Goal: Task Accomplishment & Management: Manage account settings

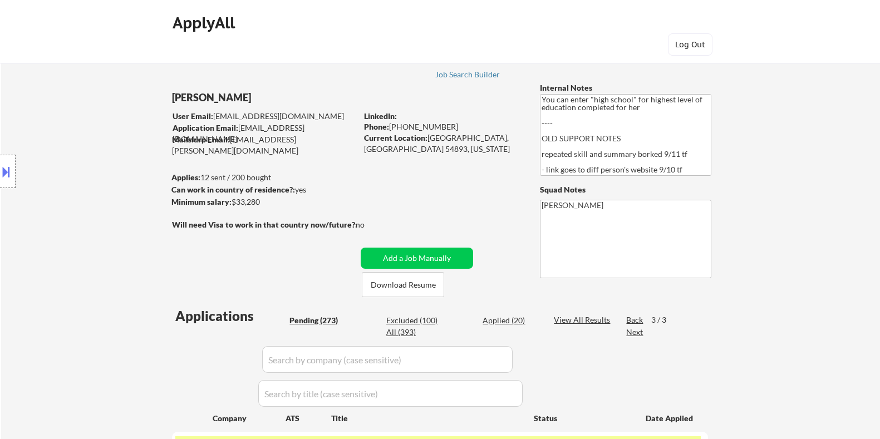
select select ""pending""
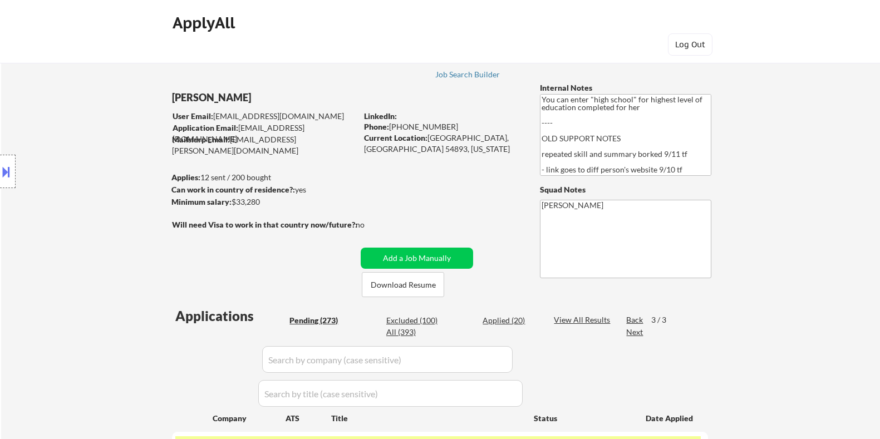
select select ""pending""
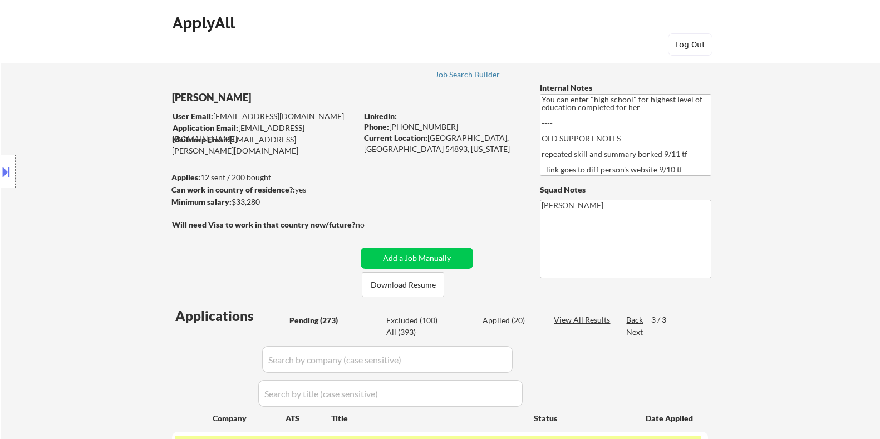
select select ""pending""
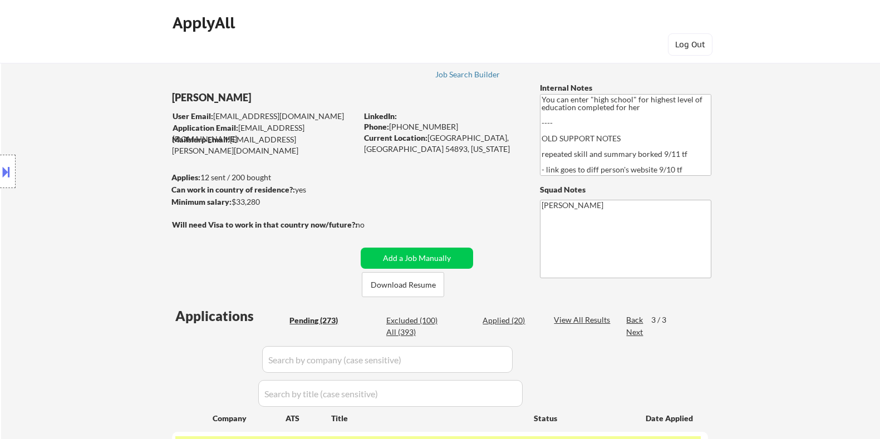
select select ""pending""
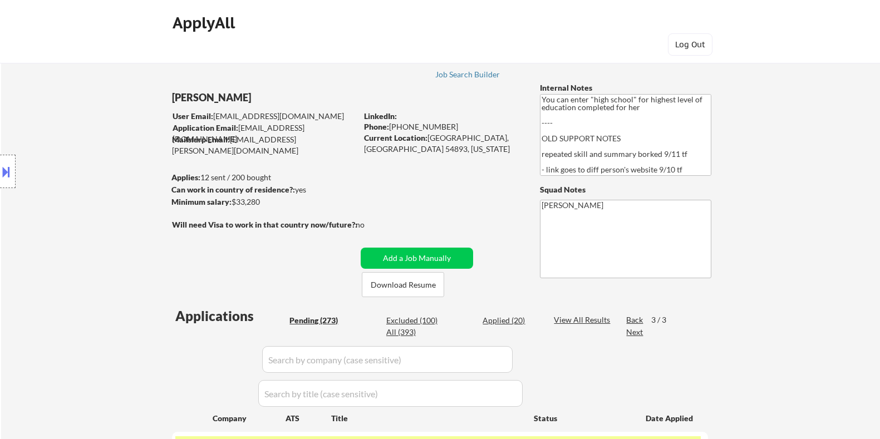
select select ""pending""
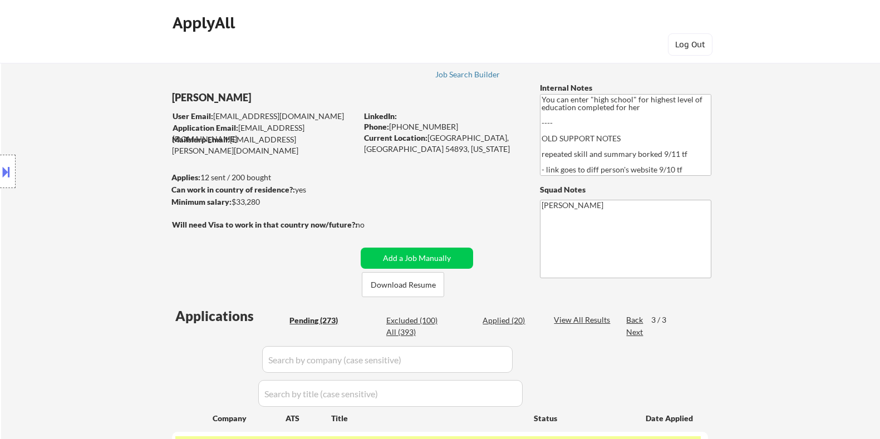
select select ""pending""
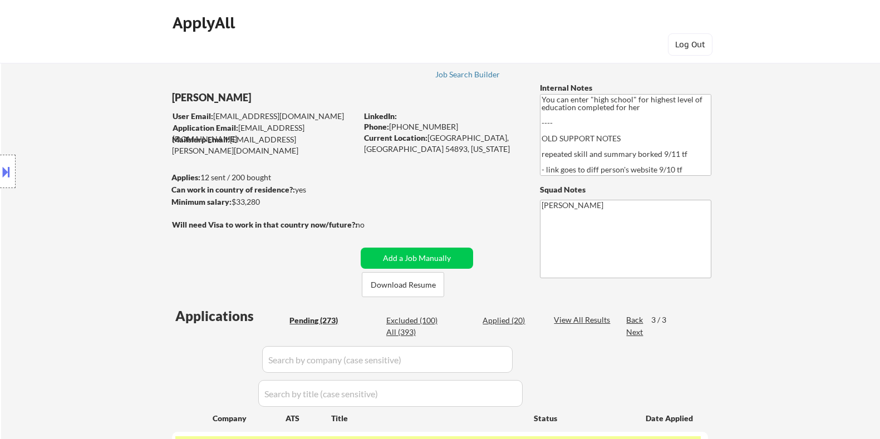
select select ""pending""
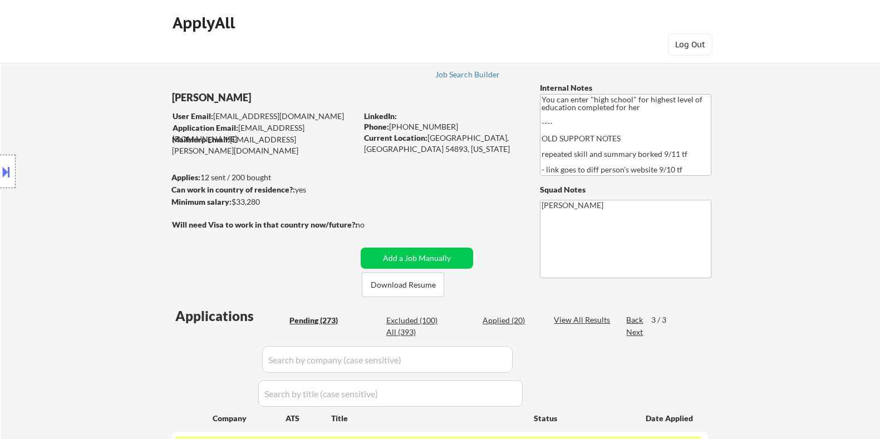
select select ""pending""
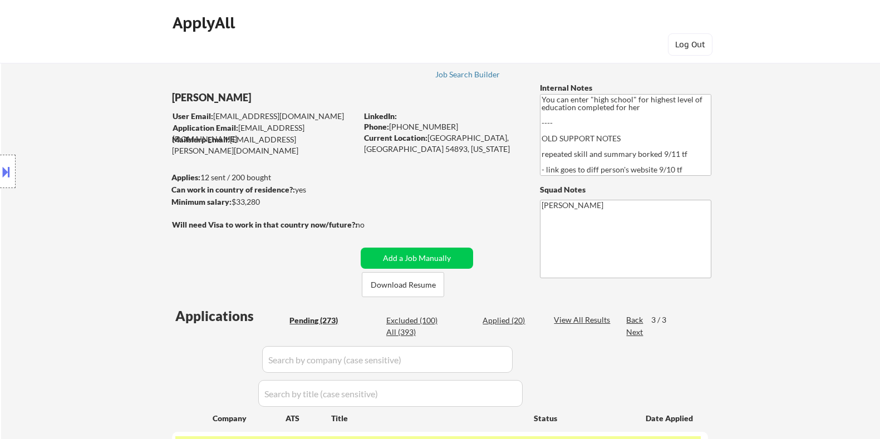
select select ""pending""
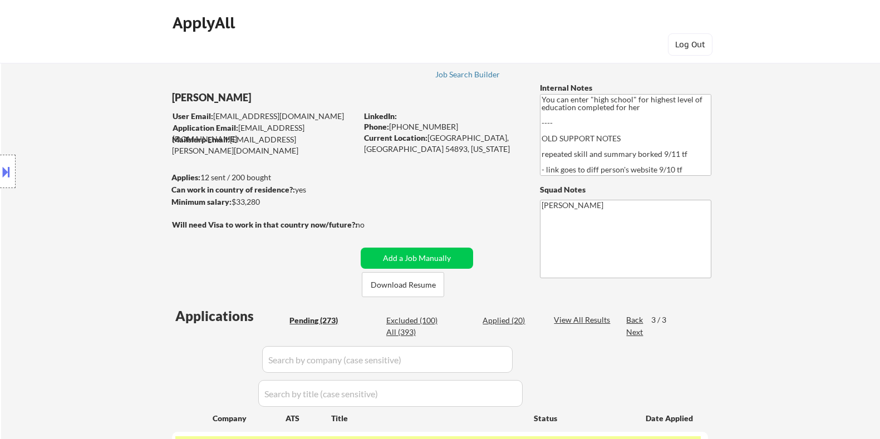
select select ""pending""
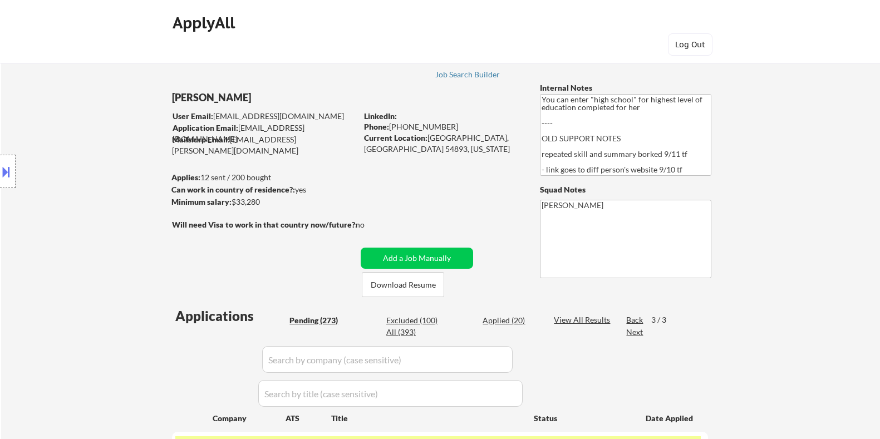
select select ""pending""
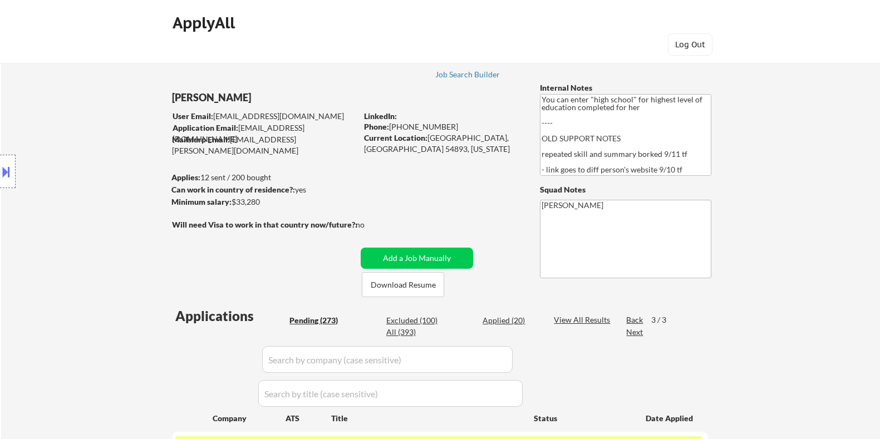
select select ""pending""
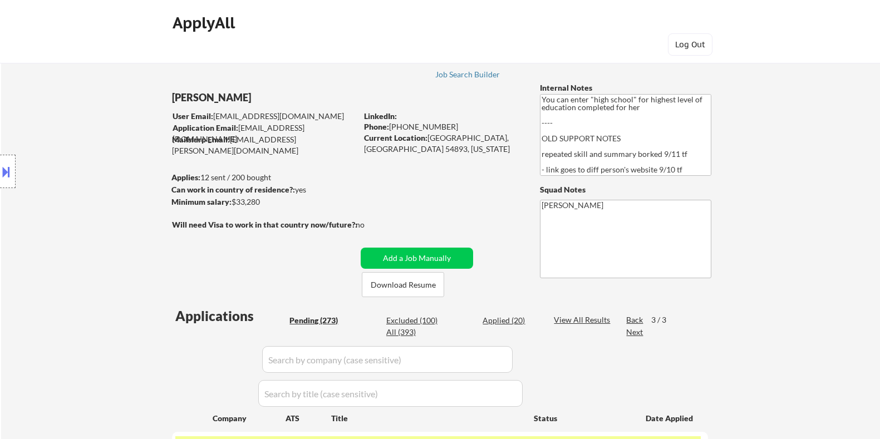
select select ""pending""
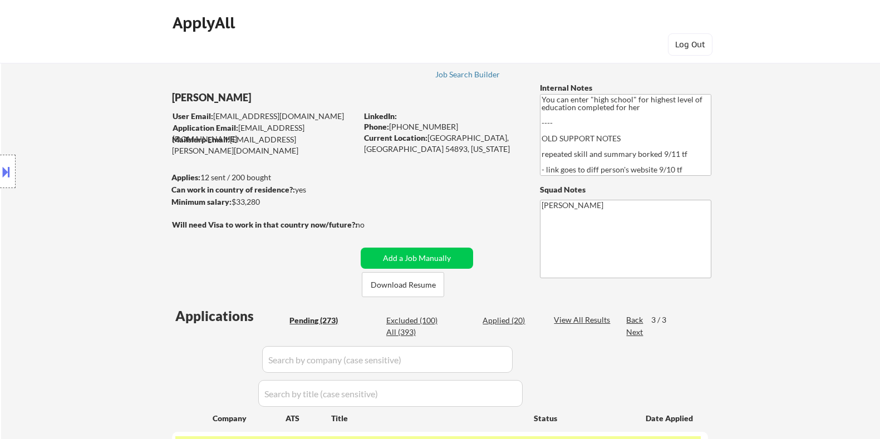
select select ""pending""
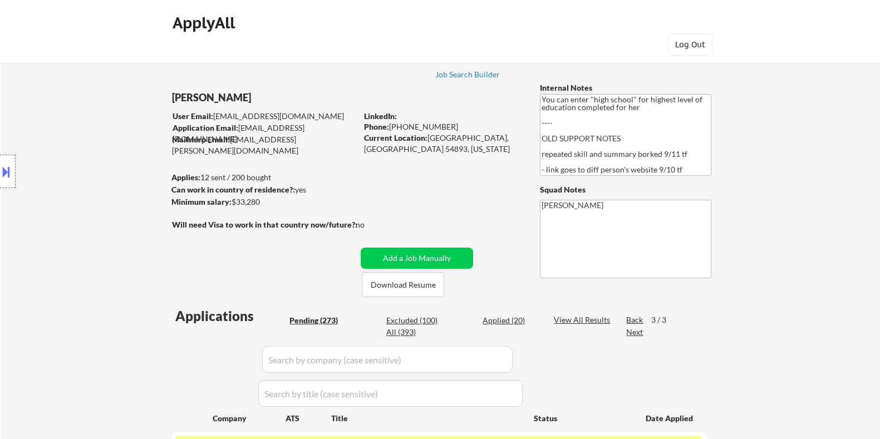
select select ""pending""
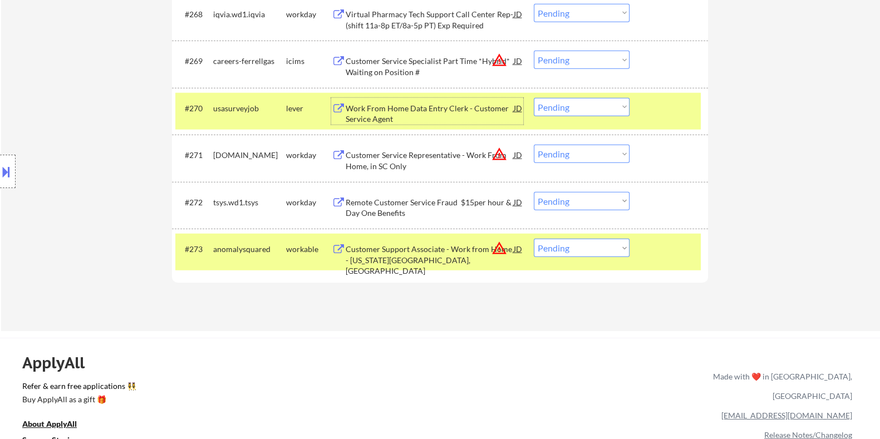
click at [604, 106] on select "Choose an option... Pending Applied Excluded (Questions) Excluded (Expired) Exc…" at bounding box center [582, 107] width 96 height 18
click at [534, 98] on select "Choose an option... Pending Applied Excluded (Questions) Excluded (Expired) Exc…" at bounding box center [582, 107] width 96 height 18
select select ""pending""
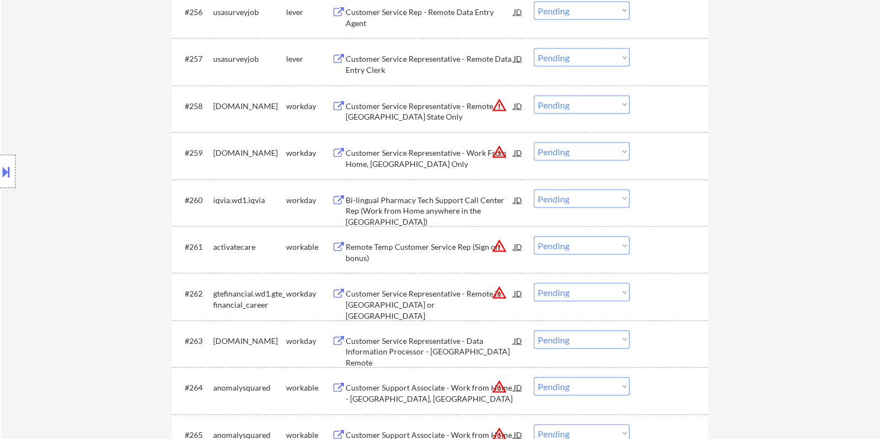
scroll to position [2920, 0]
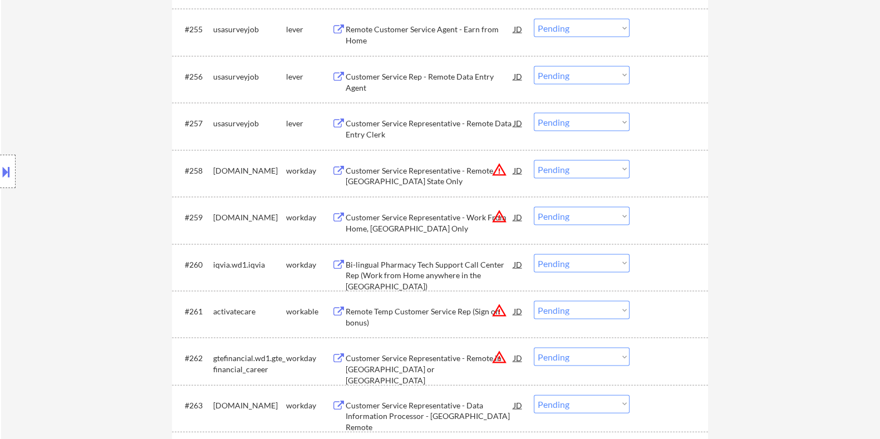
click at [416, 119] on div "Customer Service Representative - Remote Data Entry Clerk" at bounding box center [429, 129] width 168 height 22
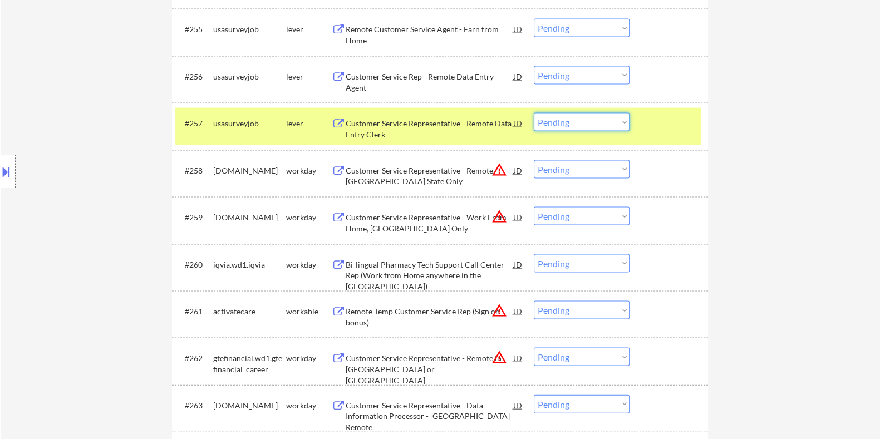
click at [568, 115] on select "Choose an option... Pending Applied Excluded (Questions) Excluded (Expired) Exc…" at bounding box center [582, 122] width 96 height 18
click at [534, 113] on select "Choose an option... Pending Applied Excluded (Questions) Excluded (Expired) Exc…" at bounding box center [582, 122] width 96 height 18
select select ""pending""
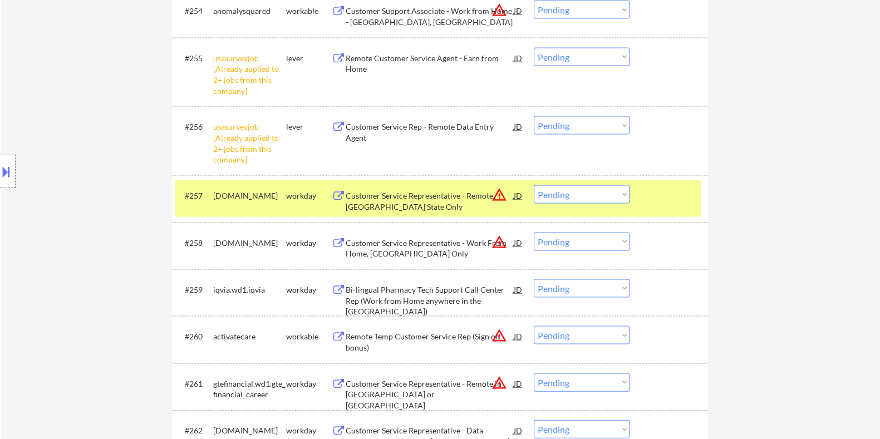
click at [390, 129] on div "Customer Service Rep - Remote Data Entry Agent" at bounding box center [429, 132] width 168 height 22
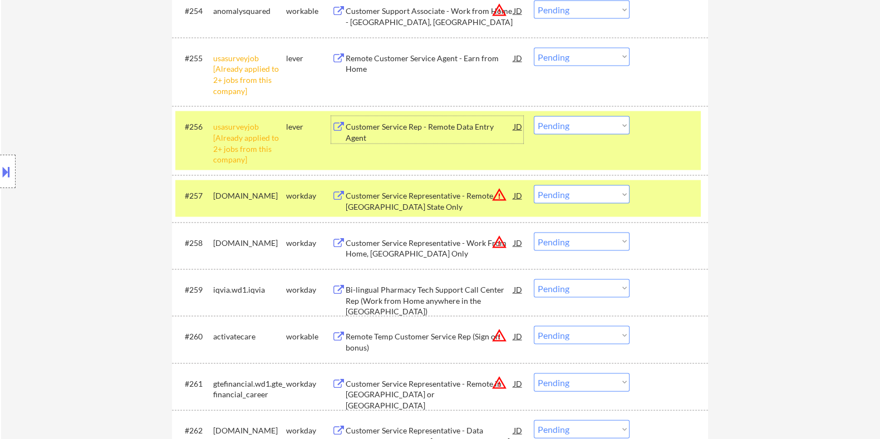
click at [580, 122] on select "Choose an option... Pending Applied Excluded (Questions) Excluded (Expired) Exc…" at bounding box center [582, 125] width 96 height 18
click at [534, 116] on select "Choose an option... Pending Applied Excluded (Questions) Excluded (Expired) Exc…" at bounding box center [582, 125] width 96 height 18
click at [606, 60] on select "Choose an option... Pending Applied Excluded (Questions) Excluded (Expired) Exc…" at bounding box center [582, 57] width 96 height 18
select select ""pending""
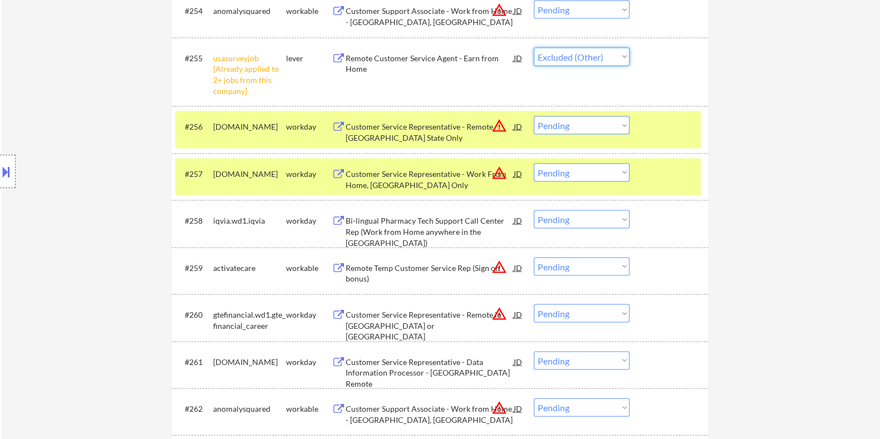
click at [534, 48] on select "Choose an option... Pending Applied Excluded (Questions) Excluded (Expired) Exc…" at bounding box center [582, 57] width 96 height 18
select select ""pending""
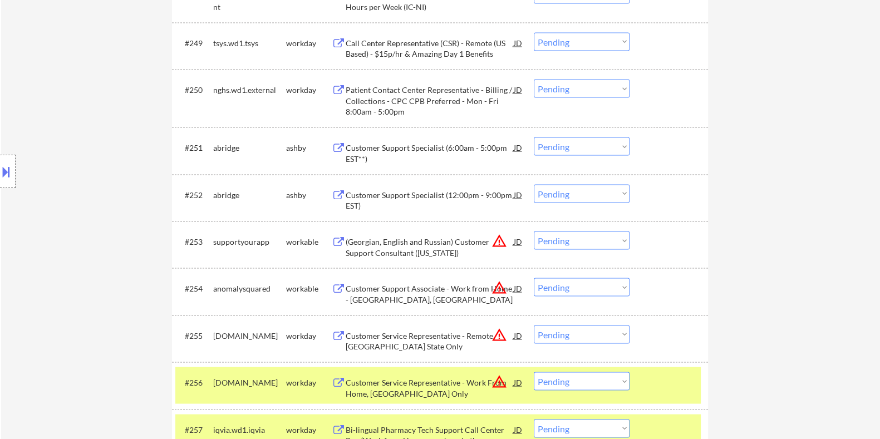
scroll to position [2641, 0]
click at [381, 197] on div "Customer Support Specialist (12:00pm - 9:00pm EST)" at bounding box center [429, 201] width 168 height 22
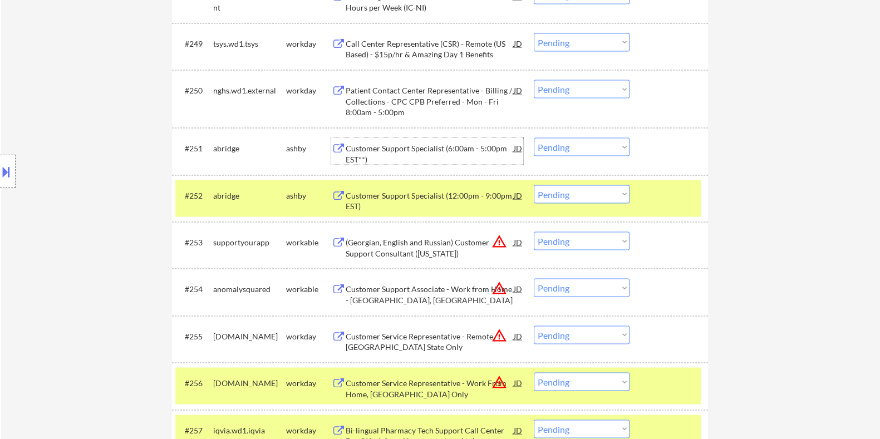
click at [395, 146] on div "Customer Support Specialist (6:00am - 5:00pm EST**)" at bounding box center [429, 154] width 168 height 22
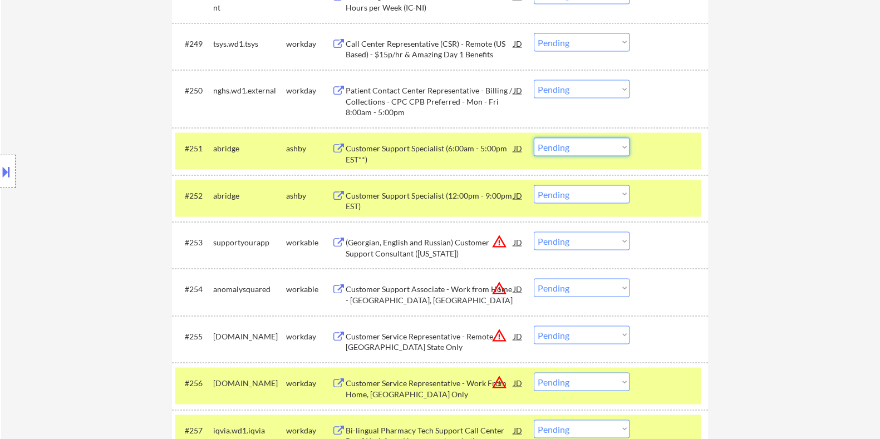
click at [583, 147] on select "Choose an option... Pending Applied Excluded (Questions) Excluded (Expired) Exc…" at bounding box center [582, 147] width 96 height 18
click at [534, 138] on select "Choose an option... Pending Applied Excluded (Questions) Excluded (Expired) Exc…" at bounding box center [582, 147] width 96 height 18
click at [593, 196] on select "Choose an option... Pending Applied Excluded (Questions) Excluded (Expired) Exc…" at bounding box center [582, 194] width 96 height 18
select select ""pending""
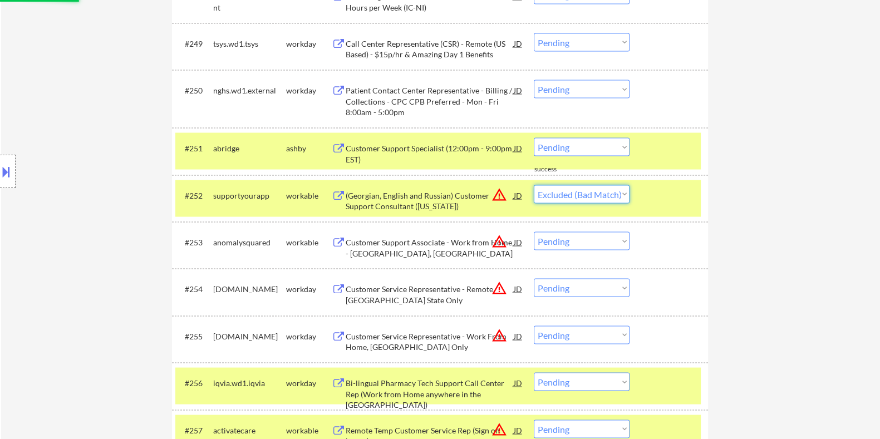
click at [534, 185] on select "Choose an option... Pending Applied Excluded (Questions) Excluded (Expired) Exc…" at bounding box center [582, 194] width 96 height 18
select select ""pending""
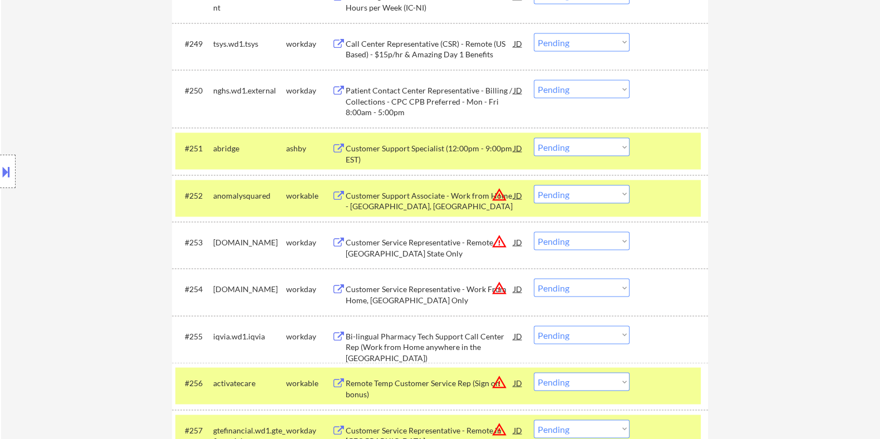
click at [575, 148] on select "Choose an option... Pending Applied Excluded (Questions) Excluded (Expired) Exc…" at bounding box center [582, 147] width 96 height 18
click at [534, 138] on select "Choose an option... Pending Applied Excluded (Questions) Excluded (Expired) Exc…" at bounding box center [582, 147] width 96 height 18
select select ""pending""
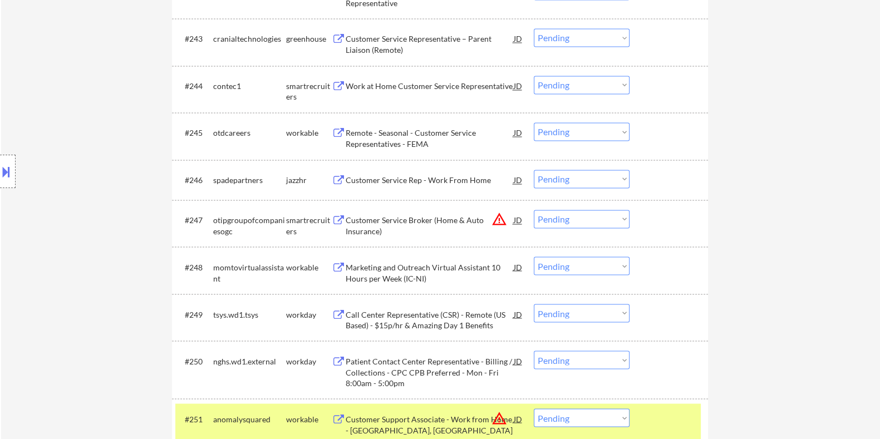
scroll to position [2294, 0]
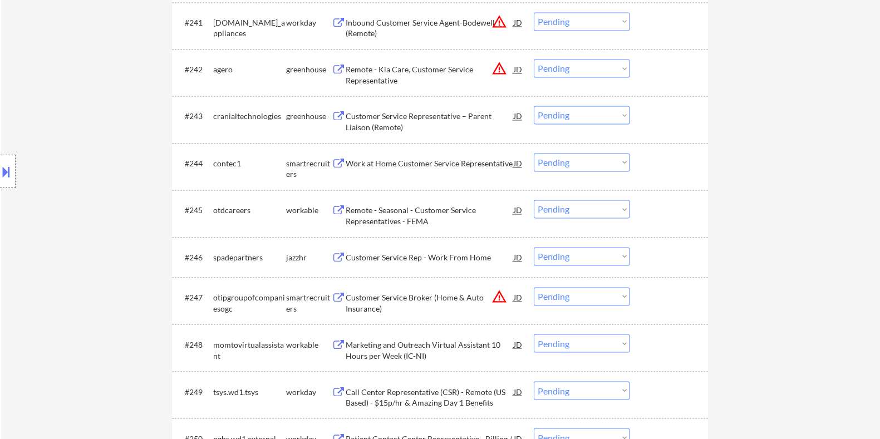
click at [359, 257] on div "Customer Service Rep - Work From Home" at bounding box center [429, 257] width 168 height 11
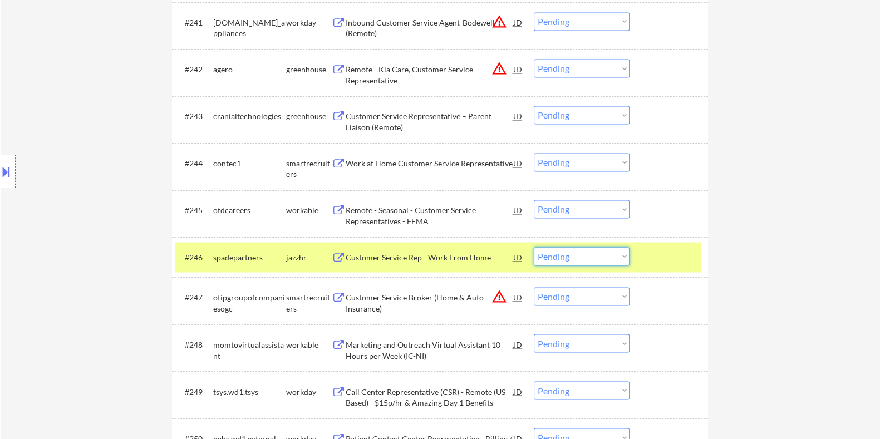
click at [565, 255] on select "Choose an option... Pending Applied Excluded (Questions) Excluded (Expired) Exc…" at bounding box center [582, 256] width 96 height 18
click at [534, 247] on select "Choose an option... Pending Applied Excluded (Questions) Excluded (Expired) Exc…" at bounding box center [582, 256] width 96 height 18
select select ""pending""
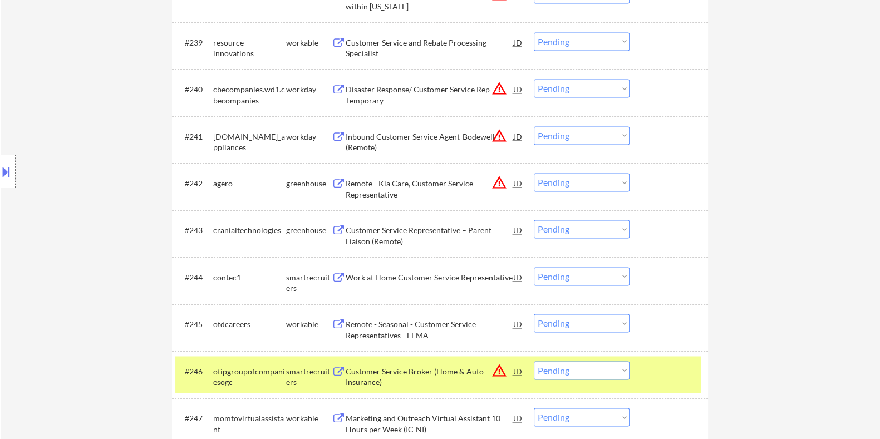
scroll to position [2155, 0]
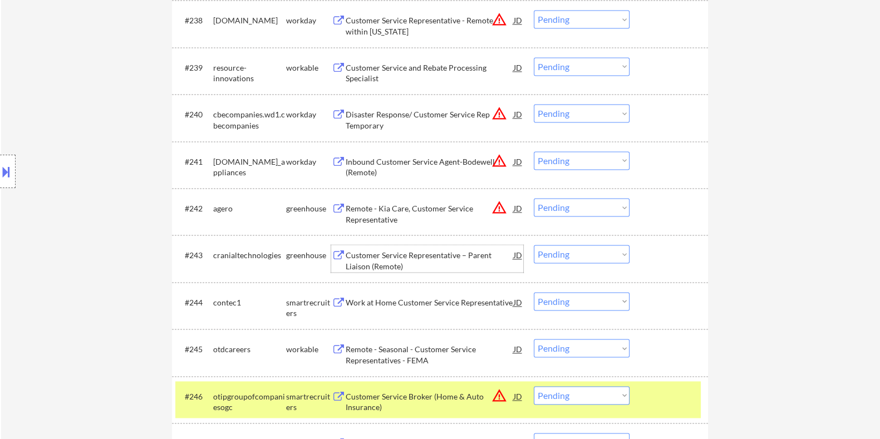
click at [391, 257] on div "Customer Service Representative – Parent Liaison (Remote)" at bounding box center [429, 261] width 168 height 22
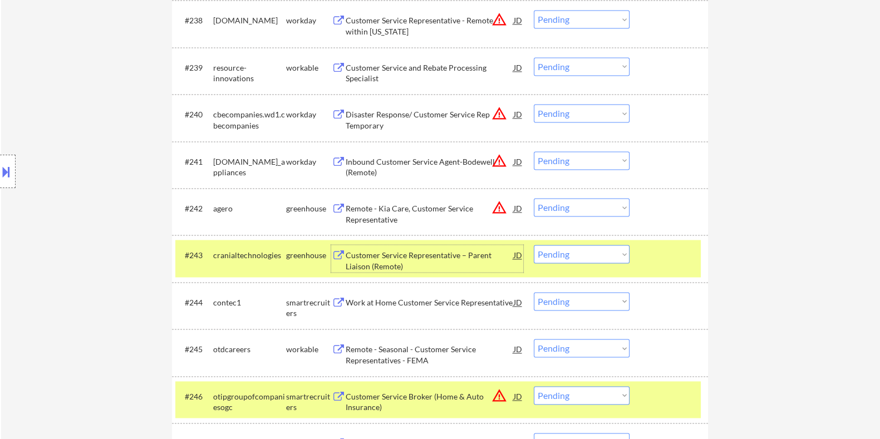
click at [603, 260] on select "Choose an option... Pending Applied Excluded (Questions) Excluded (Expired) Exc…" at bounding box center [582, 254] width 96 height 18
click at [534, 245] on select "Choose an option... Pending Applied Excluded (Questions) Excluded (Expired) Exc…" at bounding box center [582, 254] width 96 height 18
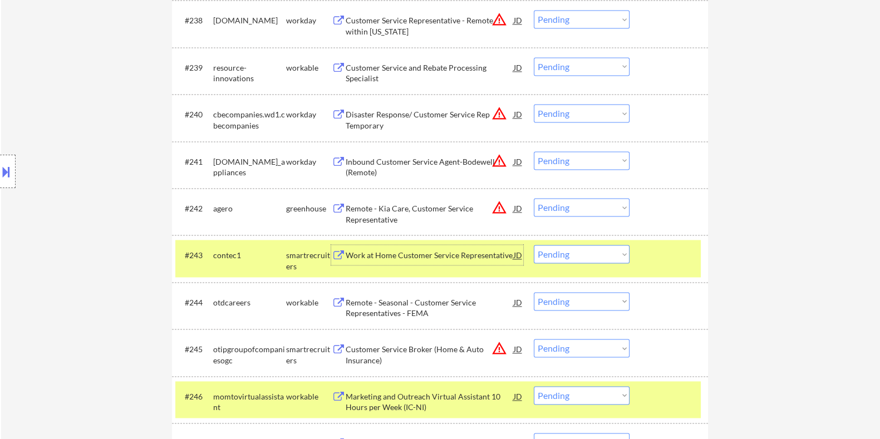
click at [388, 249] on div "Work at Home Customer Service Representative" at bounding box center [429, 255] width 168 height 20
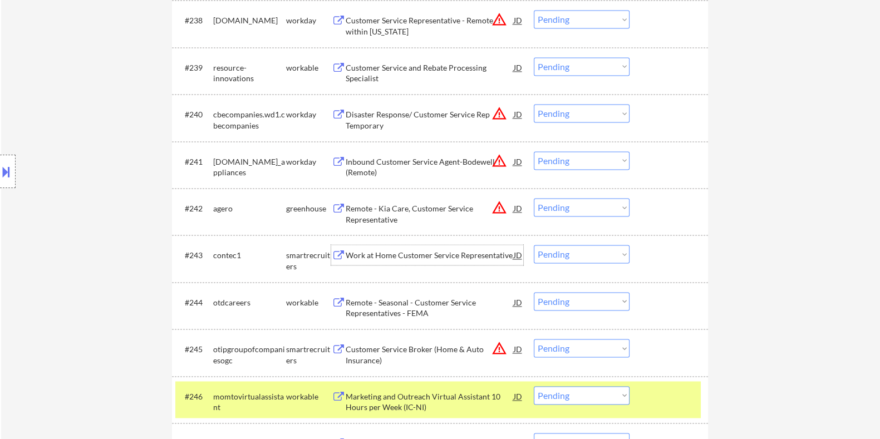
click at [576, 257] on select "Choose an option... Pending Applied Excluded (Questions) Excluded (Expired) Exc…" at bounding box center [582, 254] width 96 height 18
click at [534, 245] on select "Choose an option... Pending Applied Excluded (Questions) Excluded (Expired) Exc…" at bounding box center [582, 254] width 96 height 18
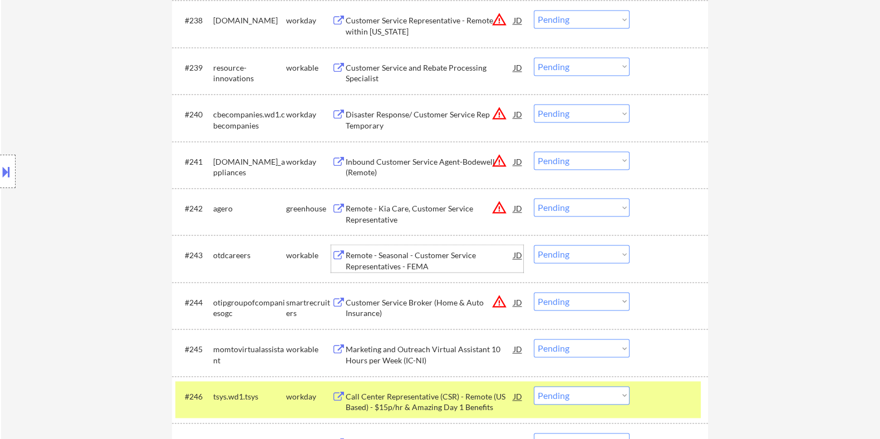
click at [437, 256] on div "Remote - Seasonal - Customer Service Representatives - FEMA" at bounding box center [429, 261] width 168 height 22
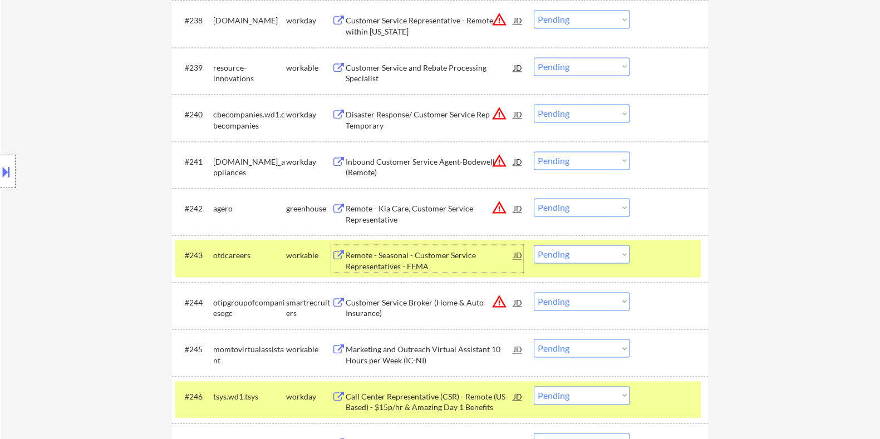
click at [561, 260] on select "Choose an option... Pending Applied Excluded (Questions) Excluded (Expired) Exc…" at bounding box center [582, 254] width 96 height 18
click at [534, 245] on select "Choose an option... Pending Applied Excluded (Questions) Excluded (Expired) Exc…" at bounding box center [582, 254] width 96 height 18
select select ""pending""
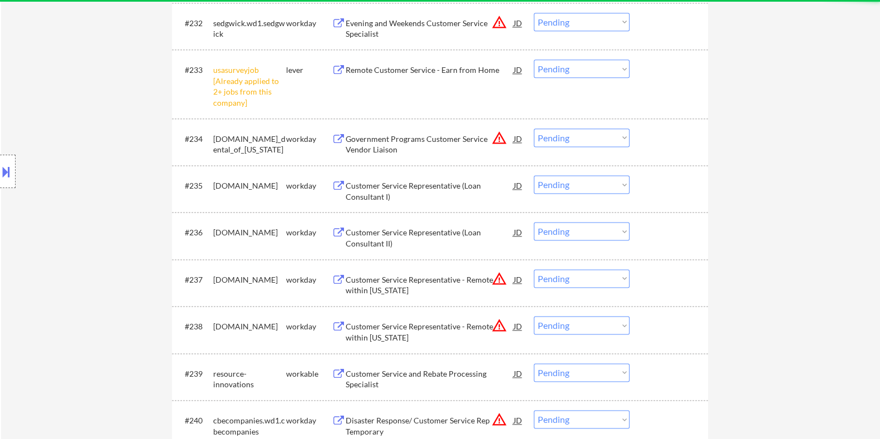
scroll to position [1807, 0]
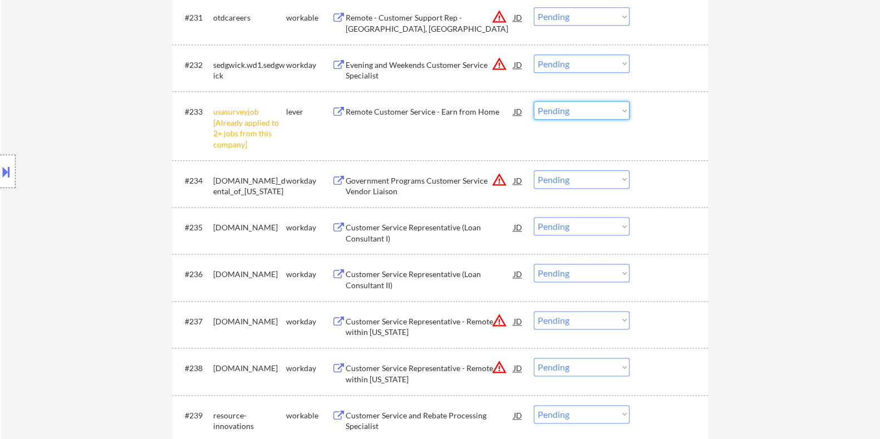
click at [554, 111] on select "Choose an option... Pending Applied Excluded (Questions) Excluded (Expired) Exc…" at bounding box center [582, 110] width 96 height 18
click at [534, 101] on select "Choose an option... Pending Applied Excluded (Questions) Excluded (Expired) Exc…" at bounding box center [582, 110] width 96 height 18
select select ""pending""
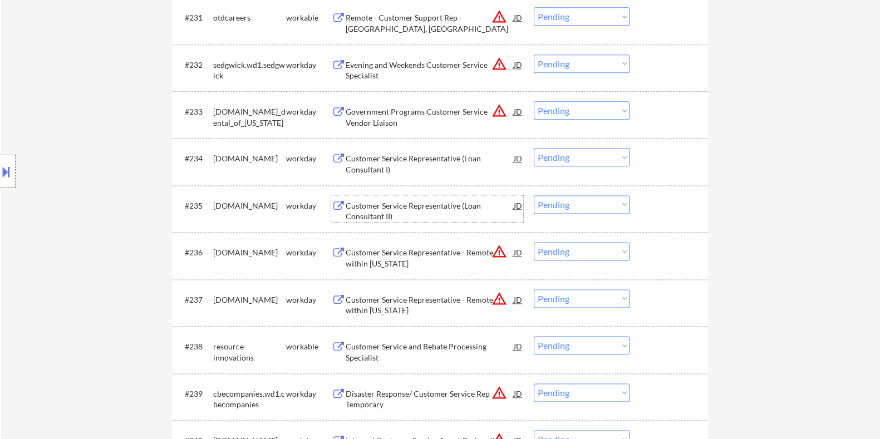
click at [438, 208] on div "Customer Service Representative (Loan Consultant II)" at bounding box center [429, 211] width 168 height 22
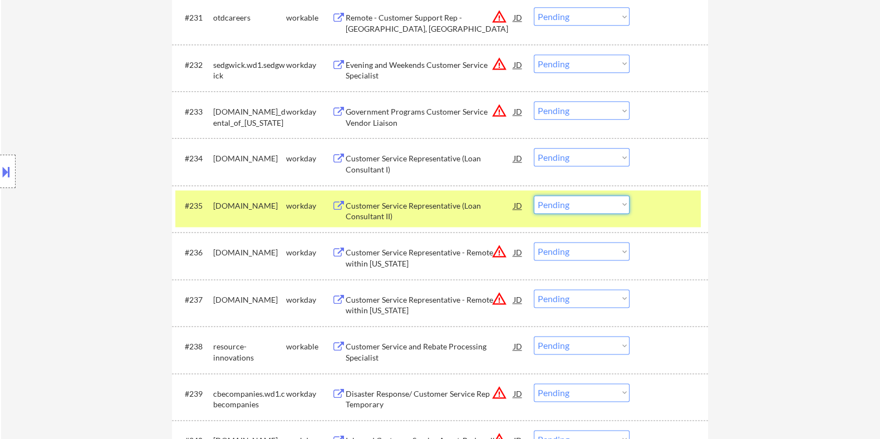
click at [583, 209] on select "Choose an option... Pending Applied Excluded (Questions) Excluded (Expired) Exc…" at bounding box center [582, 204] width 96 height 18
click at [534, 195] on select "Choose an option... Pending Applied Excluded (Questions) Excluded (Expired) Exc…" at bounding box center [582, 204] width 96 height 18
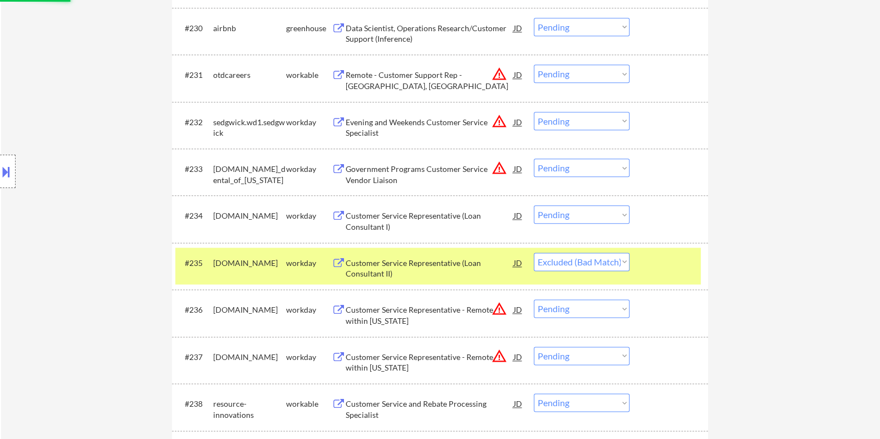
scroll to position [1668, 0]
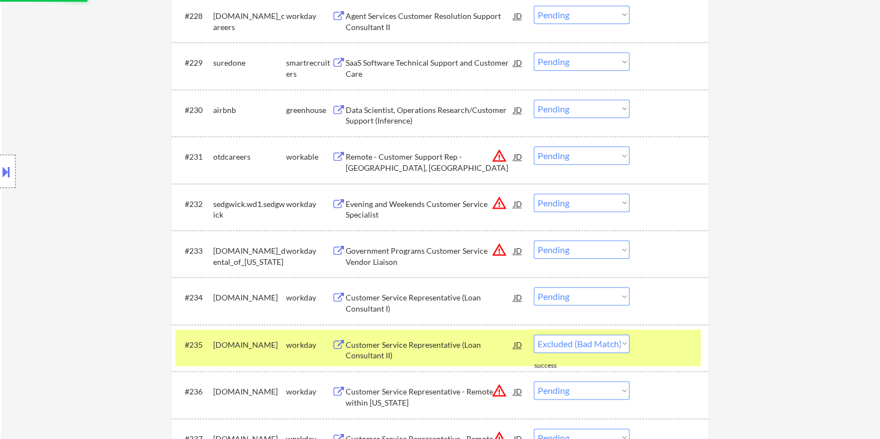
select select ""pending""
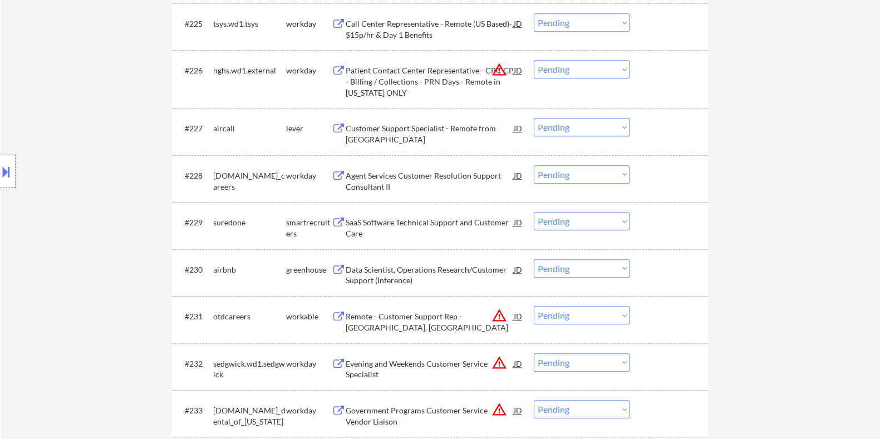
scroll to position [1459, 0]
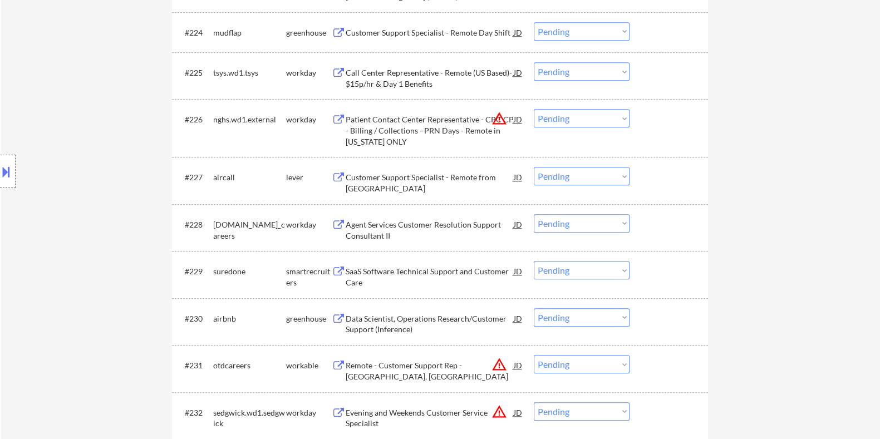
click at [386, 179] on div "Customer Support Specialist - Remote from North America" at bounding box center [429, 183] width 168 height 22
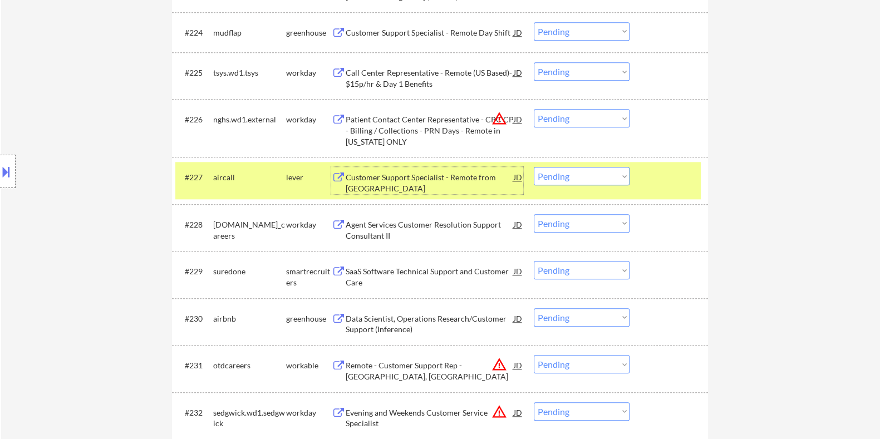
click at [564, 174] on select "Choose an option... Pending Applied Excluded (Questions) Excluded (Expired) Exc…" at bounding box center [582, 176] width 96 height 18
click at [534, 167] on select "Choose an option... Pending Applied Excluded (Questions) Excluded (Expired) Exc…" at bounding box center [582, 176] width 96 height 18
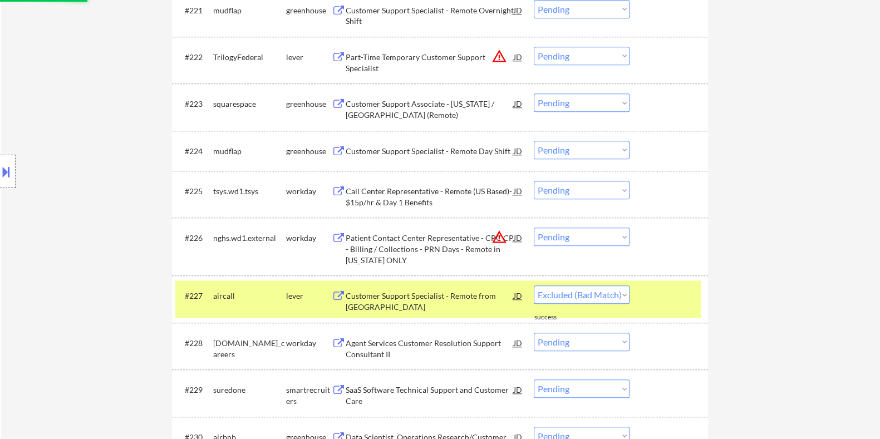
select select ""pending""
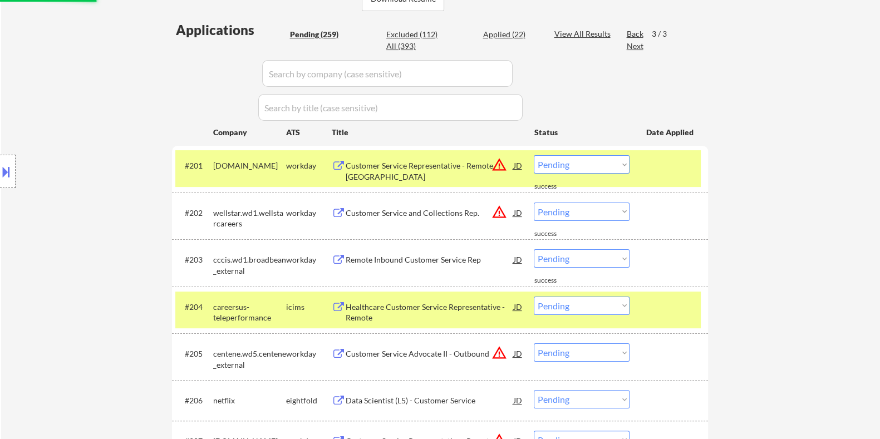
scroll to position [116, 0]
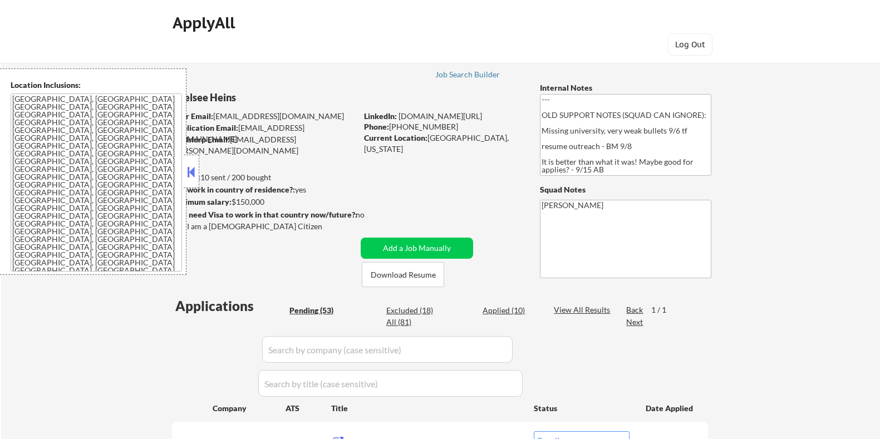
select select ""pending""
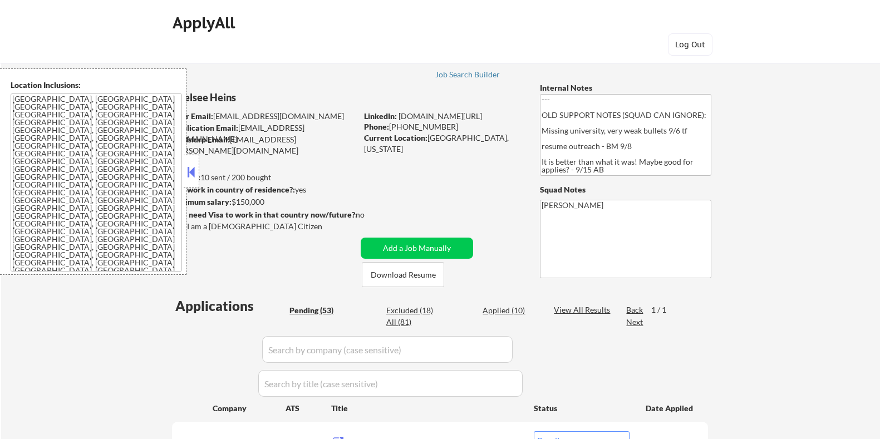
select select ""pending""
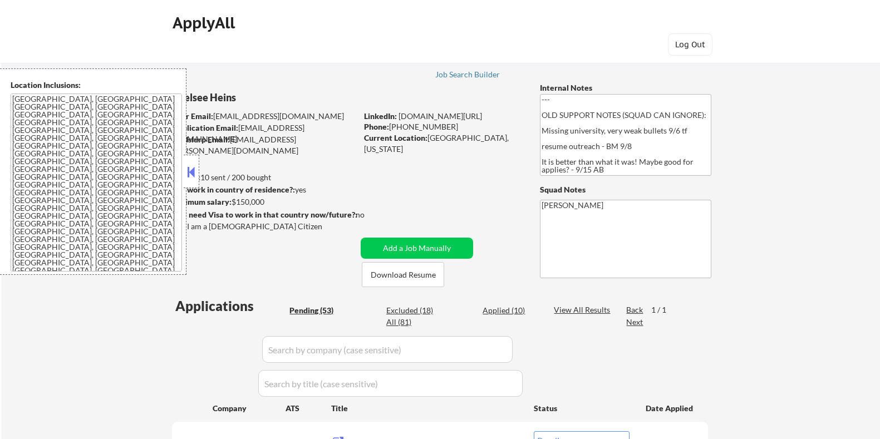
select select ""pending""
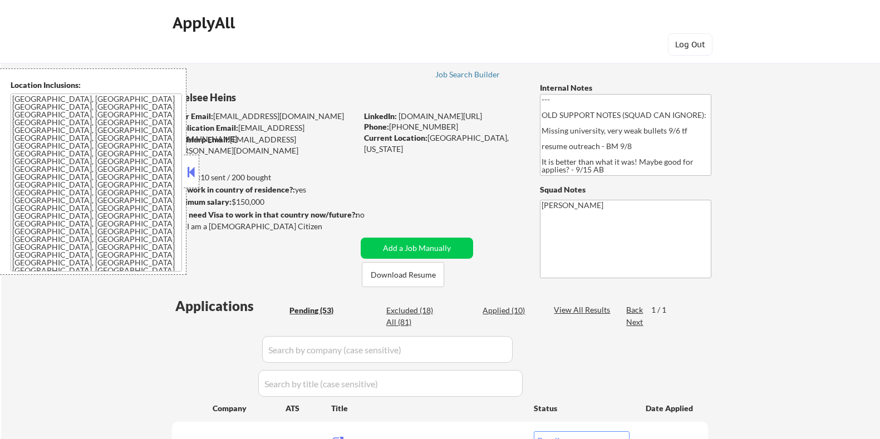
select select ""pending""
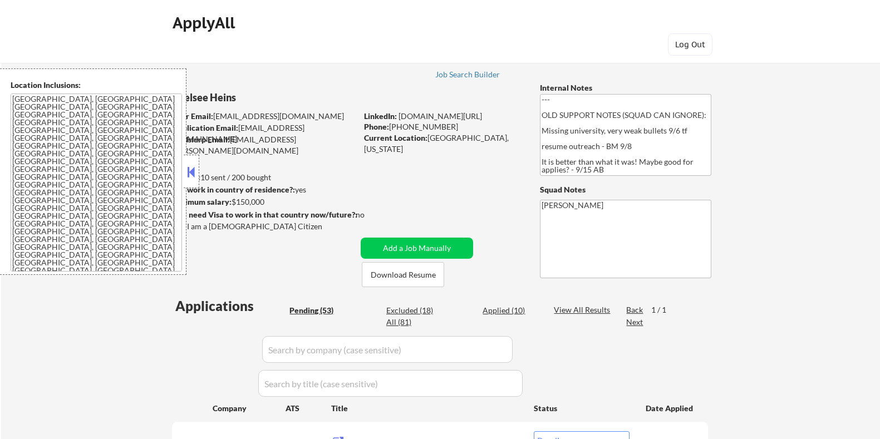
select select ""pending""
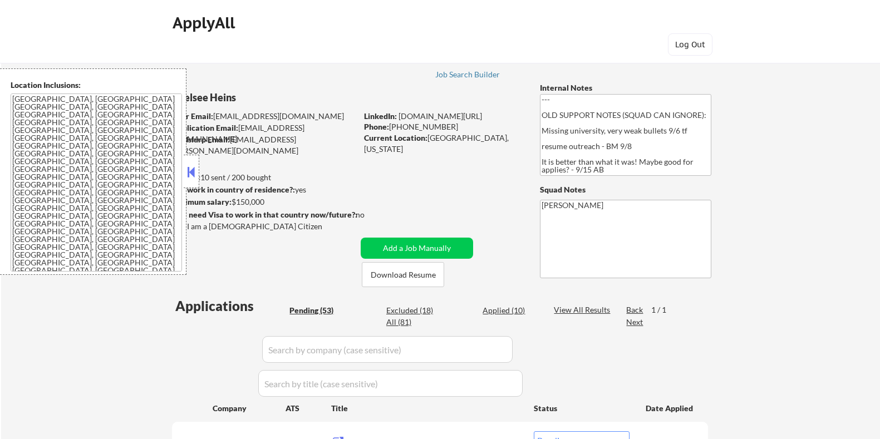
select select ""pending""
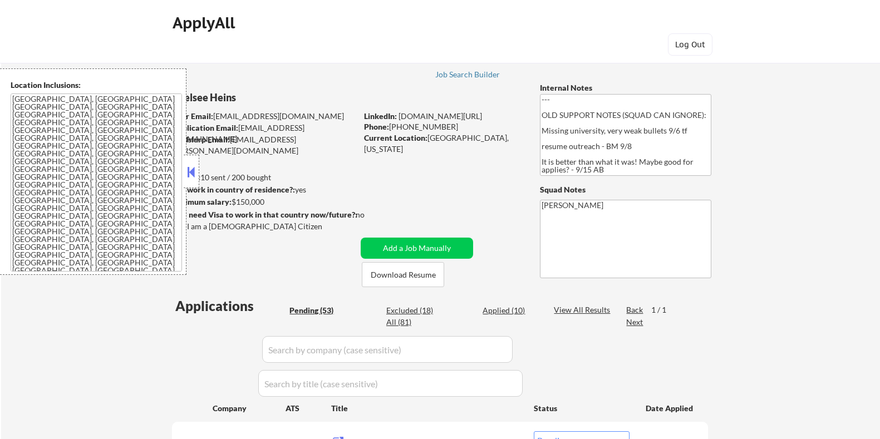
select select ""pending""
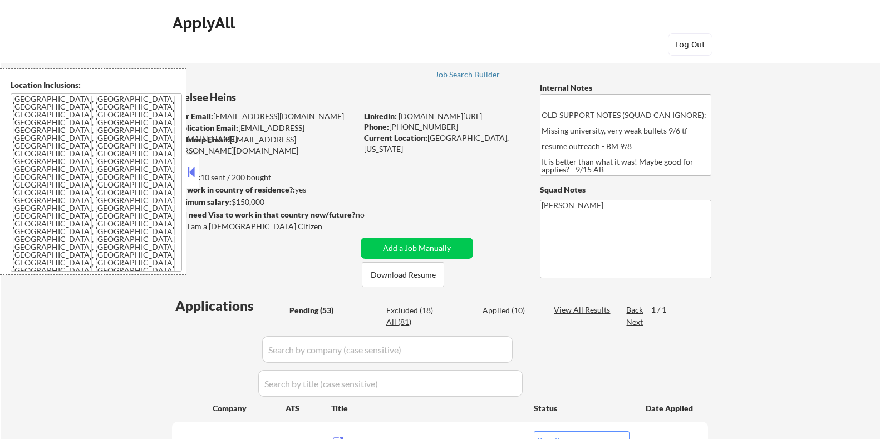
select select ""pending""
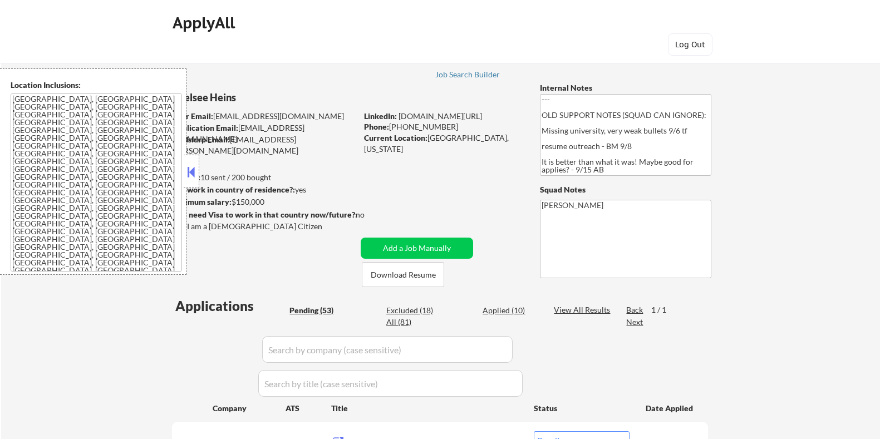
select select ""pending""
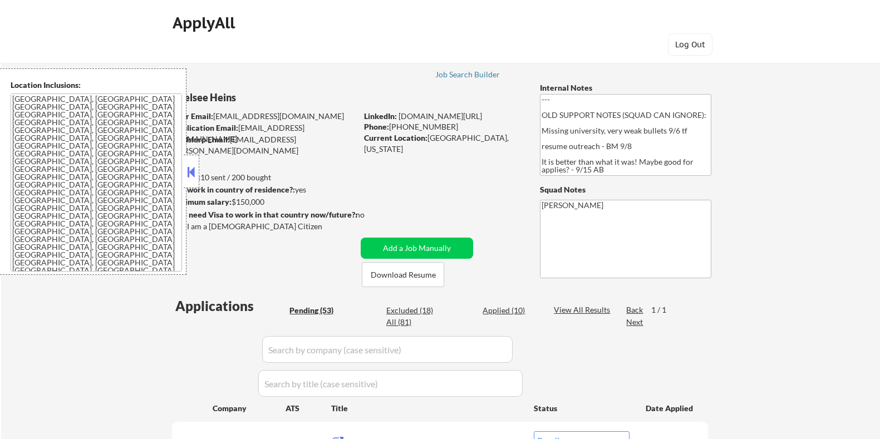
select select ""pending""
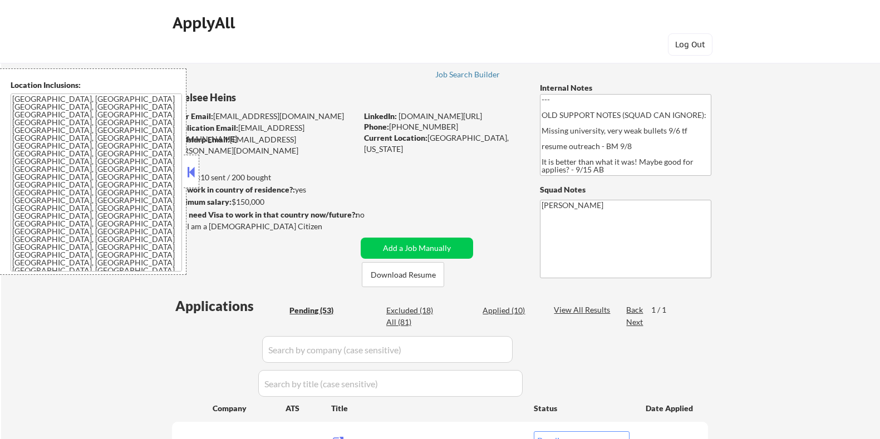
select select ""pending""
click at [190, 168] on button at bounding box center [191, 172] width 12 height 17
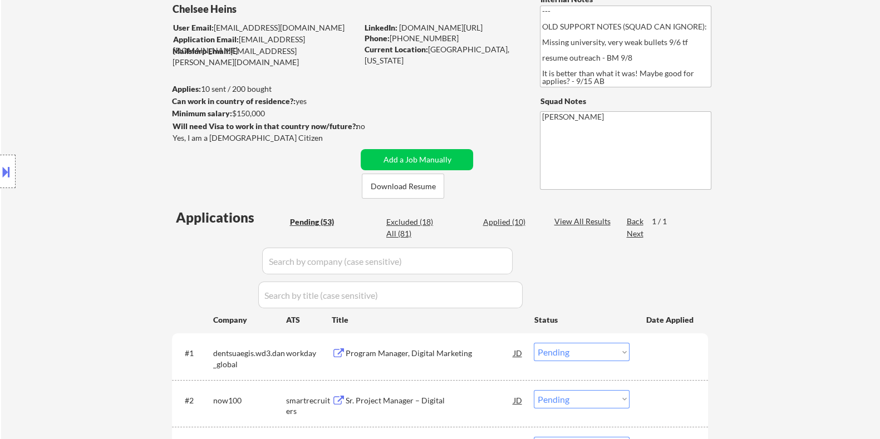
scroll to position [209, 0]
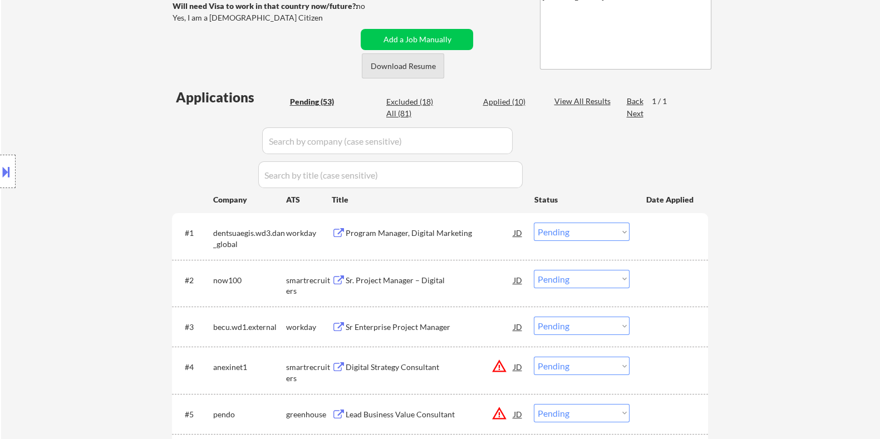
click at [426, 71] on button "Download Resume" at bounding box center [403, 65] width 82 height 25
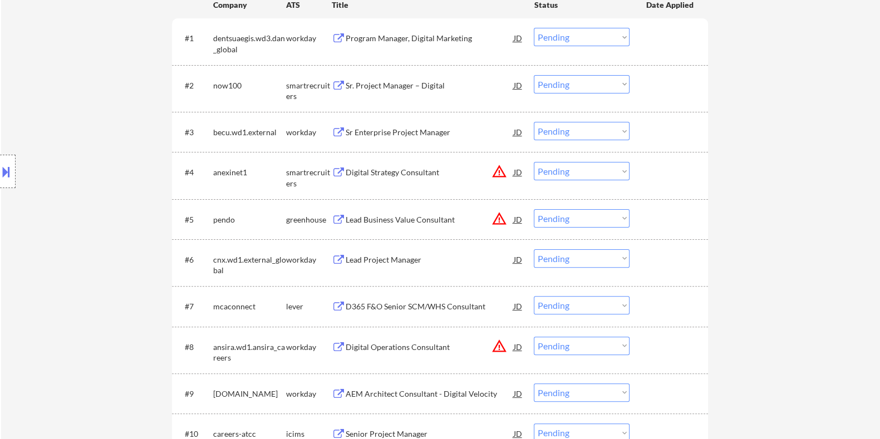
scroll to position [417, 0]
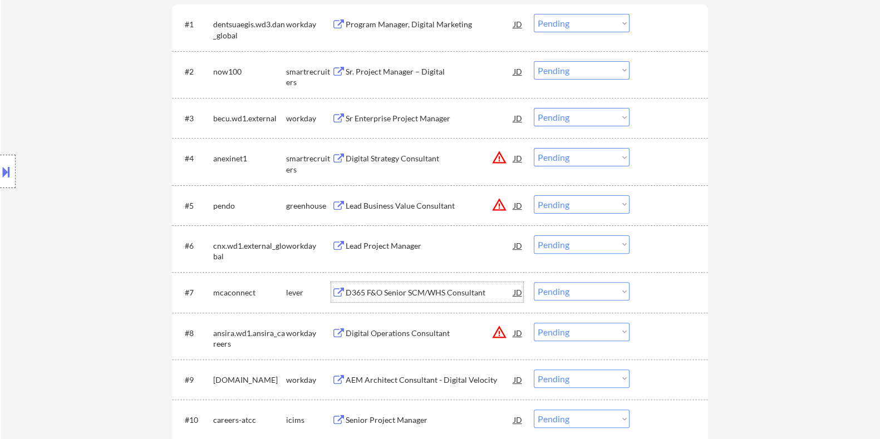
click at [387, 289] on div "D365 F&O Senior SCM/WHS Consultant" at bounding box center [429, 292] width 168 height 11
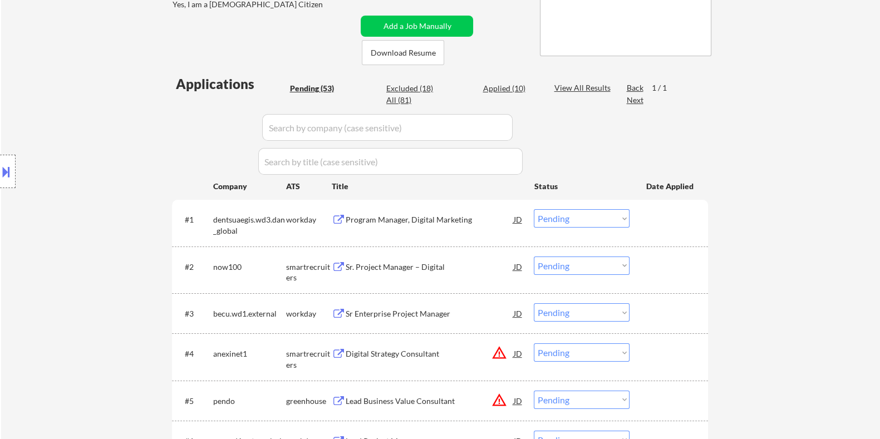
scroll to position [209, 0]
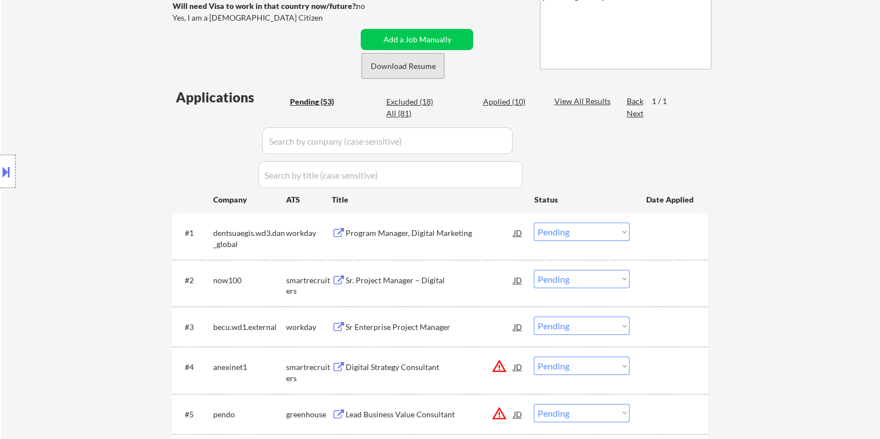
click at [415, 65] on button "Download Resume" at bounding box center [403, 65] width 82 height 25
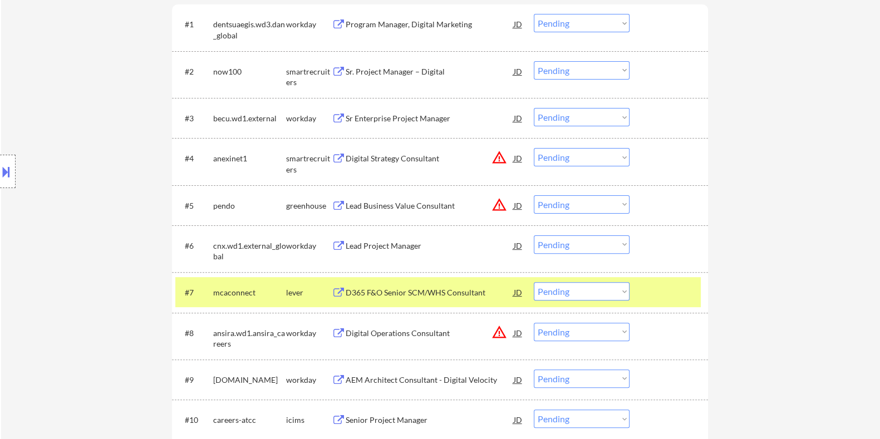
scroll to position [556, 0]
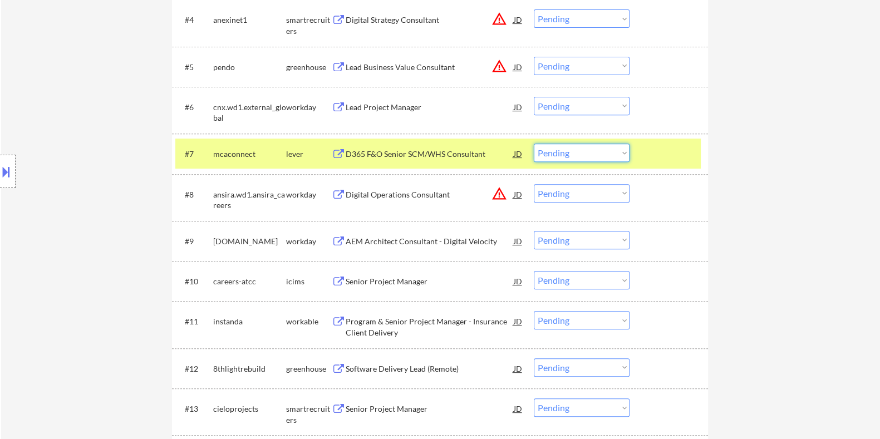
click at [602, 149] on select "Choose an option... Pending Applied Excluded (Questions) Excluded (Expired) Exc…" at bounding box center [582, 153] width 96 height 18
click at [534, 144] on select "Choose an option... Pending Applied Excluded (Questions) Excluded (Expired) Exc…" at bounding box center [582, 153] width 96 height 18
select select ""pending""
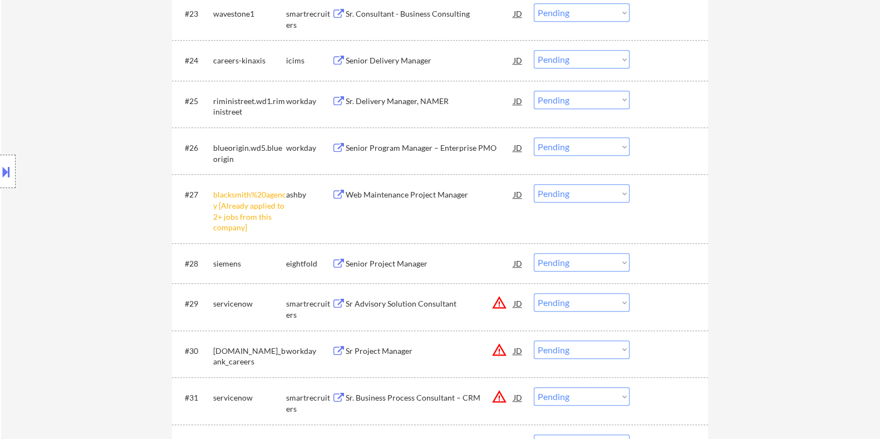
scroll to position [1391, 0]
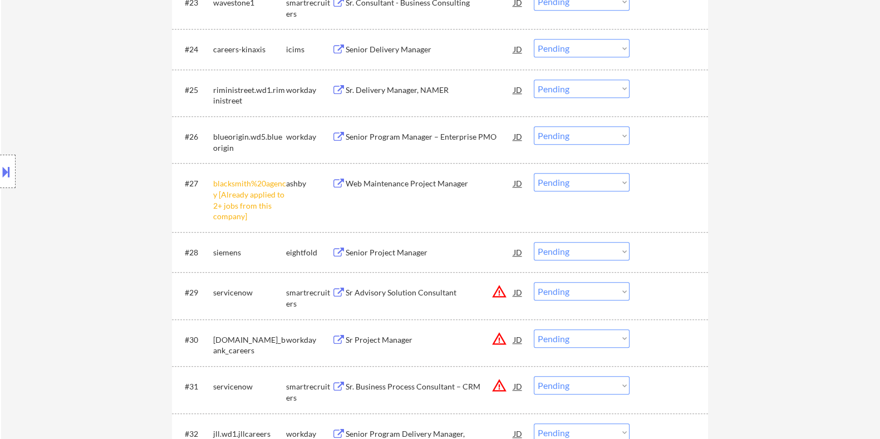
click at [576, 186] on select "Choose an option... Pending Applied Excluded (Questions) Excluded (Expired) Exc…" at bounding box center [582, 182] width 96 height 18
click at [534, 173] on select "Choose an option... Pending Applied Excluded (Questions) Excluded (Expired) Exc…" at bounding box center [582, 182] width 96 height 18
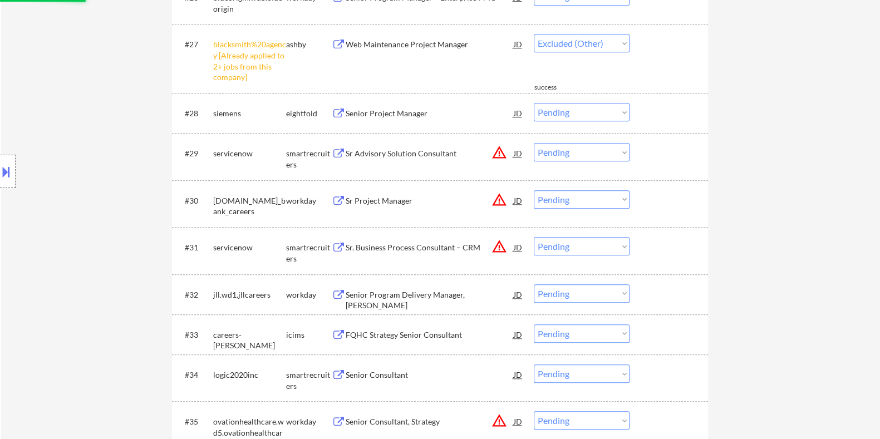
select select ""pending""
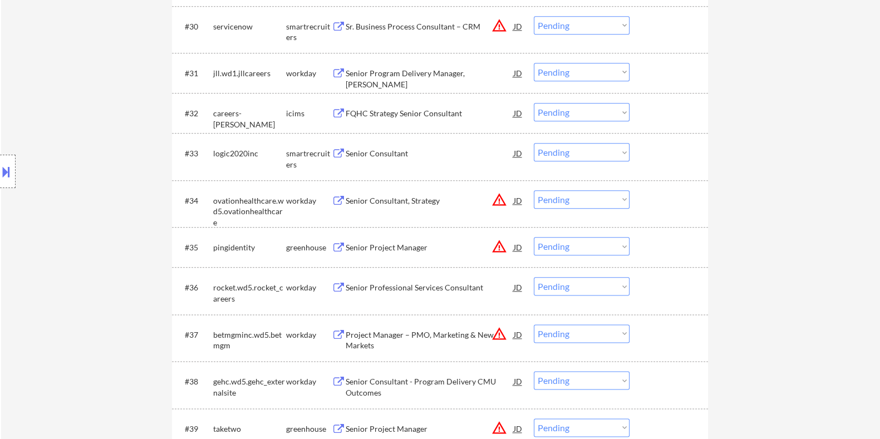
scroll to position [1600, 0]
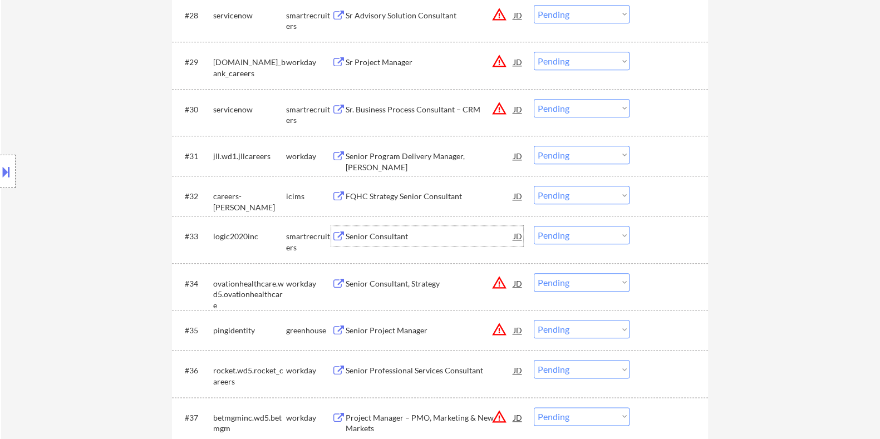
click at [382, 237] on div "Senior Consultant" at bounding box center [429, 236] width 168 height 11
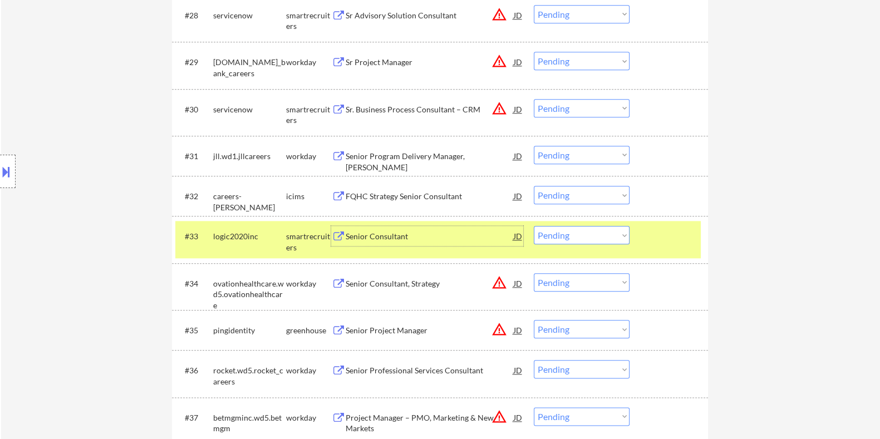
click at [576, 233] on select "Choose an option... Pending Applied Excluded (Questions) Excluded (Expired) Exc…" at bounding box center [582, 235] width 96 height 18
click at [534, 226] on select "Choose an option... Pending Applied Excluded (Questions) Excluded (Expired) Exc…" at bounding box center [582, 235] width 96 height 18
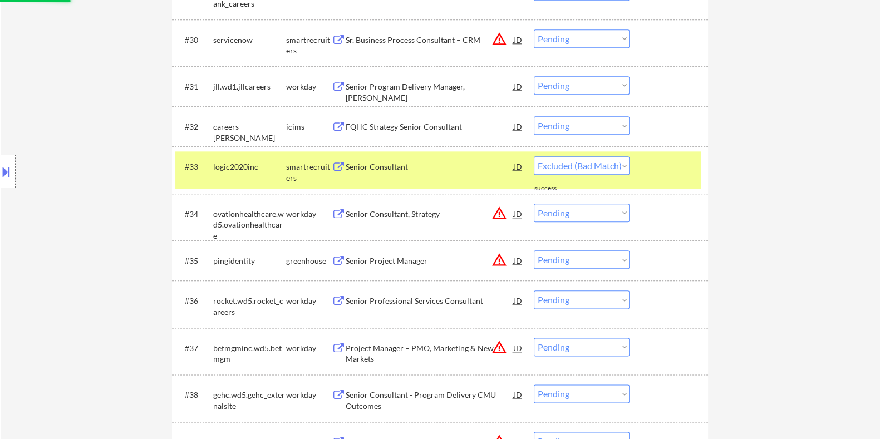
select select ""pending""
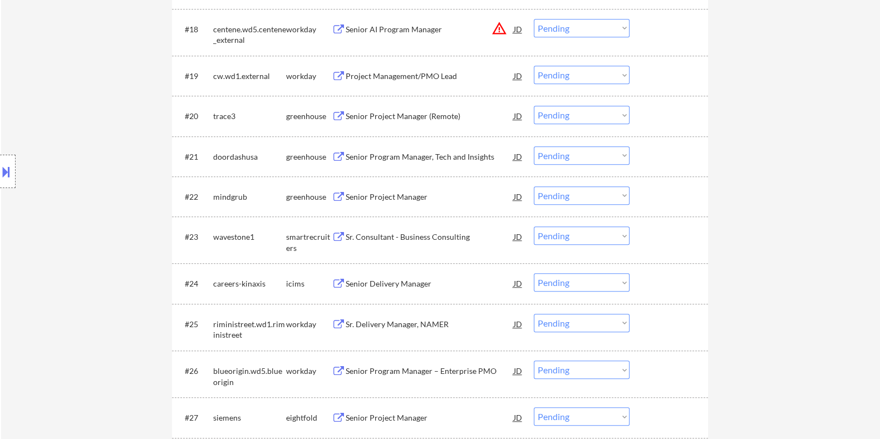
scroll to position [1112, 0]
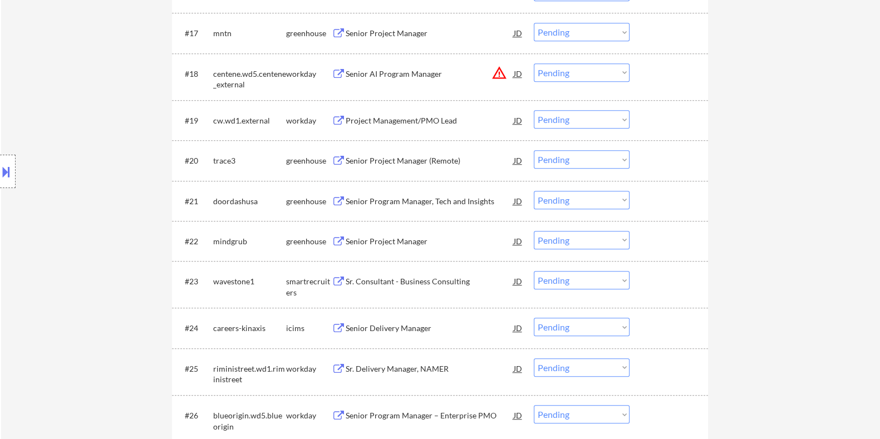
click at [379, 157] on div "Senior Project Manager (Remote)" at bounding box center [429, 160] width 168 height 11
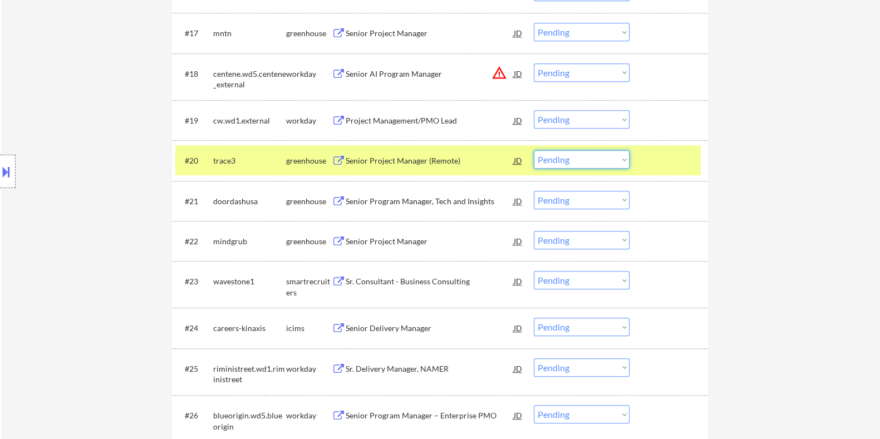
click at [595, 157] on select "Choose an option... Pending Applied Excluded (Questions) Excluded (Expired) Exc…" at bounding box center [582, 159] width 96 height 18
click at [534, 150] on select "Choose an option... Pending Applied Excluded (Questions) Excluded (Expired) Exc…" at bounding box center [582, 159] width 96 height 18
select select ""pending""
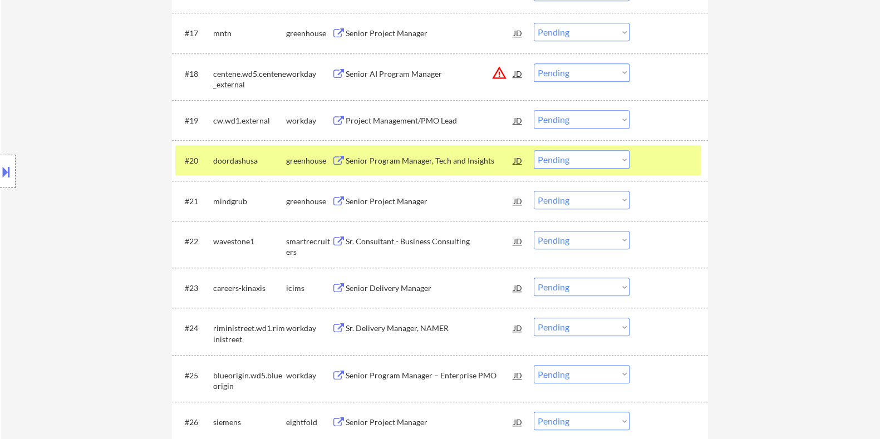
click at [351, 199] on div "Senior Project Manager" at bounding box center [429, 201] width 168 height 11
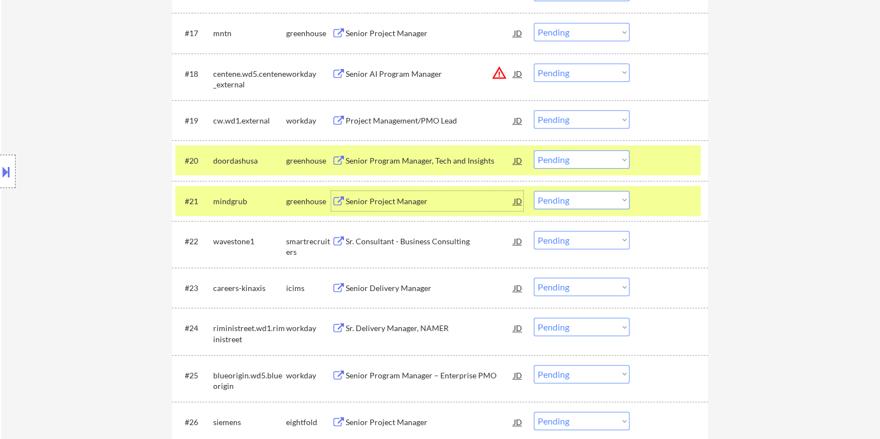
click at [574, 199] on select "Choose an option... Pending Applied Excluded (Questions) Excluded (Expired) Exc…" at bounding box center [582, 200] width 96 height 18
click at [534, 191] on select "Choose an option... Pending Applied Excluded (Questions) Excluded (Expired) Exc…" at bounding box center [582, 200] width 96 height 18
select select ""pending""
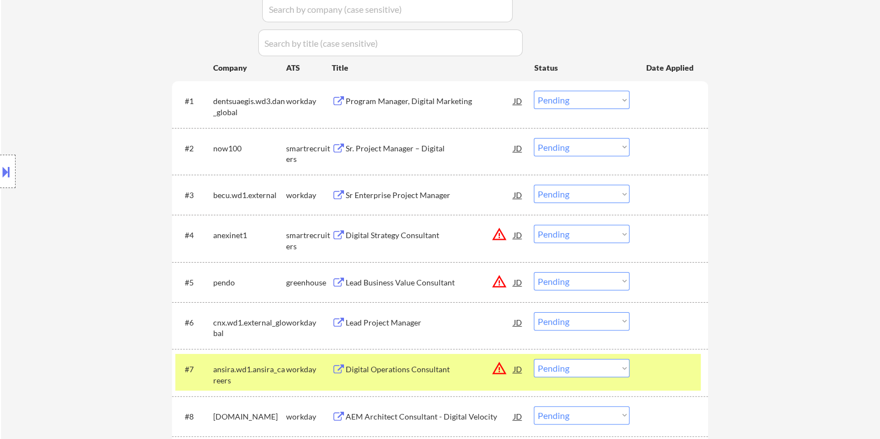
scroll to position [278, 0]
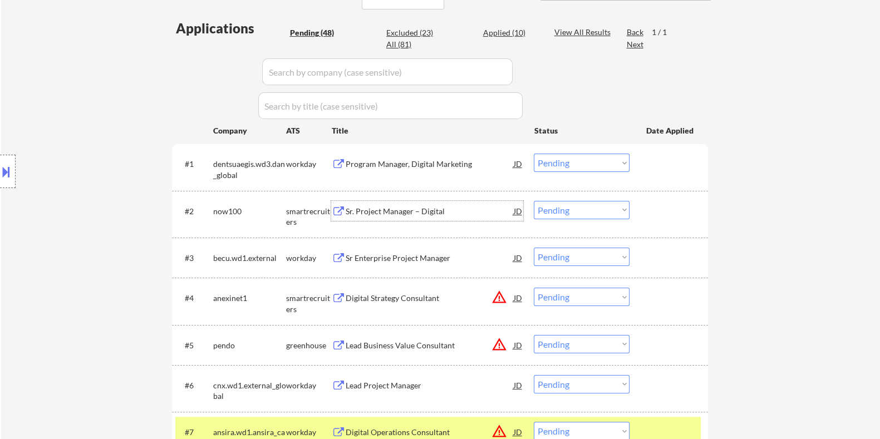
click at [373, 216] on div "Sr. Project Manager – Digital" at bounding box center [429, 211] width 168 height 20
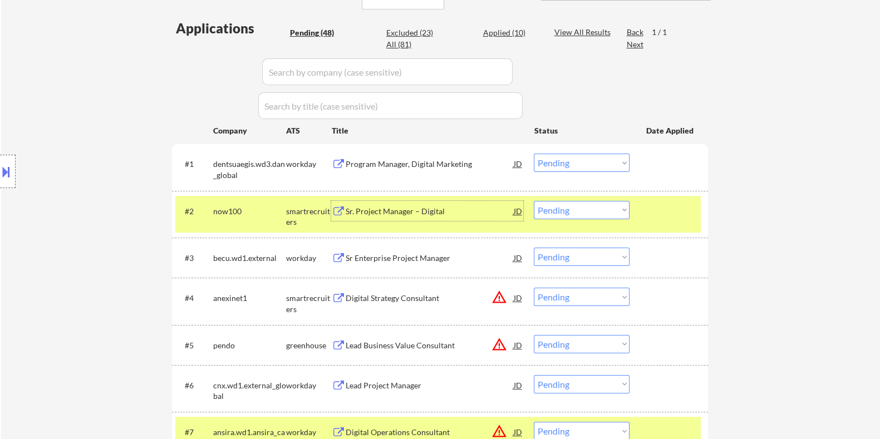
click at [13, 169] on div at bounding box center [8, 171] width 16 height 33
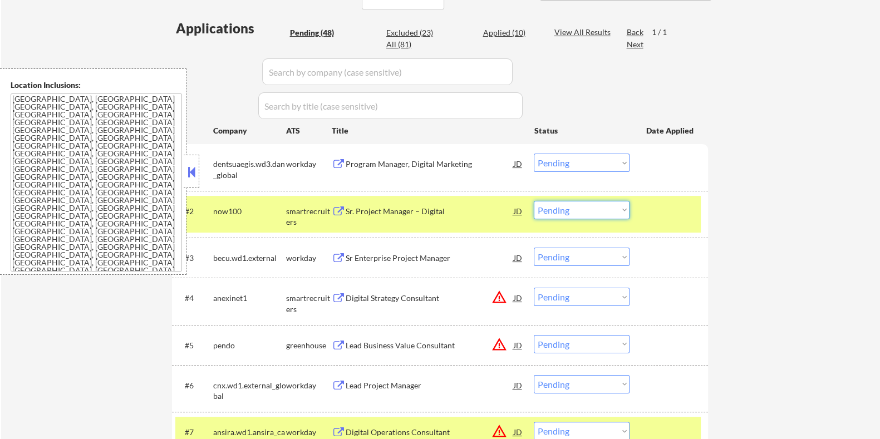
click at [575, 208] on select "Choose an option... Pending Applied Excluded (Questions) Excluded (Expired) Exc…" at bounding box center [582, 210] width 96 height 18
click at [534, 201] on select "Choose an option... Pending Applied Excluded (Questions) Excluded (Expired) Exc…" at bounding box center [582, 210] width 96 height 18
select select ""pending""
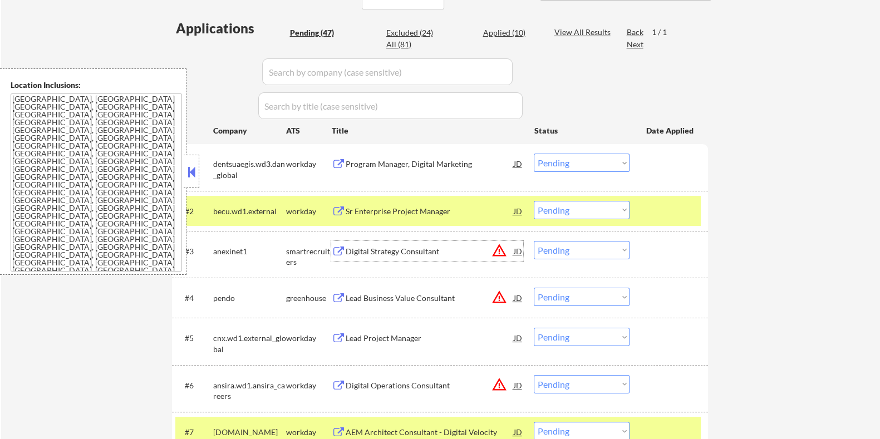
click at [406, 251] on div "Digital Strategy Consultant" at bounding box center [429, 251] width 168 height 11
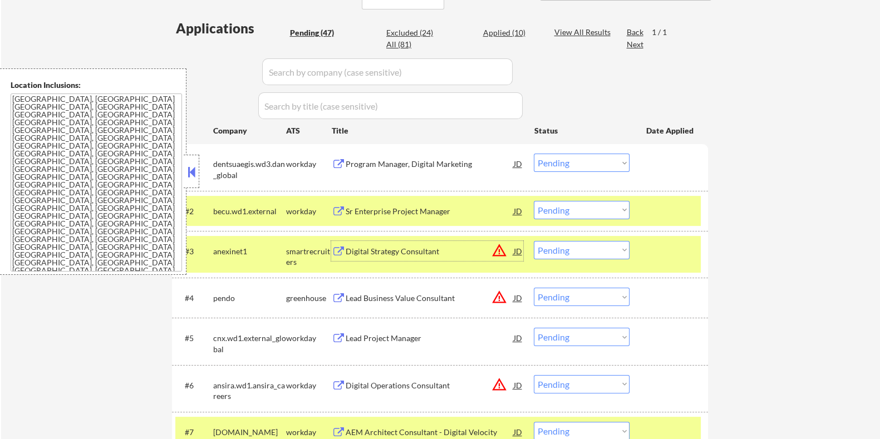
click at [576, 250] on select "Choose an option... Pending Applied Excluded (Questions) Excluded (Expired) Exc…" at bounding box center [582, 250] width 96 height 18
click at [534, 241] on select "Choose an option... Pending Applied Excluded (Questions) Excluded (Expired) Exc…" at bounding box center [582, 250] width 96 height 18
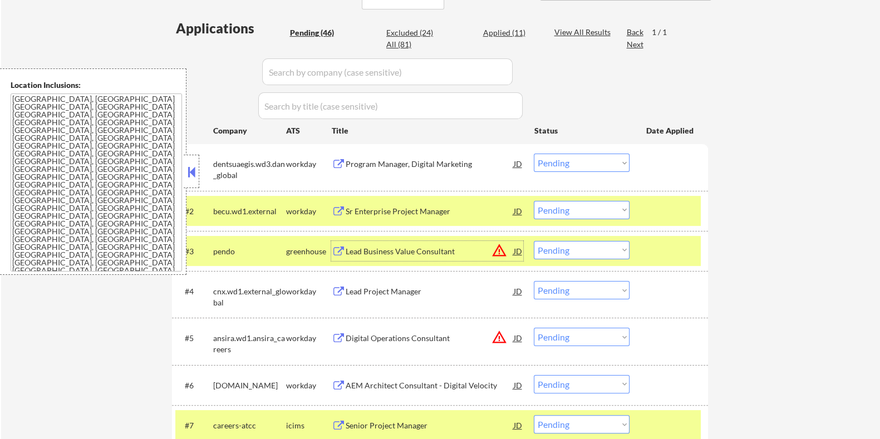
click at [410, 250] on div "Lead Business Value Consultant" at bounding box center [429, 251] width 168 height 11
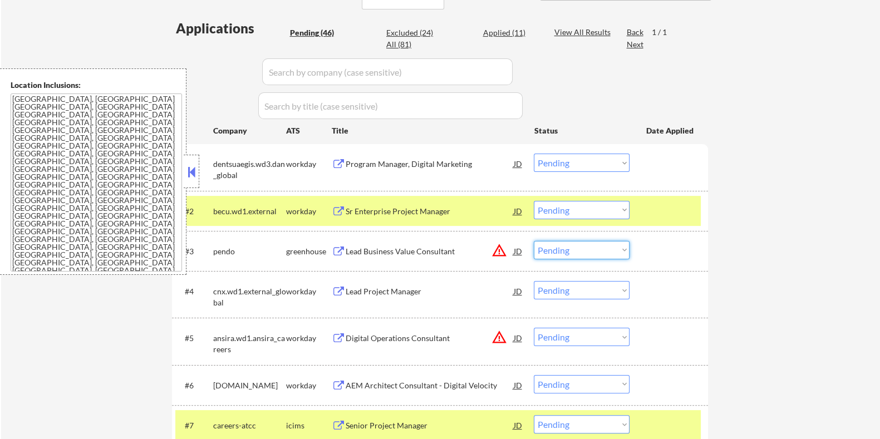
click at [577, 245] on select "Choose an option... Pending Applied Excluded (Questions) Excluded (Expired) Exc…" at bounding box center [582, 250] width 96 height 18
click at [534, 241] on select "Choose an option... Pending Applied Excluded (Questions) Excluded (Expired) Exc…" at bounding box center [582, 250] width 96 height 18
select select ""pending""
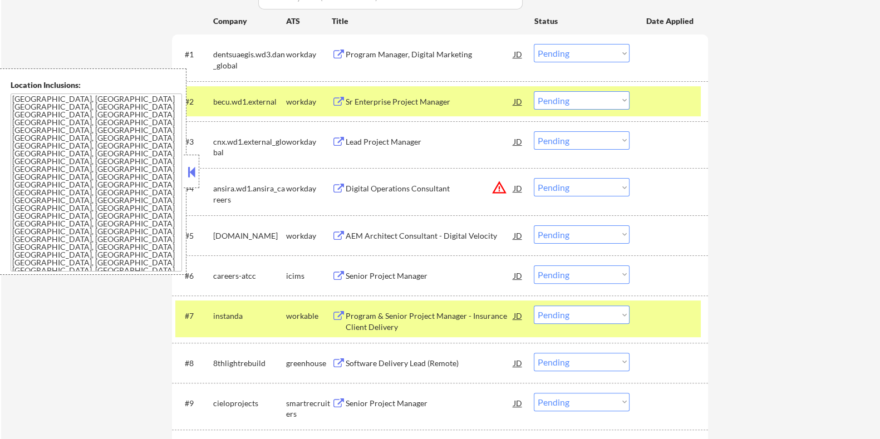
scroll to position [486, 0]
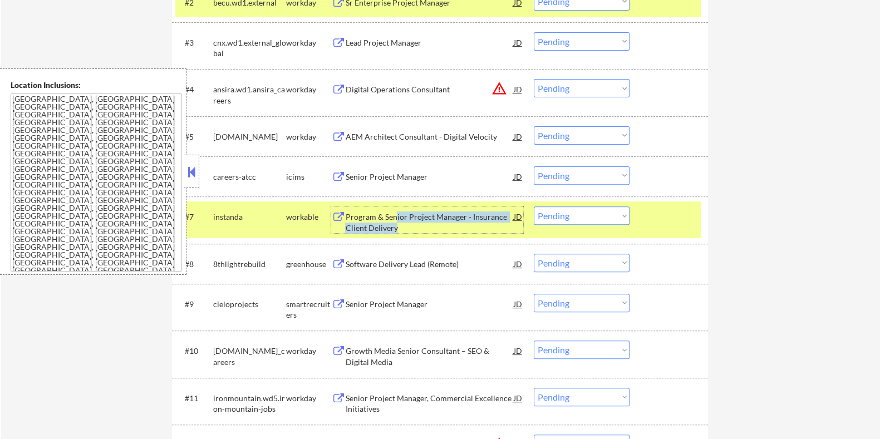
click at [395, 221] on div "Program & Senior Project Manager - Insurance Client Delivery" at bounding box center [429, 222] width 168 height 22
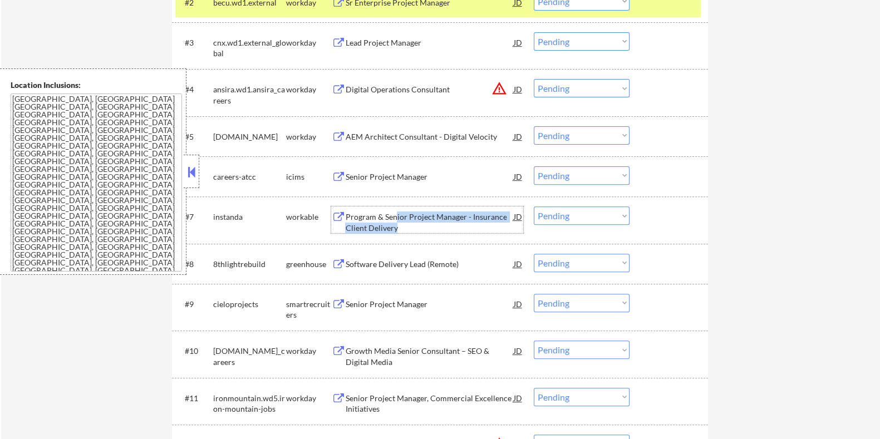
click at [580, 216] on select "Choose an option... Pending Applied Excluded (Questions) Excluded (Expired) Exc…" at bounding box center [582, 215] width 96 height 18
click at [534, 206] on select "Choose an option... Pending Applied Excluded (Questions) Excluded (Expired) Exc…" at bounding box center [582, 215] width 96 height 18
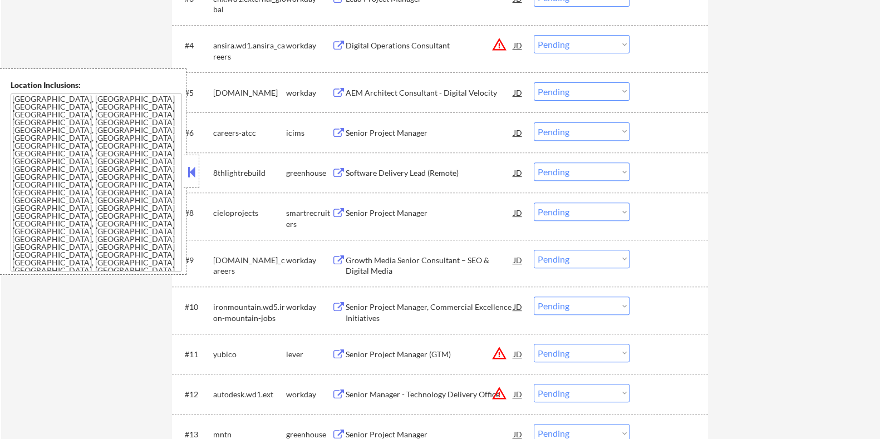
scroll to position [556, 0]
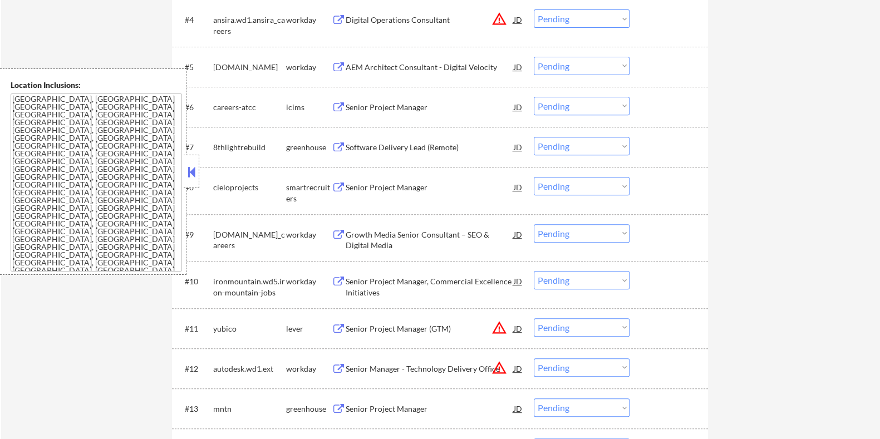
click at [349, 146] on div "Software Delivery Lead (Remote)" at bounding box center [429, 147] width 168 height 11
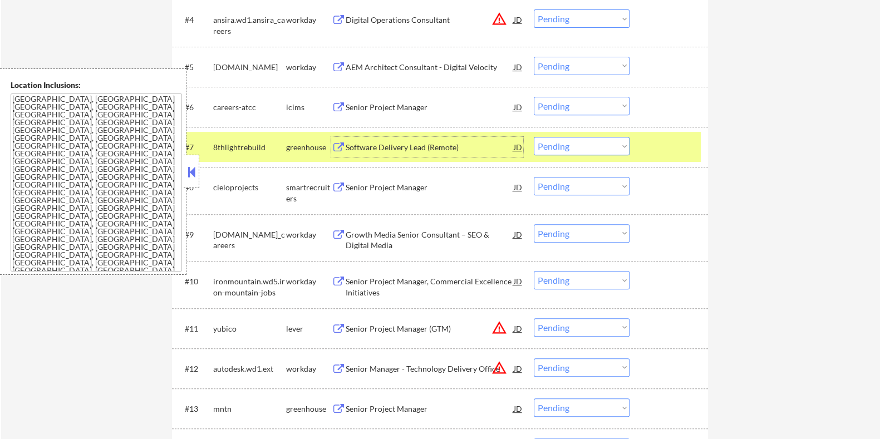
click at [570, 149] on select "Choose an option... Pending Applied Excluded (Questions) Excluded (Expired) Exc…" at bounding box center [582, 146] width 96 height 18
click at [534, 137] on select "Choose an option... Pending Applied Excluded (Questions) Excluded (Expired) Exc…" at bounding box center [582, 146] width 96 height 18
select select ""pending""
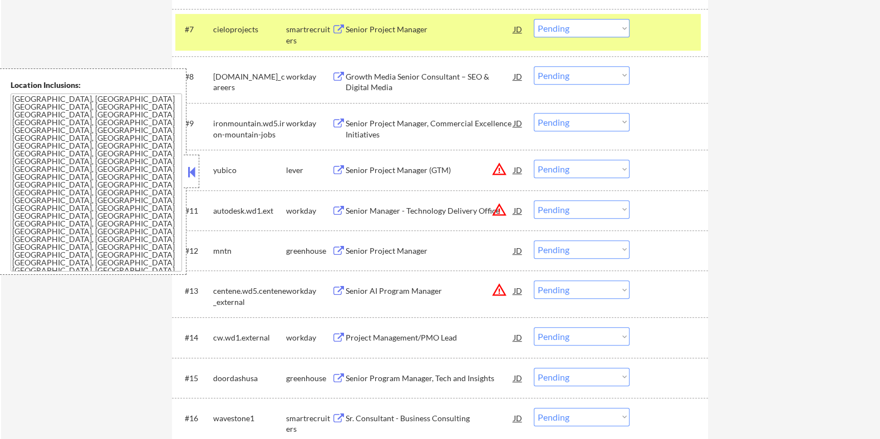
scroll to position [696, 0]
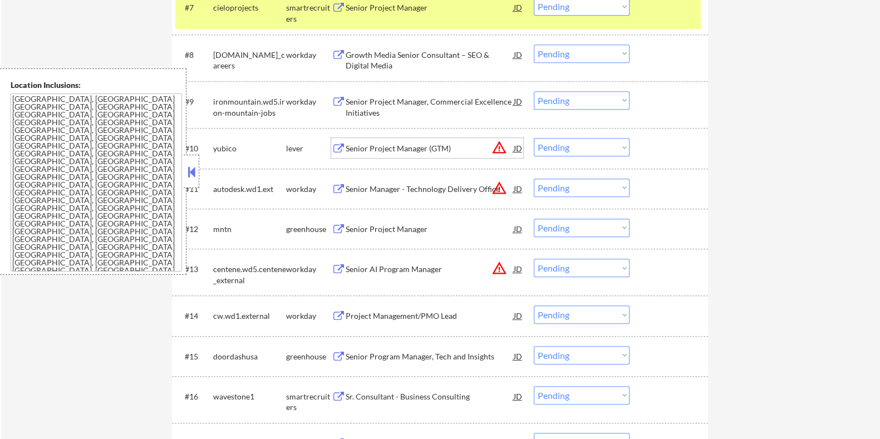
click at [417, 149] on div "Senior Project Manager (GTM)" at bounding box center [429, 148] width 168 height 11
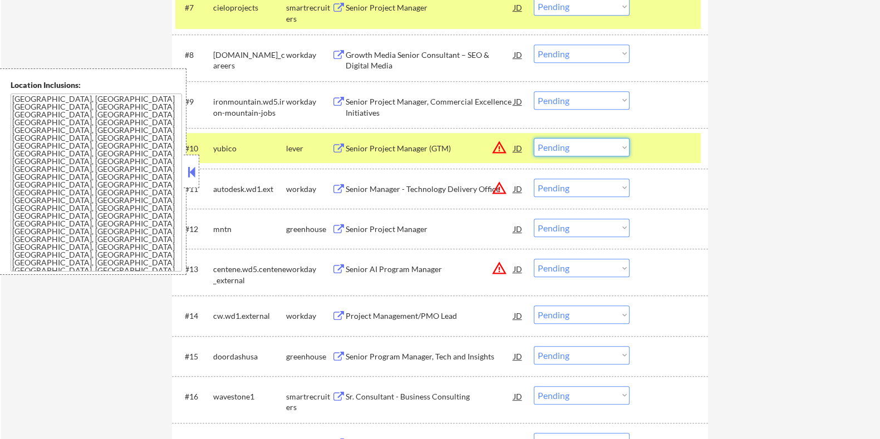
click at [593, 147] on select "Choose an option... Pending Applied Excluded (Questions) Excluded (Expired) Exc…" at bounding box center [582, 147] width 96 height 18
click at [565, 146] on select "Choose an option... Pending Applied Excluded (Questions) Excluded (Expired) Exc…" at bounding box center [582, 147] width 96 height 18
click at [534, 138] on select "Choose an option... Pending Applied Excluded (Questions) Excluded (Expired) Exc…" at bounding box center [582, 147] width 96 height 18
select select ""pending""
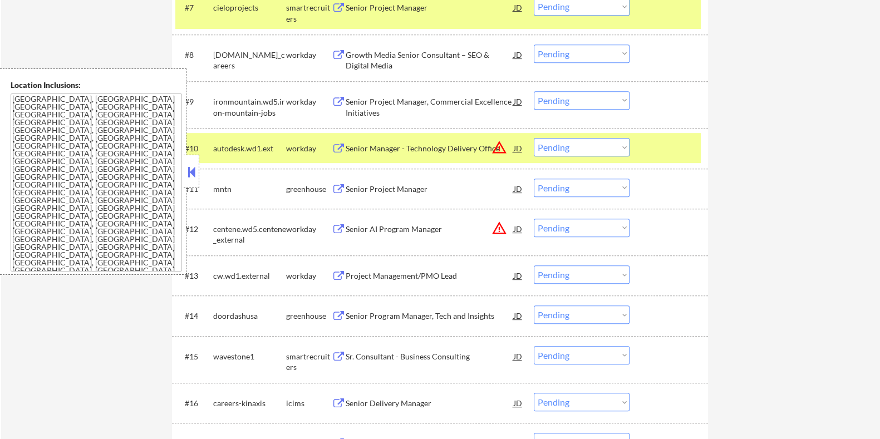
click at [584, 228] on select "Choose an option... Pending Applied Excluded (Questions) Excluded (Expired) Exc…" at bounding box center [582, 228] width 96 height 18
click at [373, 189] on div "Senior Project Manager" at bounding box center [429, 189] width 168 height 11
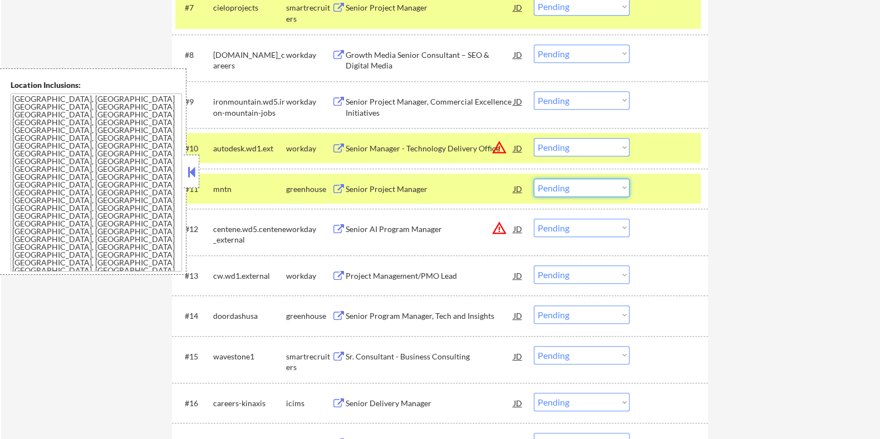
click at [584, 184] on select "Choose an option... Pending Applied Excluded (Questions) Excluded (Expired) Exc…" at bounding box center [582, 188] width 96 height 18
click at [534, 179] on select "Choose an option... Pending Applied Excluded (Questions) Excluded (Expired) Exc…" at bounding box center [582, 188] width 96 height 18
select select ""pending""
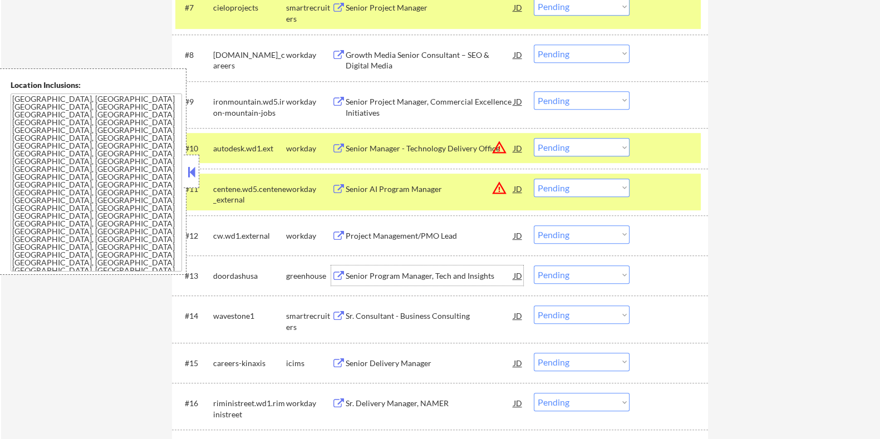
click at [378, 277] on div "Senior Program Manager, Tech and Insights" at bounding box center [429, 275] width 168 height 11
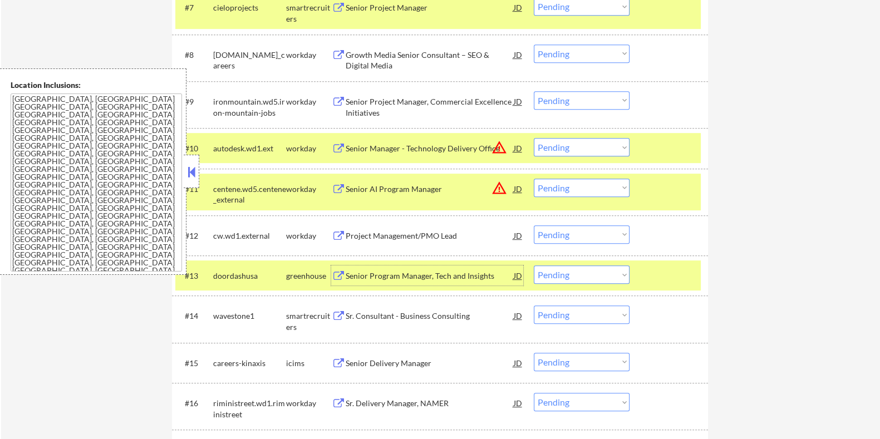
click at [559, 279] on select "Choose an option... Pending Applied Excluded (Questions) Excluded (Expired) Exc…" at bounding box center [582, 274] width 96 height 18
click at [534, 265] on select "Choose an option... Pending Applied Excluded (Questions) Excluded (Expired) Exc…" at bounding box center [582, 274] width 96 height 18
select select ""pending""
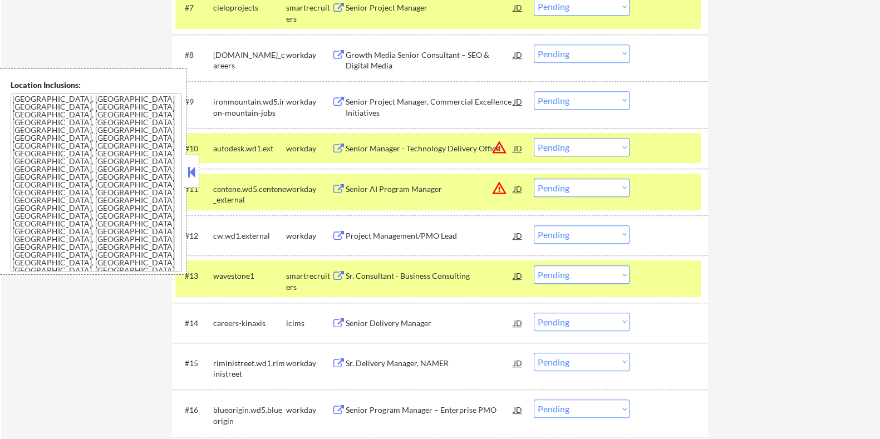
scroll to position [835, 0]
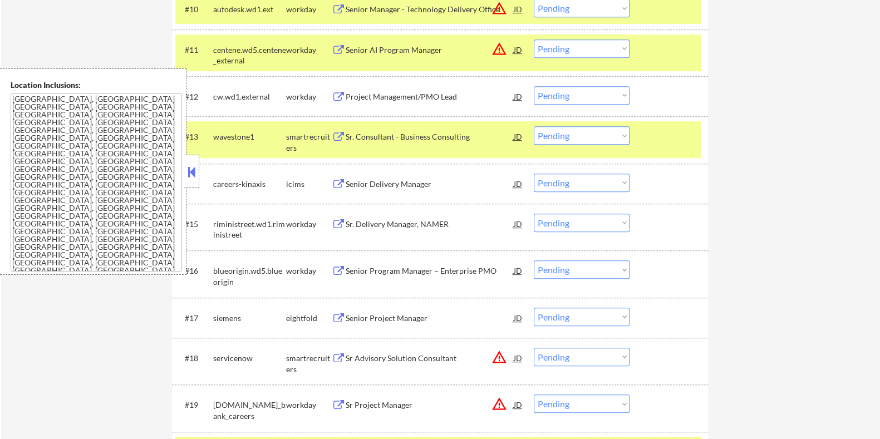
click at [420, 183] on div "Senior Delivery Manager" at bounding box center [429, 184] width 168 height 11
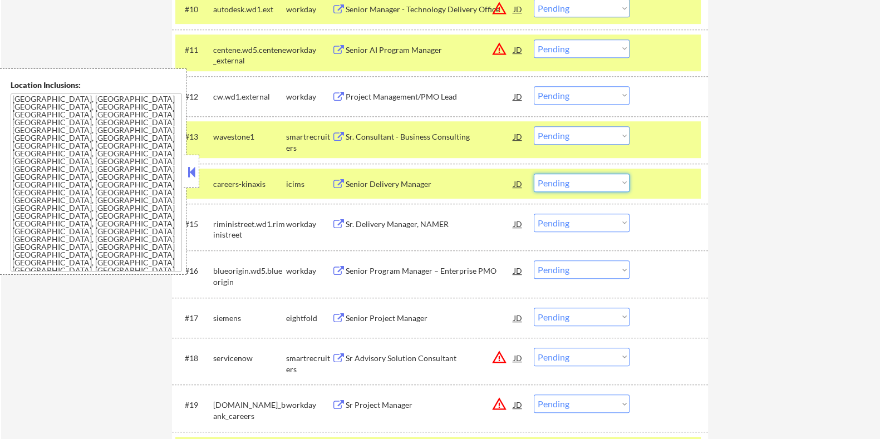
click at [567, 183] on select "Choose an option... Pending Applied Excluded (Questions) Excluded (Expired) Exc…" at bounding box center [582, 183] width 96 height 18
click at [534, 174] on select "Choose an option... Pending Applied Excluded (Questions) Excluded (Expired) Exc…" at bounding box center [582, 183] width 96 height 18
select select ""pending""
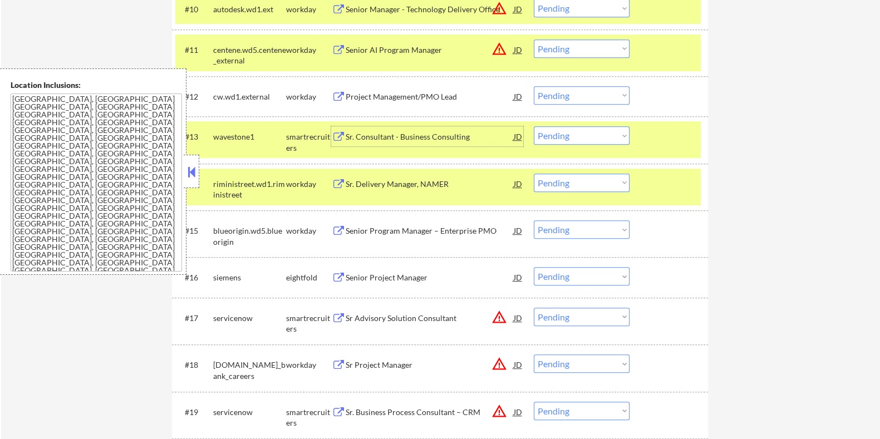
click at [388, 132] on div "Sr. Consultant - Business Consulting" at bounding box center [429, 136] width 168 height 11
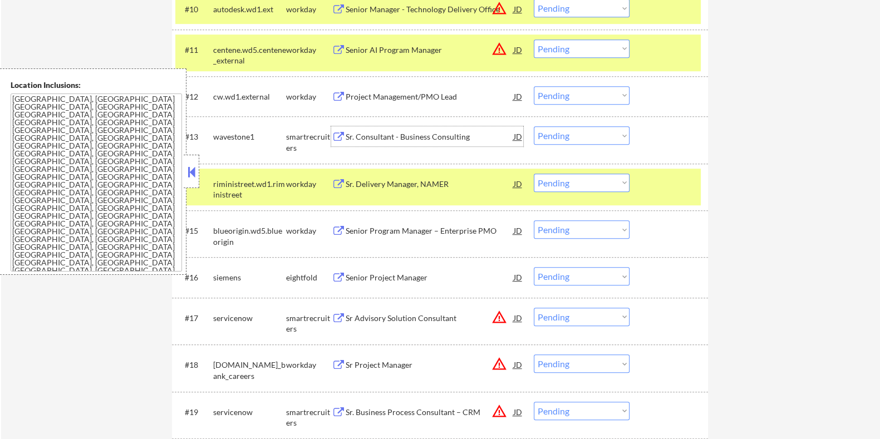
click at [402, 129] on div "Sr. Consultant - Business Consulting" at bounding box center [429, 136] width 168 height 20
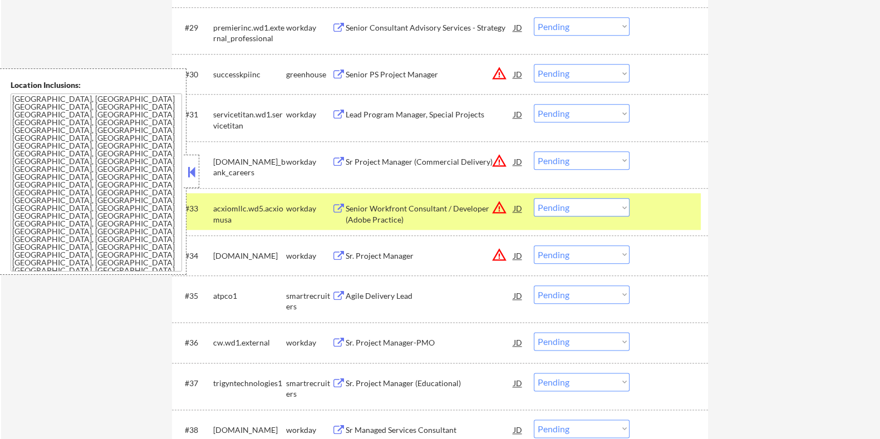
scroll to position [1808, 0]
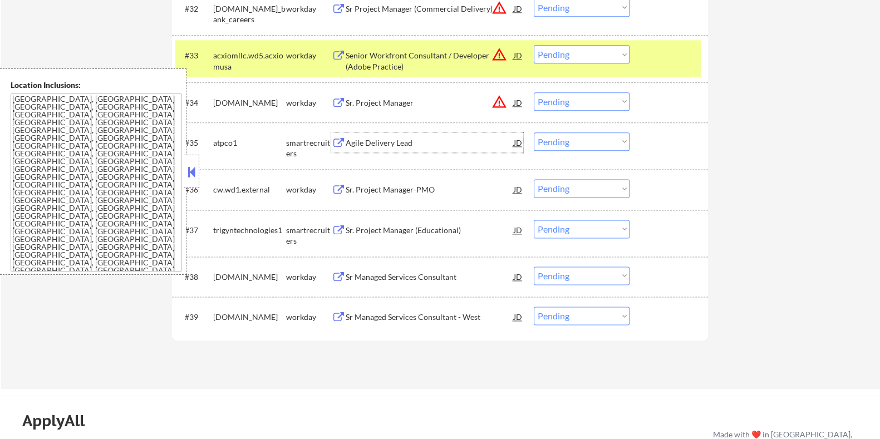
click at [399, 144] on div "Agile Delivery Lead" at bounding box center [429, 142] width 168 height 11
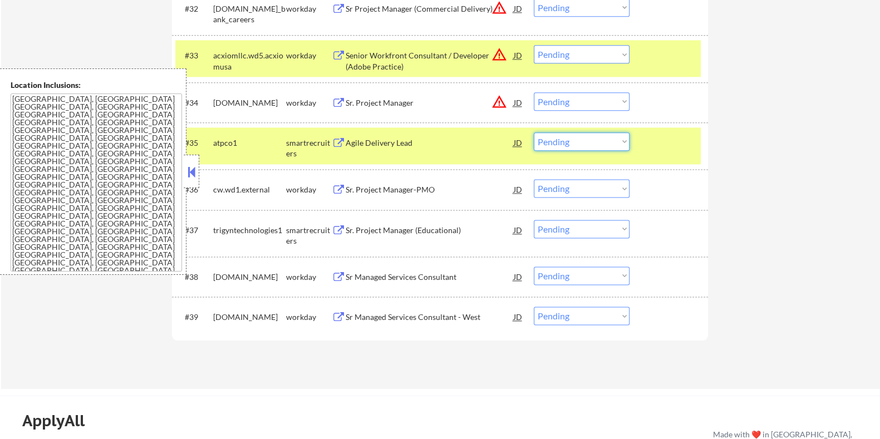
click at [570, 138] on select "Choose an option... Pending Applied Excluded (Questions) Excluded (Expired) Exc…" at bounding box center [582, 141] width 96 height 18
click at [534, 132] on select "Choose an option... Pending Applied Excluded (Questions) Excluded (Expired) Exc…" at bounding box center [582, 141] width 96 height 18
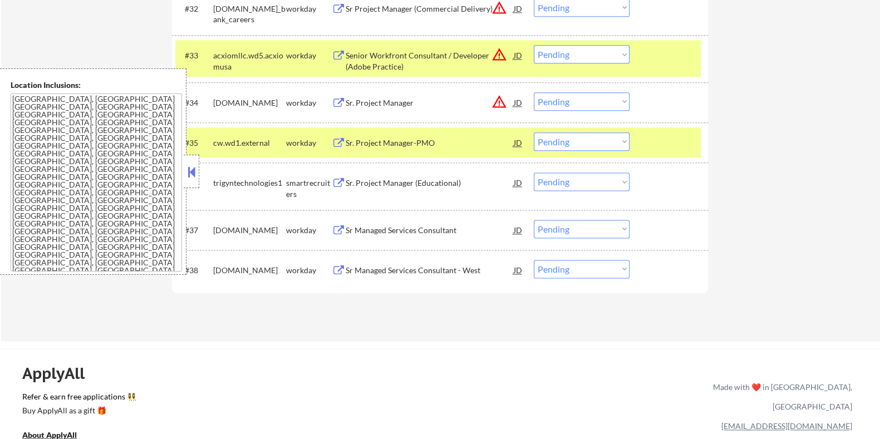
click at [570, 140] on select "Choose an option... Pending Applied Excluded (Questions) Excluded (Expired) Exc…" at bounding box center [582, 141] width 96 height 18
click at [534, 132] on select "Choose an option... Pending Applied Excluded (Questions) Excluded (Expired) Exc…" at bounding box center [582, 141] width 96 height 18
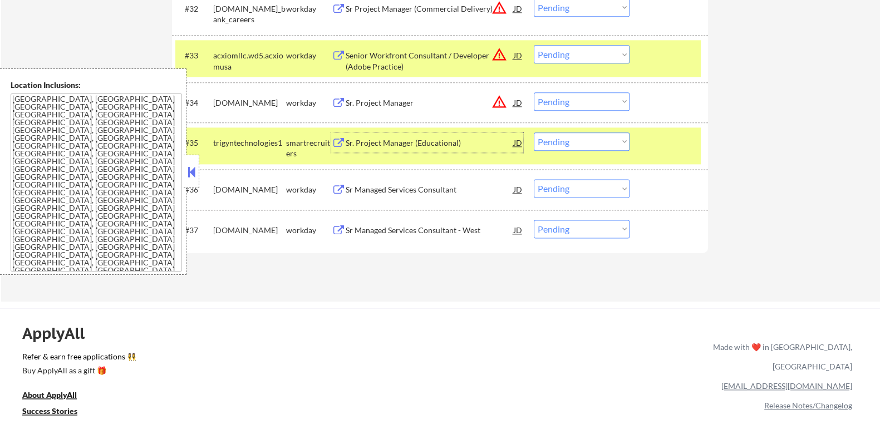
click at [391, 149] on div "Sr. Project Manager (Educational)" at bounding box center [429, 142] width 168 height 20
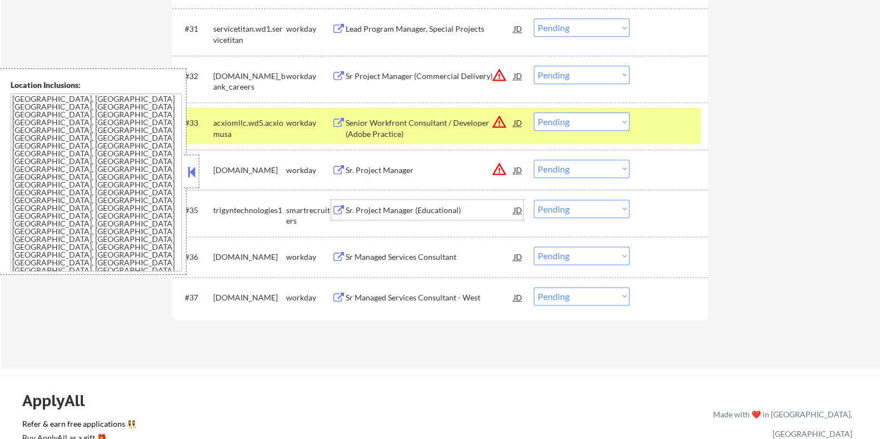
scroll to position [1738, 0]
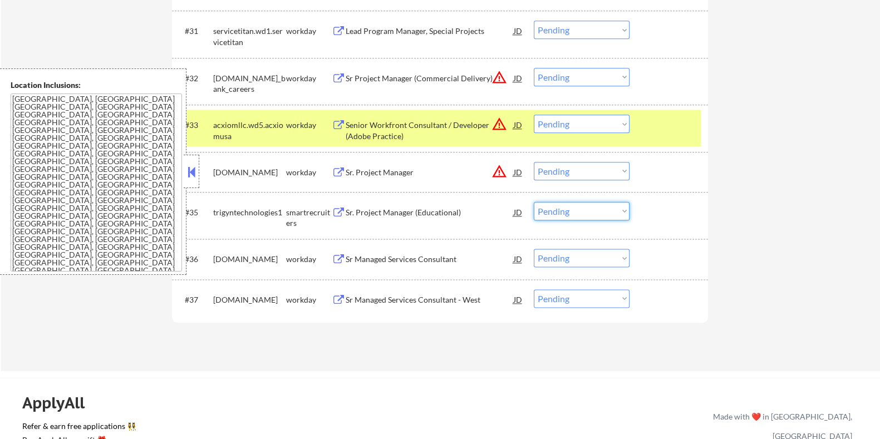
click at [579, 219] on select "Choose an option... Pending Applied Excluded (Questions) Excluded (Expired) Exc…" at bounding box center [582, 211] width 96 height 18
click at [534, 202] on select "Choose an option... Pending Applied Excluded (Questions) Excluded (Expired) Exc…" at bounding box center [582, 211] width 96 height 18
select select ""pending""
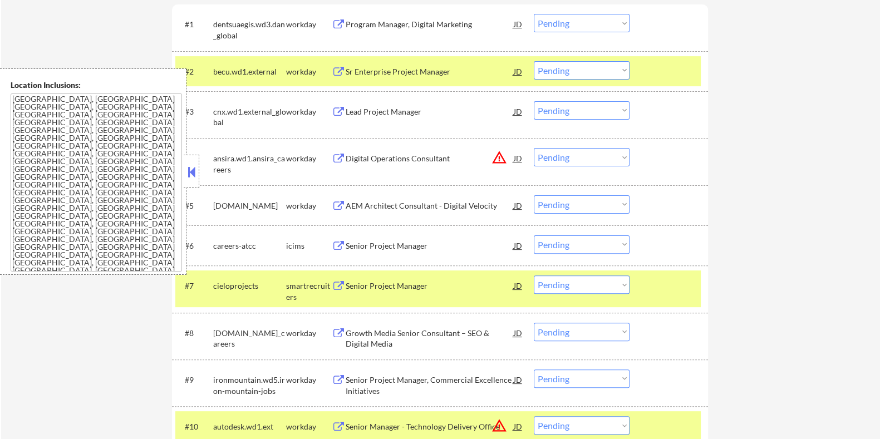
scroll to position [348, 0]
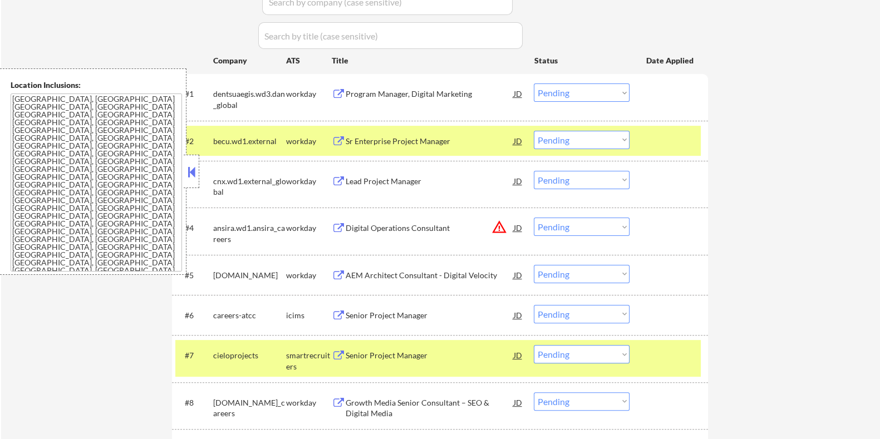
click at [351, 316] on div "Senior Project Manager" at bounding box center [429, 315] width 168 height 11
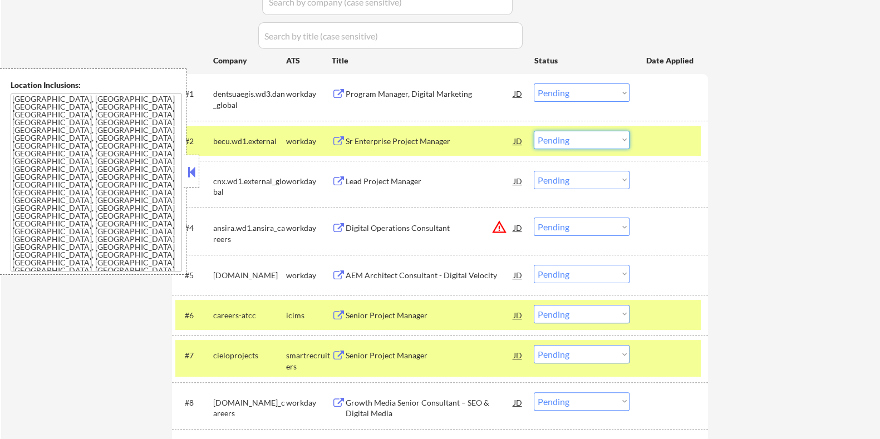
click at [587, 138] on select "Choose an option... Pending Applied Excluded (Questions) Excluded (Expired) Exc…" at bounding box center [582, 140] width 96 height 18
click at [534, 131] on select "Choose an option... Pending Applied Excluded (Questions) Excluded (Expired) Exc…" at bounding box center [582, 140] width 96 height 18
select select ""pending""
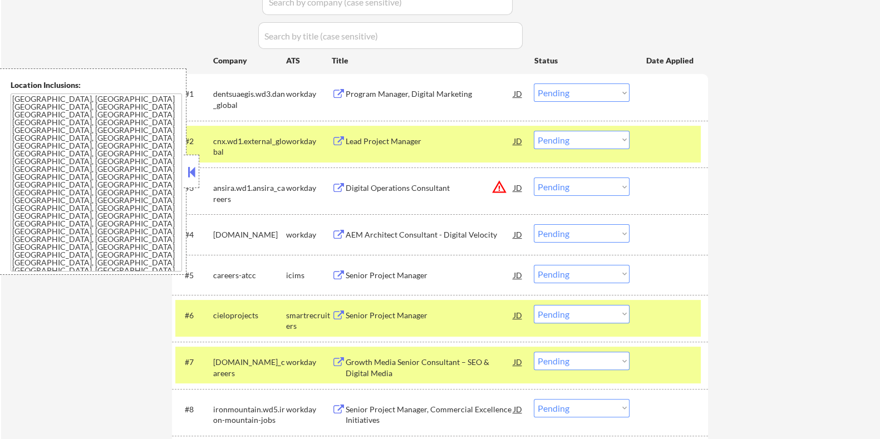
click at [336, 316] on button at bounding box center [338, 315] width 14 height 11
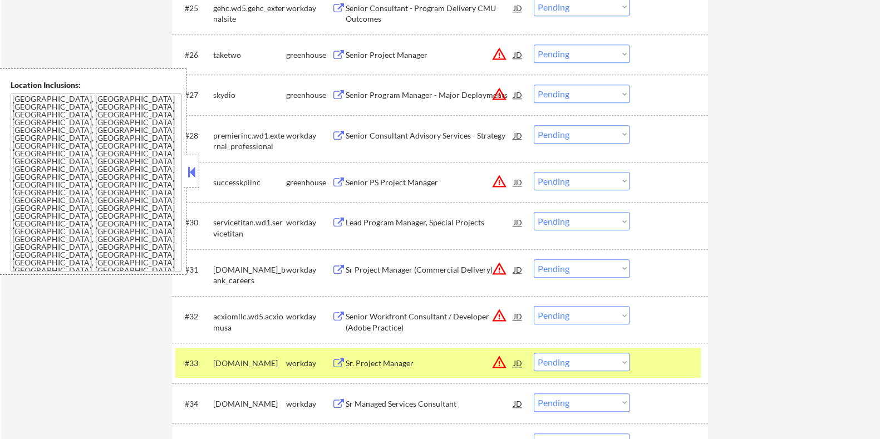
scroll to position [1530, 0]
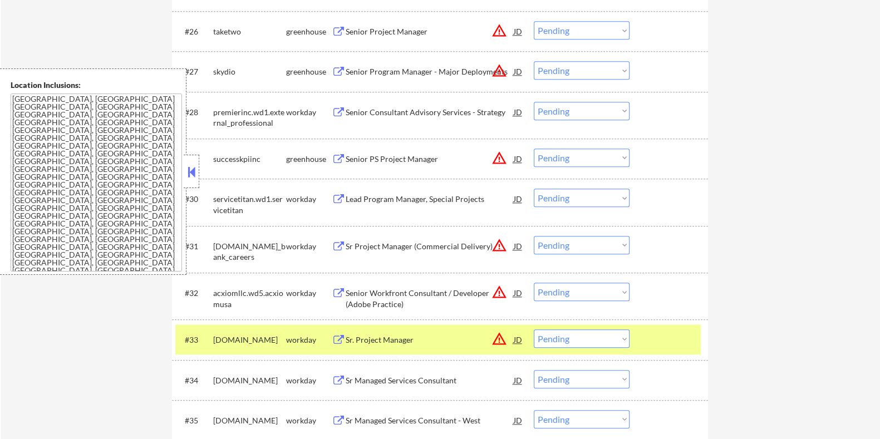
click at [376, 157] on div "Senior PS Project Manager" at bounding box center [429, 159] width 168 height 11
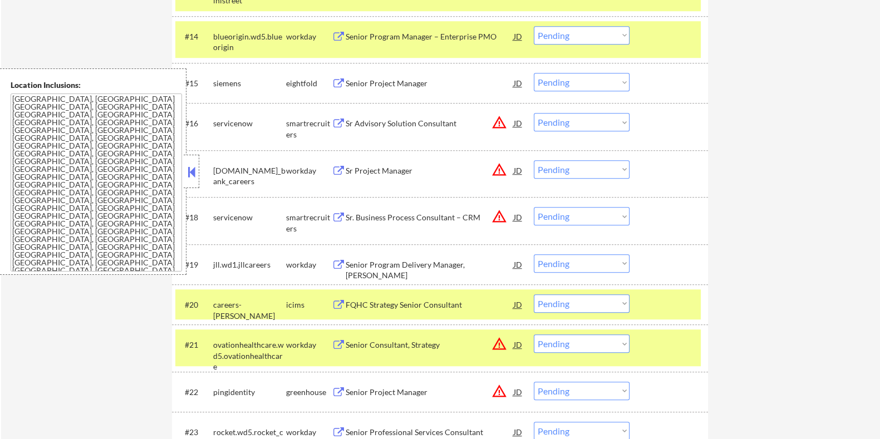
scroll to position [904, 0]
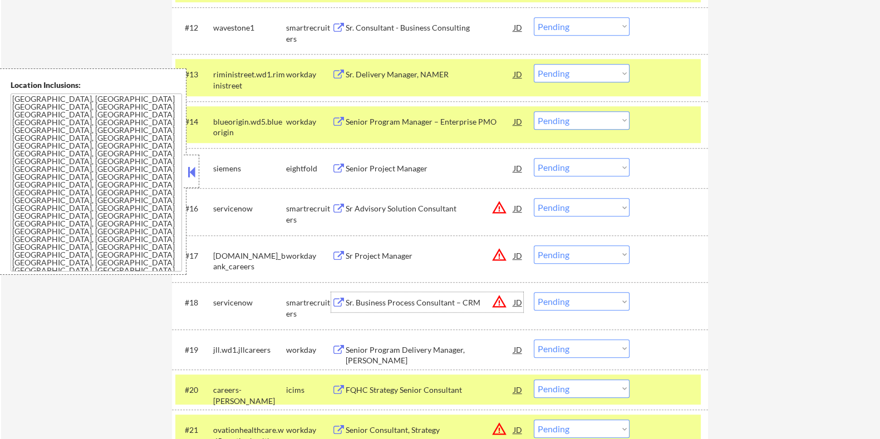
click at [365, 307] on div "Sr. Business Process Consultant – CRM" at bounding box center [429, 302] width 168 height 11
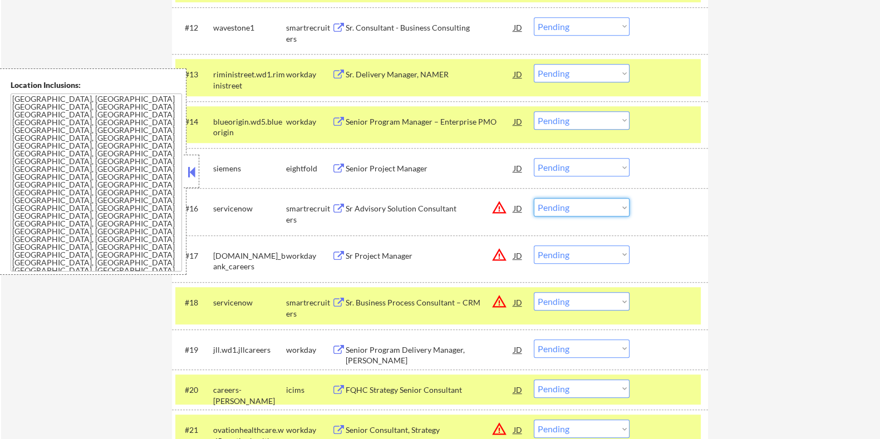
click at [558, 207] on select "Choose an option... Pending Applied Excluded (Questions) Excluded (Expired) Exc…" at bounding box center [582, 207] width 96 height 18
click at [534, 198] on select "Choose an option... Pending Applied Excluded (Questions) Excluded (Expired) Exc…" at bounding box center [582, 207] width 96 height 18
select select ""pending""
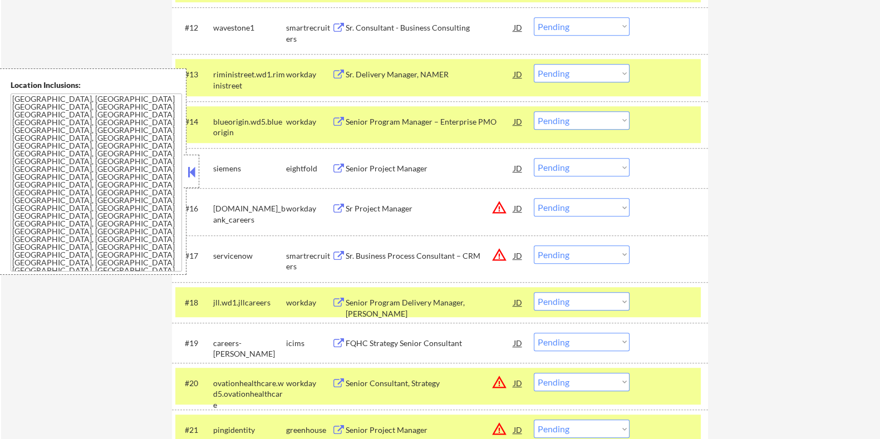
scroll to position [973, 0]
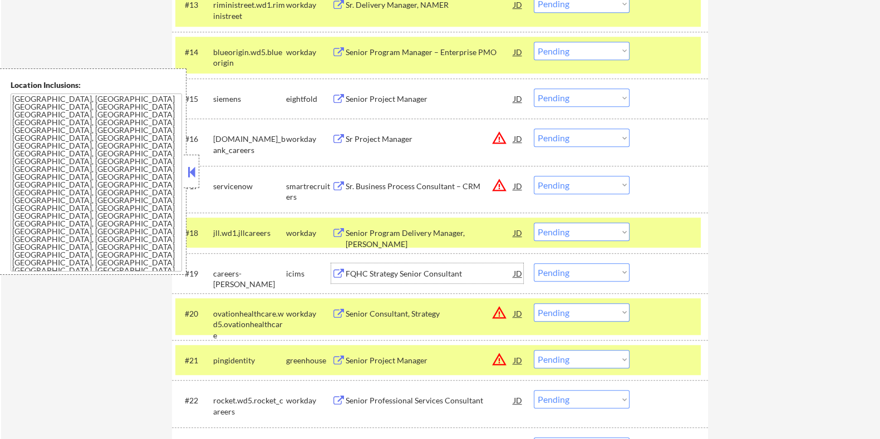
click at [362, 273] on div "FQHC Strategy Senior Consultant" at bounding box center [429, 273] width 168 height 11
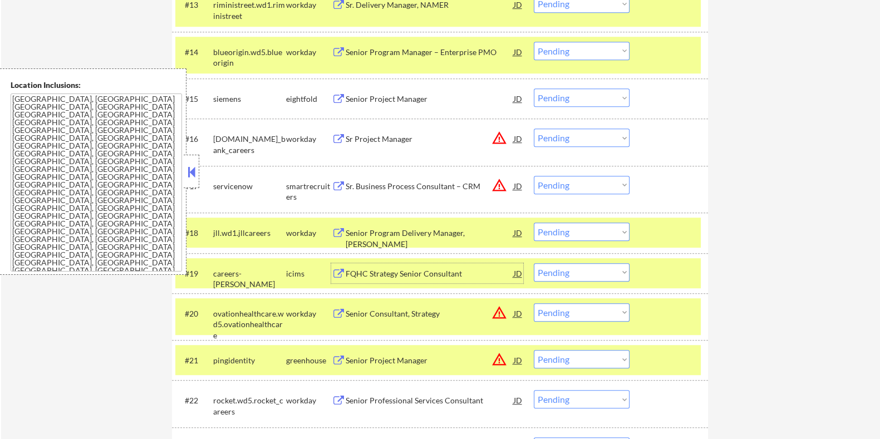
click at [579, 181] on select "Choose an option... Pending Applied Excluded (Questions) Excluded (Expired) Exc…" at bounding box center [582, 185] width 96 height 18
click at [534, 176] on select "Choose an option... Pending Applied Excluded (Questions) Excluded (Expired) Exc…" at bounding box center [582, 185] width 96 height 18
select select ""pending""
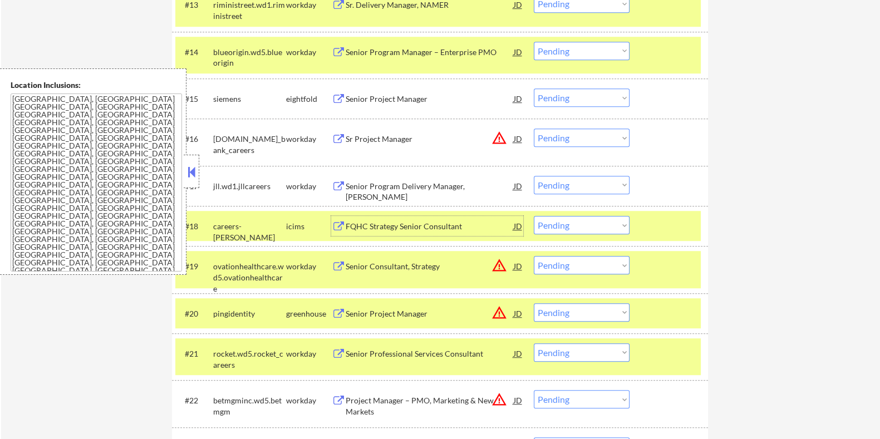
click at [387, 228] on div "FQHC Strategy Senior Consultant" at bounding box center [429, 226] width 168 height 11
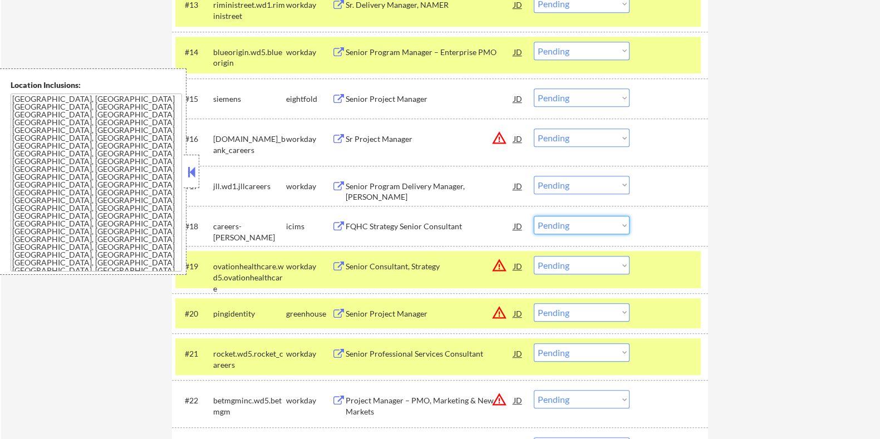
click at [578, 225] on select "Choose an option... Pending Applied Excluded (Questions) Excluded (Expired) Exc…" at bounding box center [582, 225] width 96 height 18
click at [534, 216] on select "Choose an option... Pending Applied Excluded (Questions) Excluded (Expired) Exc…" at bounding box center [582, 225] width 96 height 18
select select ""pending""
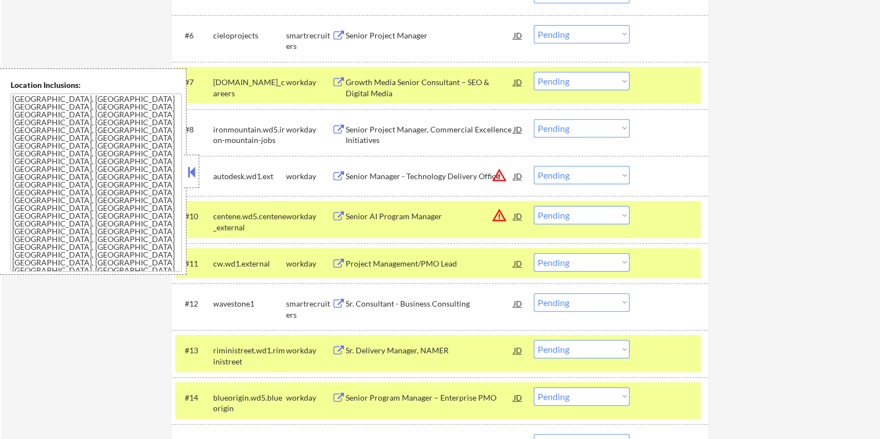
scroll to position [626, 0]
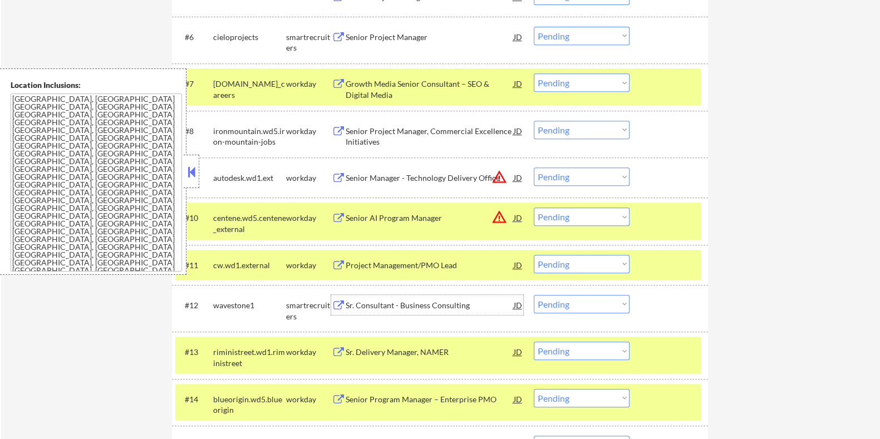
click at [424, 303] on div "Sr. Consultant - Business Consulting" at bounding box center [429, 305] width 168 height 11
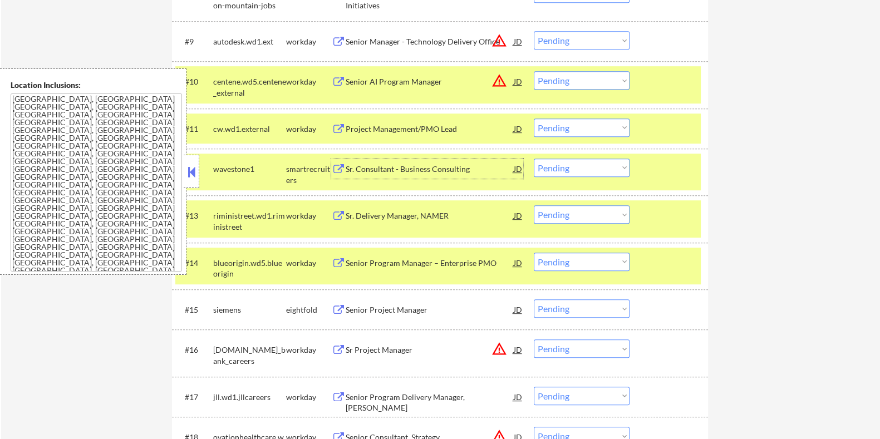
scroll to position [765, 0]
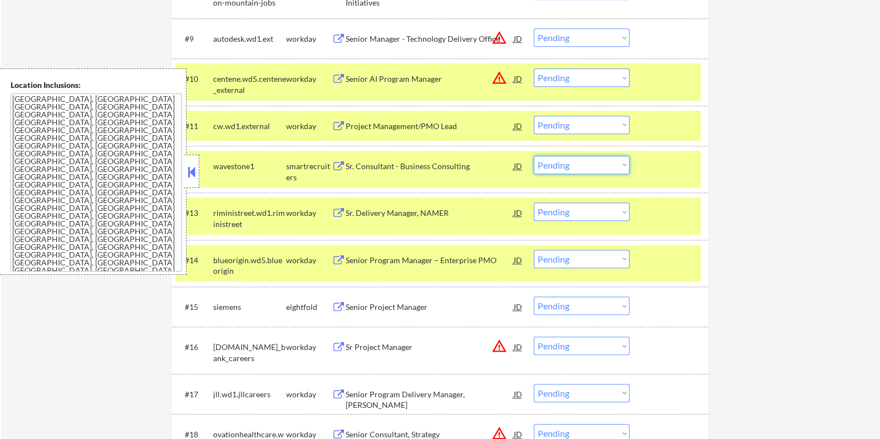
click at [615, 166] on select "Choose an option... Pending Applied Excluded (Questions) Excluded (Expired) Exc…" at bounding box center [582, 165] width 96 height 18
click at [534, 156] on select "Choose an option... Pending Applied Excluded (Questions) Excluded (Expired) Exc…" at bounding box center [582, 165] width 96 height 18
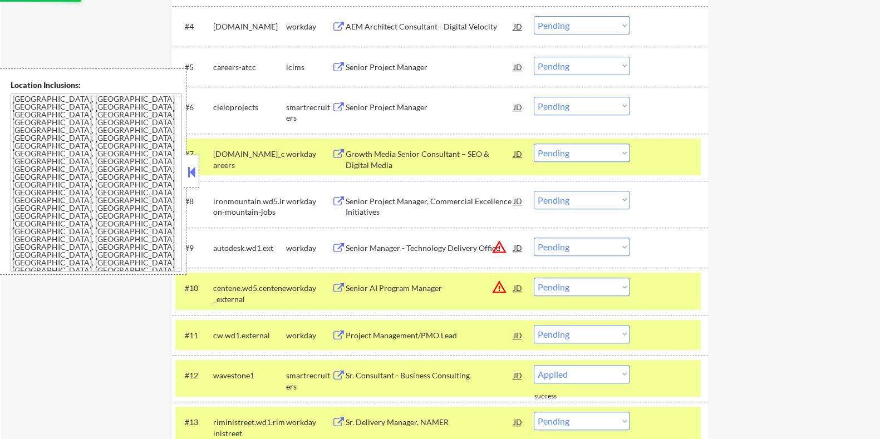
select select ""pending""
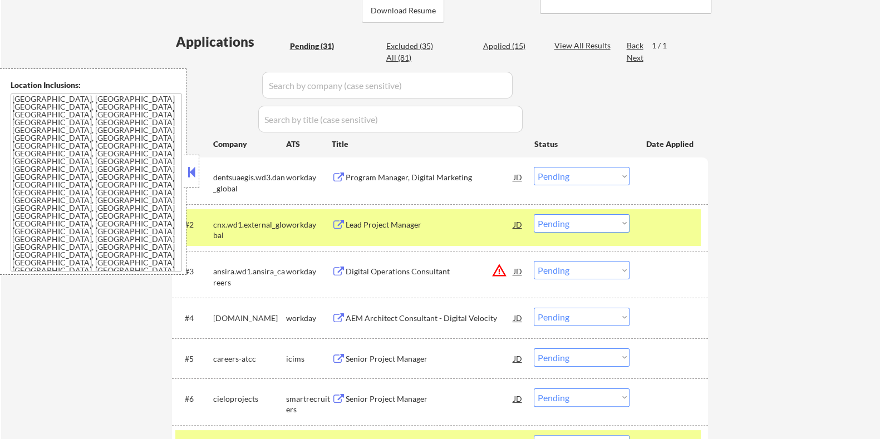
scroll to position [278, 0]
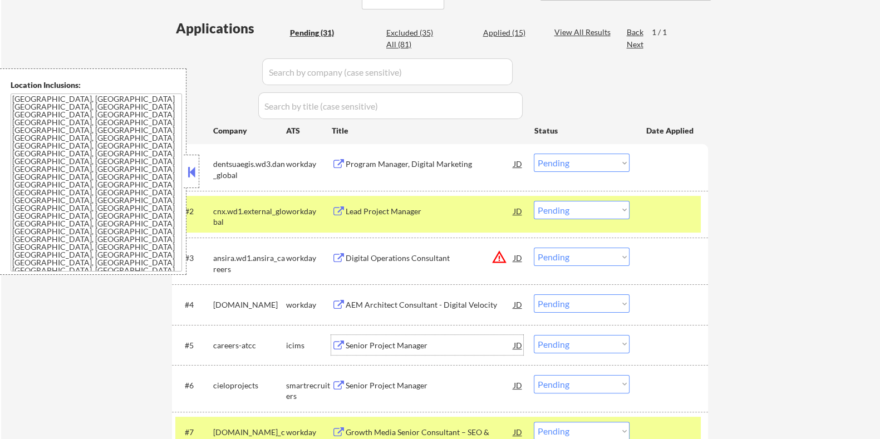
click at [390, 344] on div "Senior Project Manager" at bounding box center [429, 345] width 168 height 11
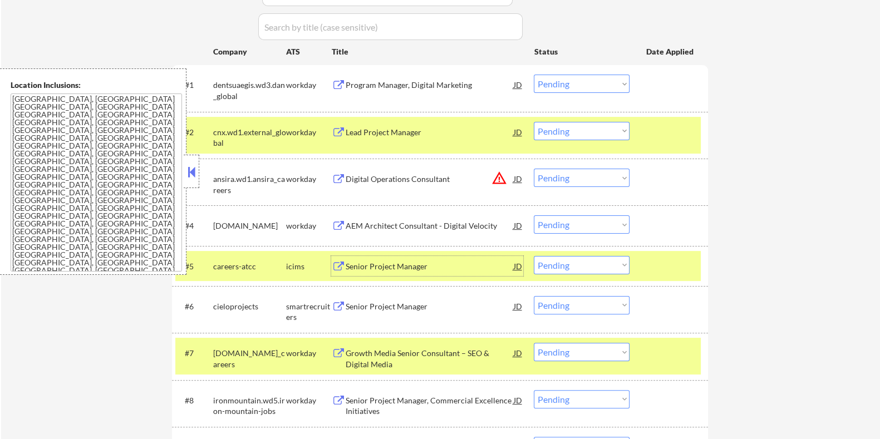
scroll to position [417, 0]
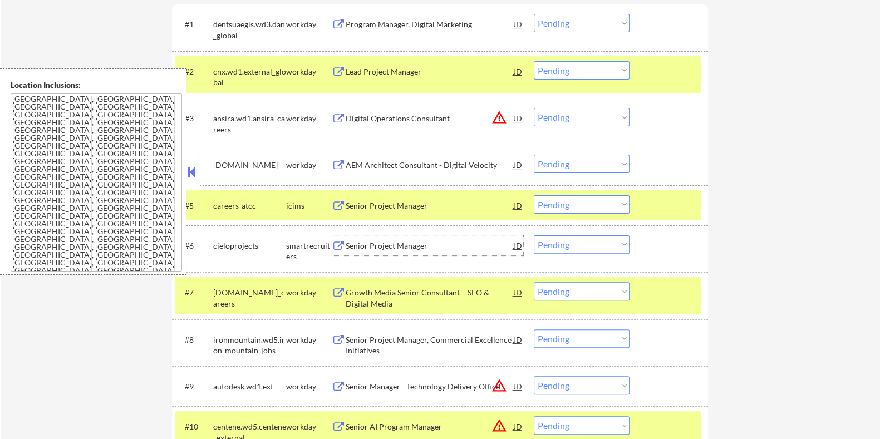
click at [395, 243] on div "Senior Project Manager" at bounding box center [429, 245] width 168 height 11
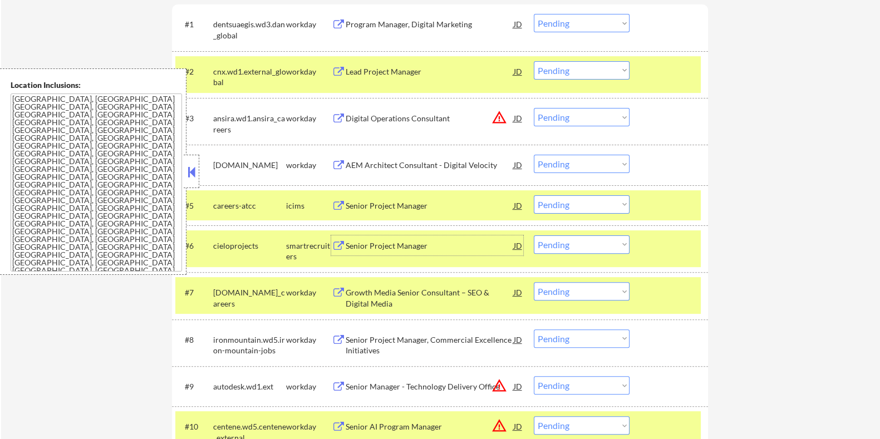
click at [680, 79] on div at bounding box center [669, 71] width 49 height 20
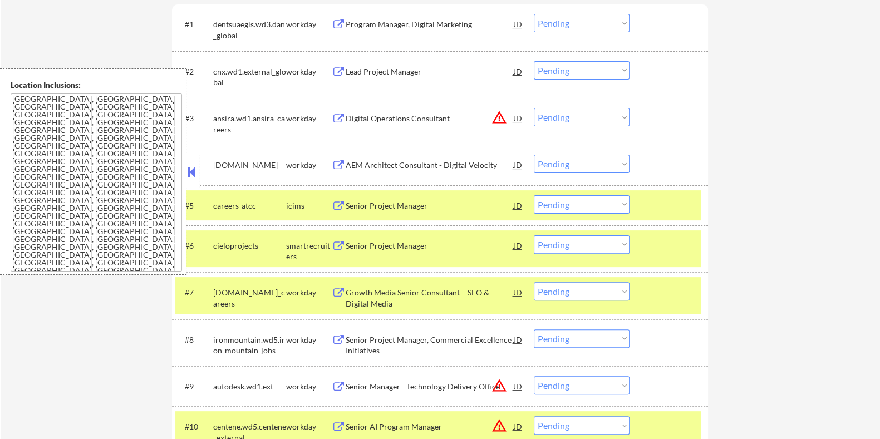
click at [668, 203] on div at bounding box center [669, 205] width 49 height 20
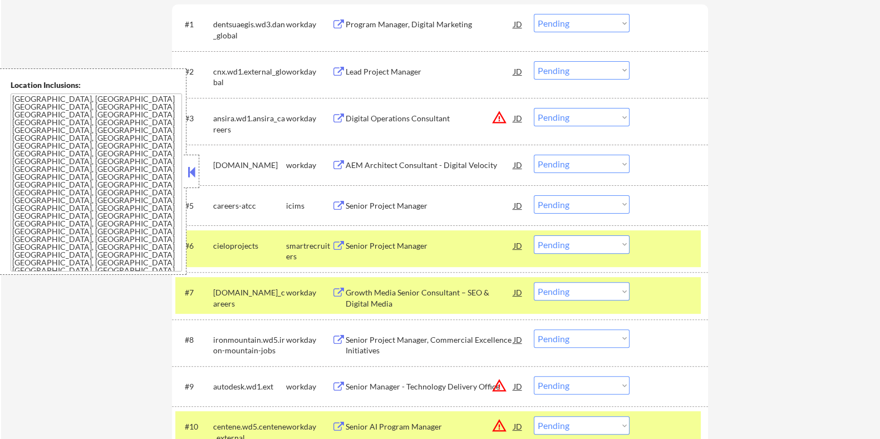
click at [675, 299] on div at bounding box center [669, 292] width 49 height 20
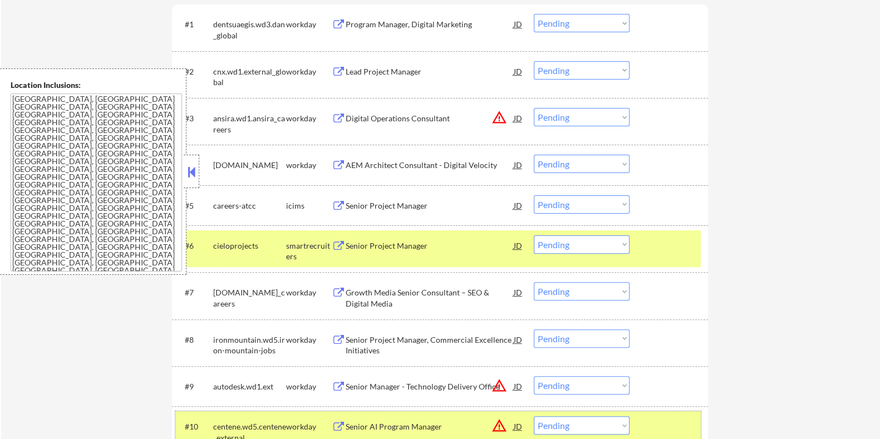
click at [664, 424] on div at bounding box center [669, 426] width 49 height 20
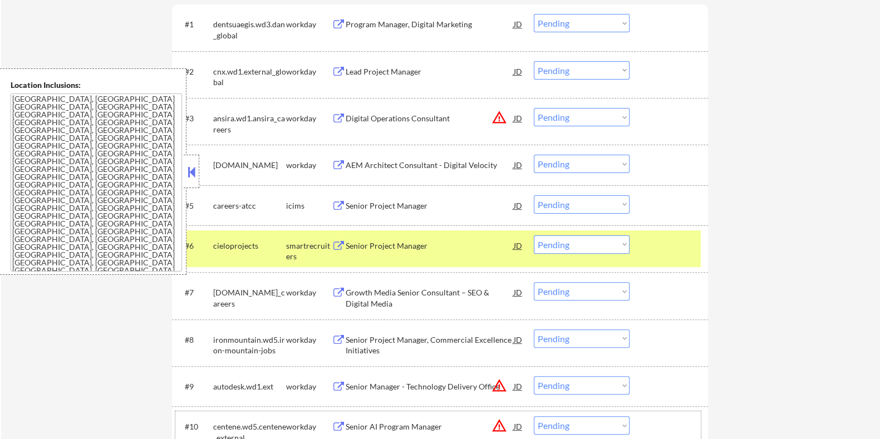
click at [569, 252] on select "Choose an option... Pending Applied Excluded (Questions) Excluded (Expired) Exc…" at bounding box center [582, 244] width 96 height 18
click at [534, 235] on select "Choose an option... Pending Applied Excluded (Questions) Excluded (Expired) Exc…" at bounding box center [582, 244] width 96 height 18
select select ""pending""
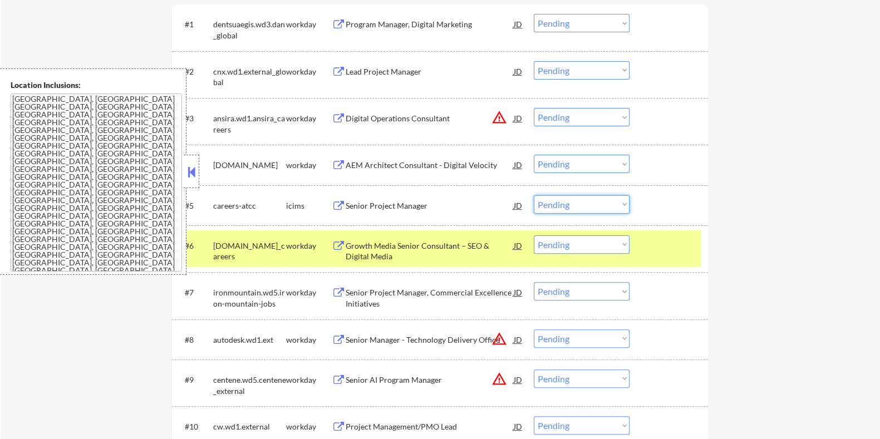
click at [568, 204] on select "Choose an option... Pending Applied Excluded (Questions) Excluded (Expired) Exc…" at bounding box center [582, 204] width 96 height 18
click at [534, 195] on select "Choose an option... Pending Applied Excluded (Questions) Excluded (Expired) Exc…" at bounding box center [582, 204] width 96 height 18
select select ""pending""
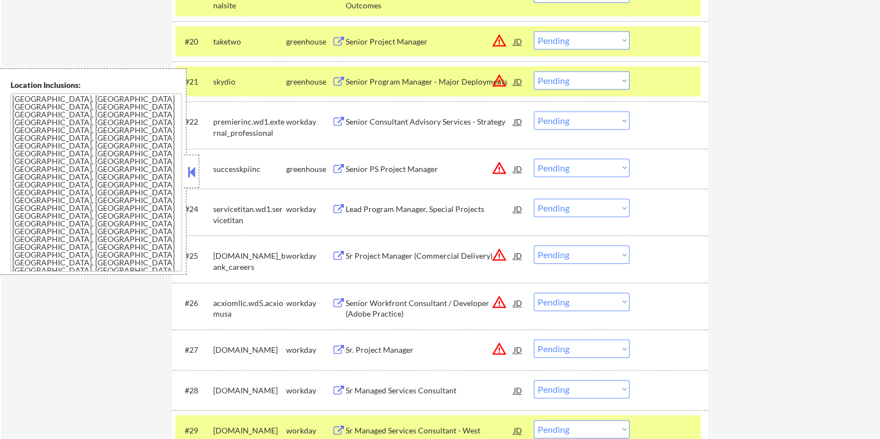
scroll to position [1322, 0]
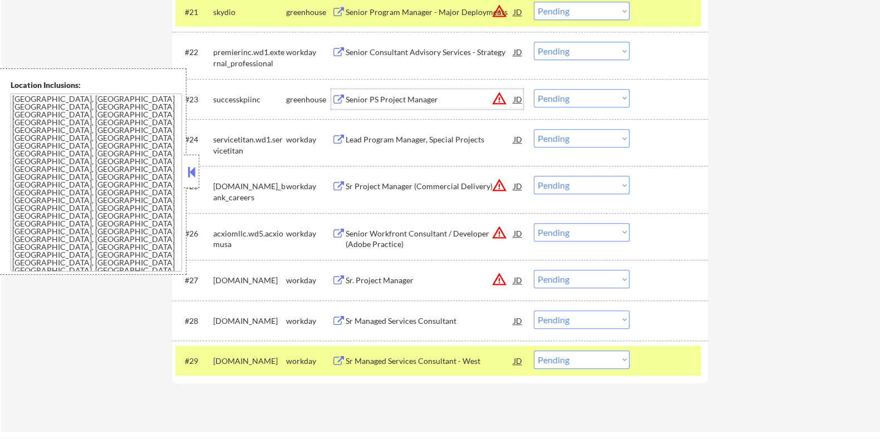
click at [385, 102] on div "Senior PS Project Manager" at bounding box center [429, 99] width 168 height 11
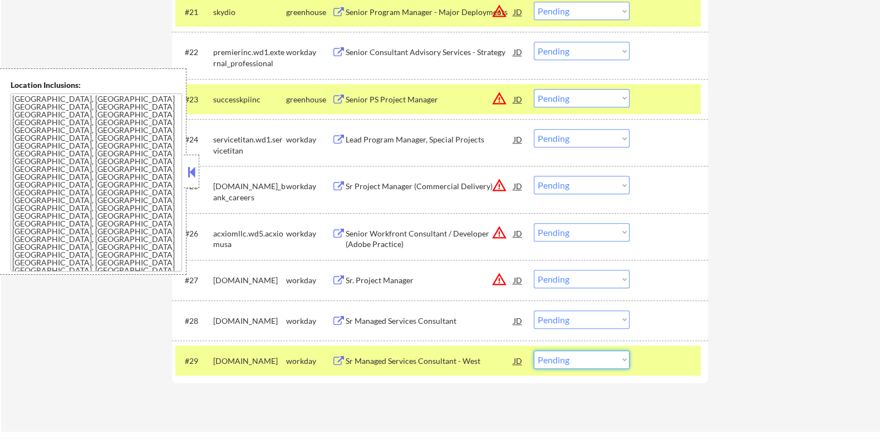
click at [585, 360] on select "Choose an option... Pending Applied Excluded (Questions) Excluded (Expired) Exc…" at bounding box center [582, 360] width 96 height 18
select select ""excluded__expired_""
click at [534, 351] on select "Choose an option... Pending Applied Excluded (Questions) Excluded (Expired) Exc…" at bounding box center [582, 360] width 96 height 18
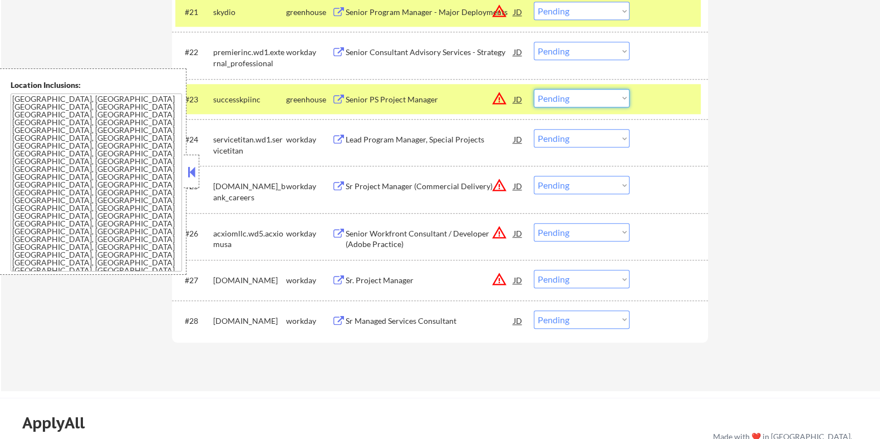
click at [591, 96] on select "Choose an option... Pending Applied Excluded (Questions) Excluded (Expired) Exc…" at bounding box center [582, 98] width 96 height 18
click at [534, 89] on select "Choose an option... Pending Applied Excluded (Questions) Excluded (Expired) Exc…" at bounding box center [582, 98] width 96 height 18
select select ""pending""
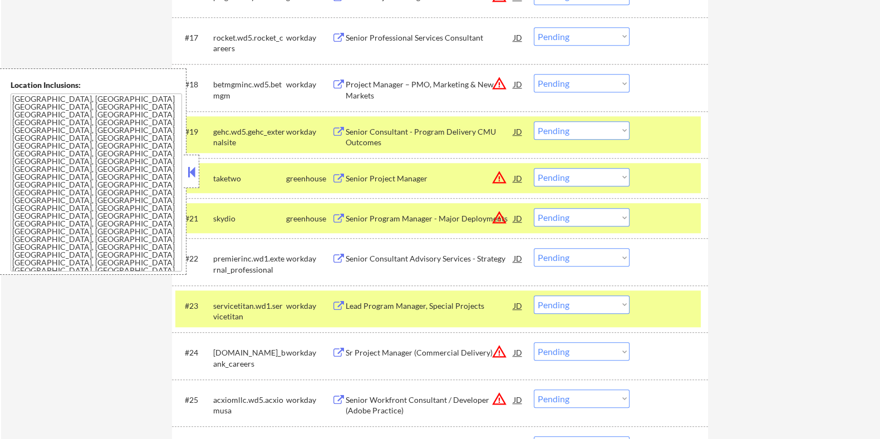
scroll to position [1112, 0]
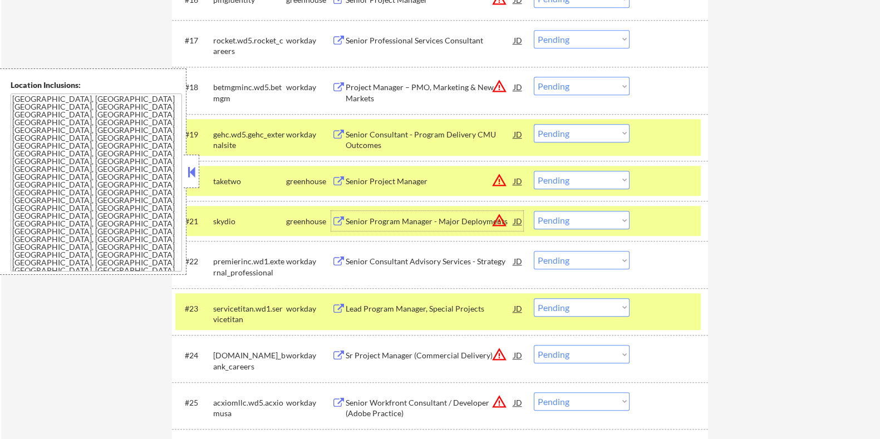
click at [392, 220] on div "Senior Program Manager - Major Deployments" at bounding box center [429, 221] width 168 height 11
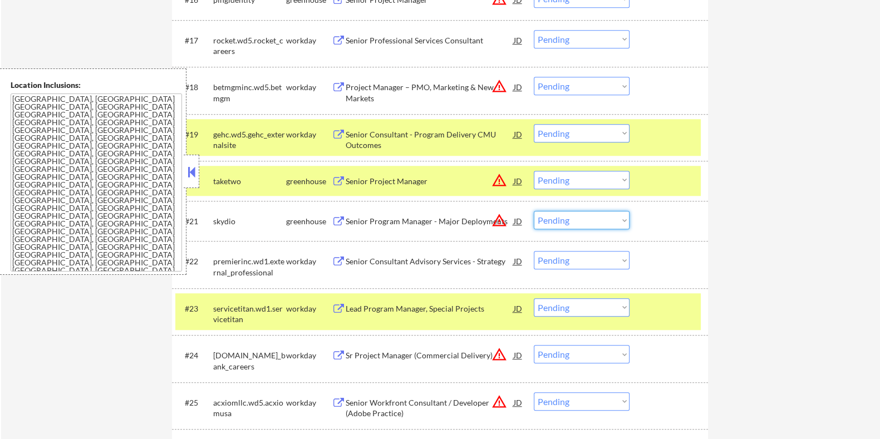
click at [578, 222] on select "Choose an option... Pending Applied Excluded (Questions) Excluded (Expired) Exc…" at bounding box center [582, 220] width 96 height 18
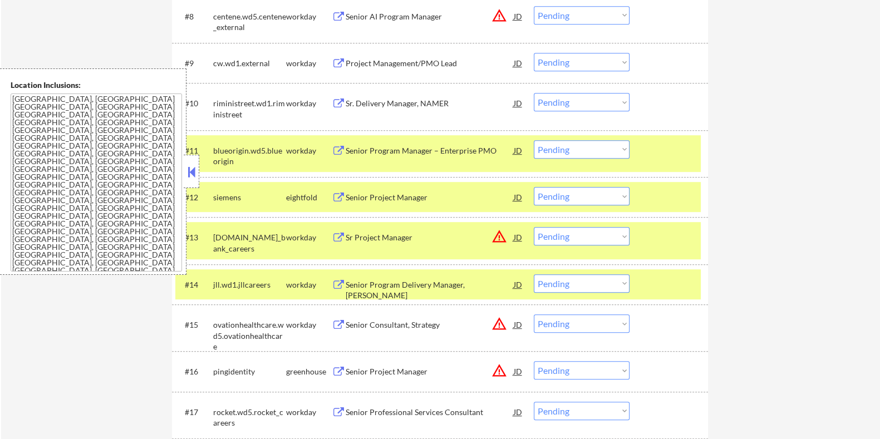
scroll to position [835, 0]
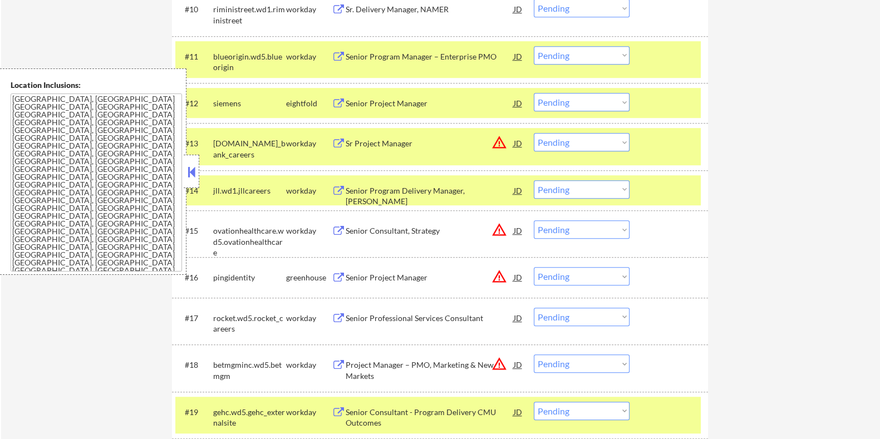
click at [356, 275] on div "Senior Project Manager" at bounding box center [429, 277] width 168 height 11
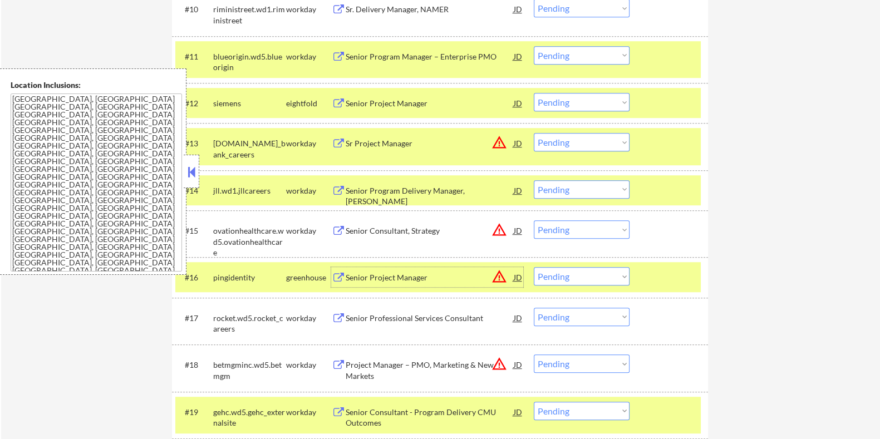
click at [571, 282] on select "Choose an option... Pending Applied Excluded (Questions) Excluded (Expired) Exc…" at bounding box center [582, 276] width 96 height 18
click at [534, 267] on select "Choose an option... Pending Applied Excluded (Questions) Excluded (Expired) Exc…" at bounding box center [582, 276] width 96 height 18
select select ""pending""
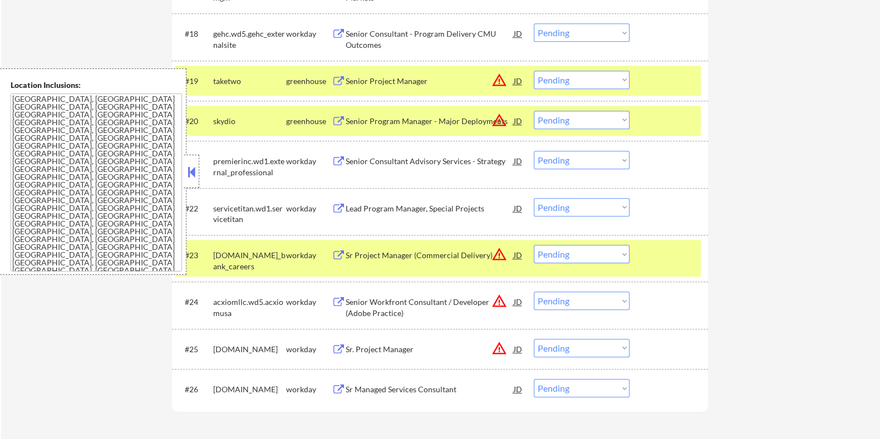
scroll to position [1112, 0]
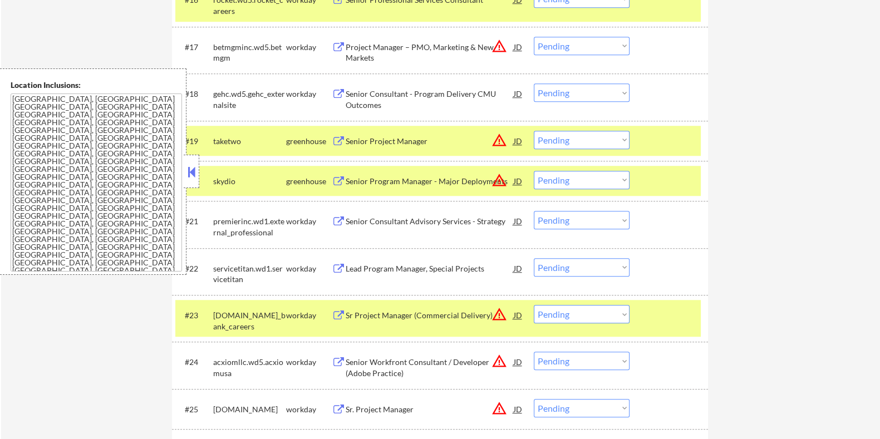
click at [413, 183] on div "Senior Program Manager - Major Deployments" at bounding box center [429, 181] width 168 height 11
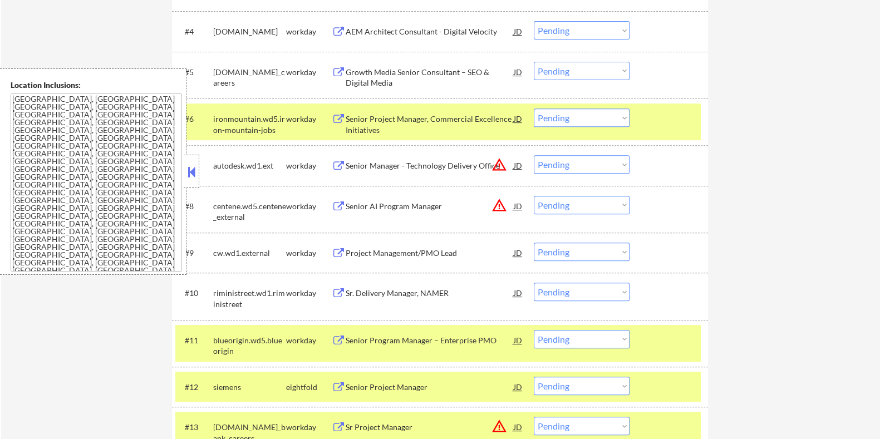
scroll to position [486, 0]
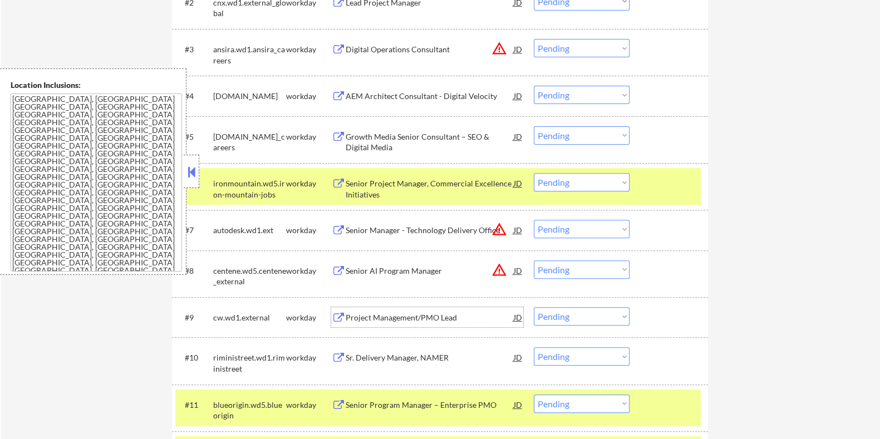
click at [402, 321] on div "Project Management/PMO Lead" at bounding box center [429, 317] width 168 height 11
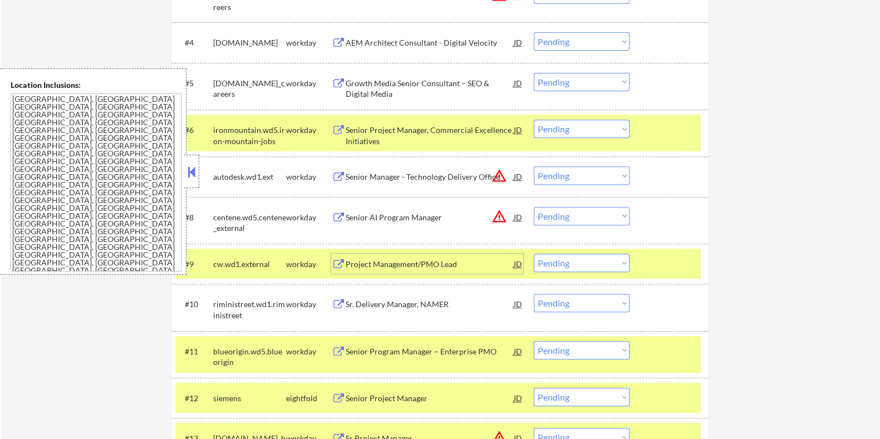
scroll to position [556, 0]
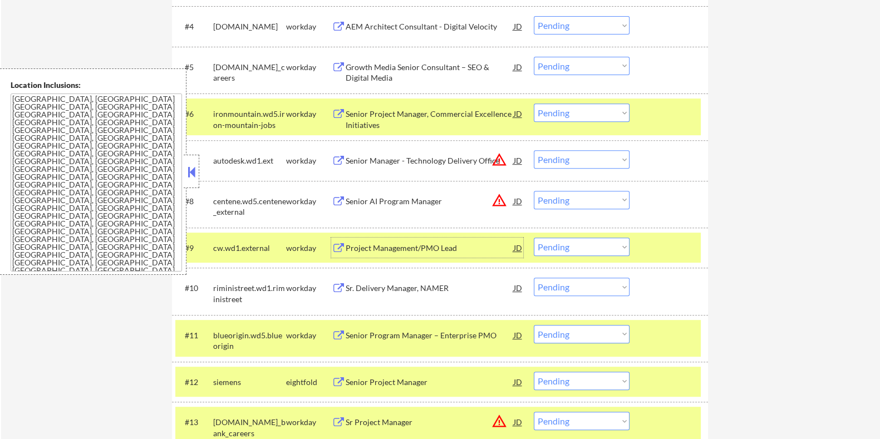
click at [603, 244] on select "Choose an option... Pending Applied Excluded (Questions) Excluded (Expired) Exc…" at bounding box center [582, 247] width 96 height 18
click at [534, 238] on select "Choose an option... Pending Applied Excluded (Questions) Excluded (Expired) Exc…" at bounding box center [582, 247] width 96 height 18
select select ""pending""
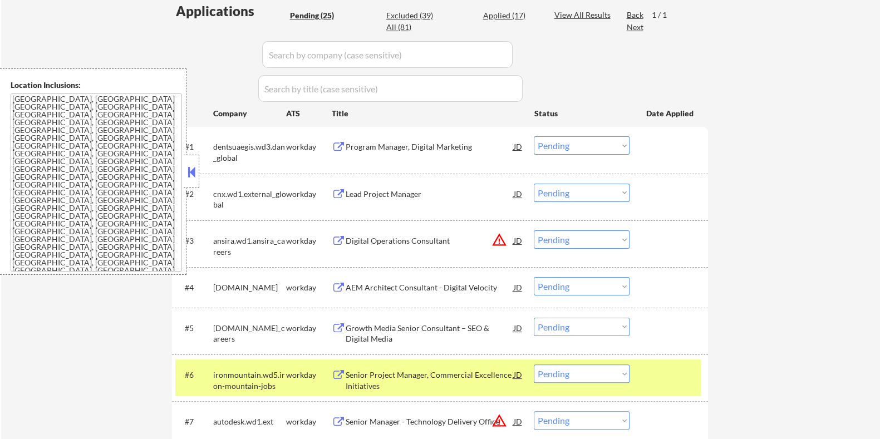
scroll to position [278, 0]
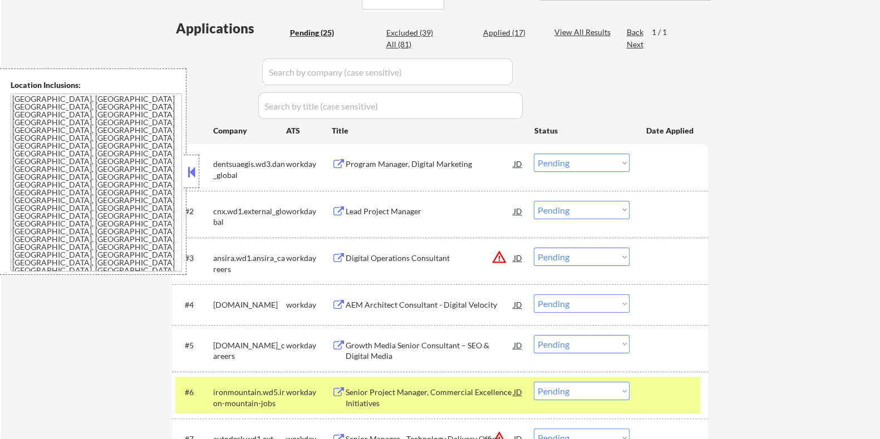
click at [408, 162] on div "Program Manager, Digital Marketing" at bounding box center [429, 164] width 168 height 11
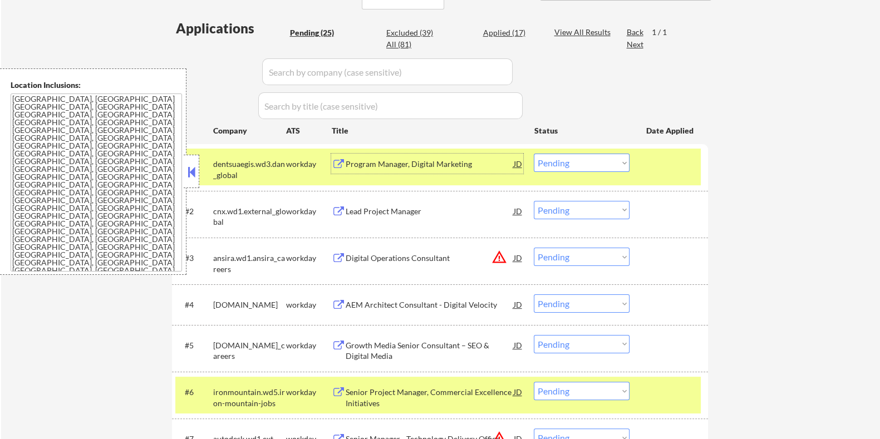
click at [563, 162] on select "Choose an option... Pending Applied Excluded (Questions) Excluded (Expired) Exc…" at bounding box center [582, 163] width 96 height 18
click at [534, 154] on select "Choose an option... Pending Applied Excluded (Questions) Excluded (Expired) Exc…" at bounding box center [582, 163] width 96 height 18
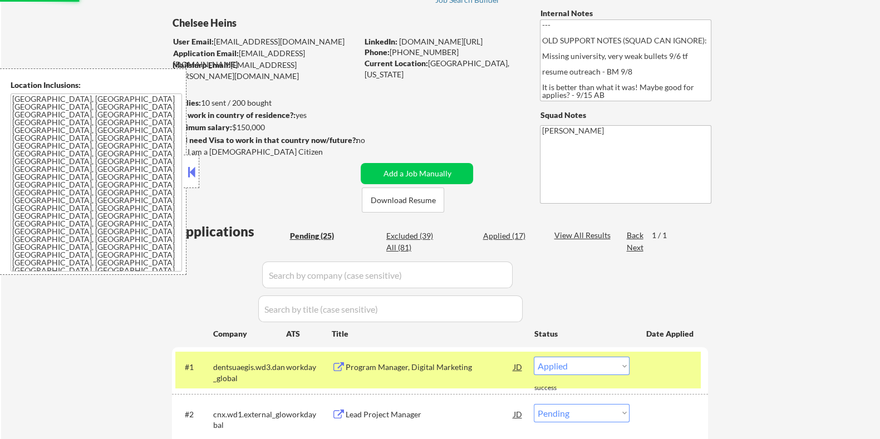
scroll to position [69, 0]
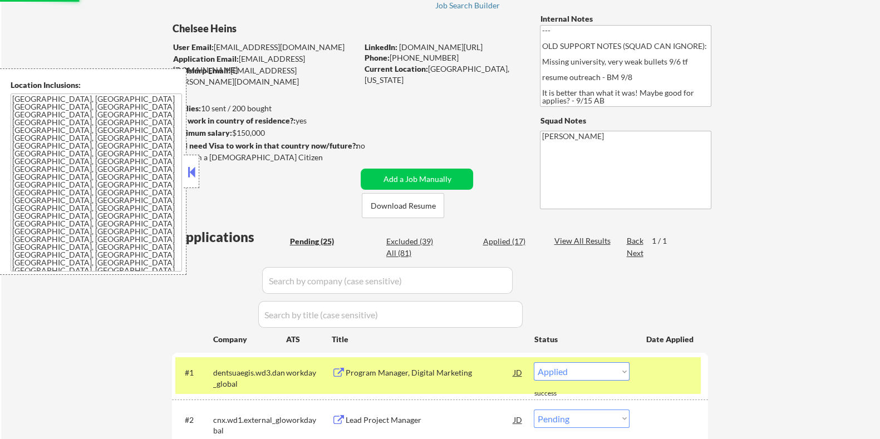
select select ""pending""
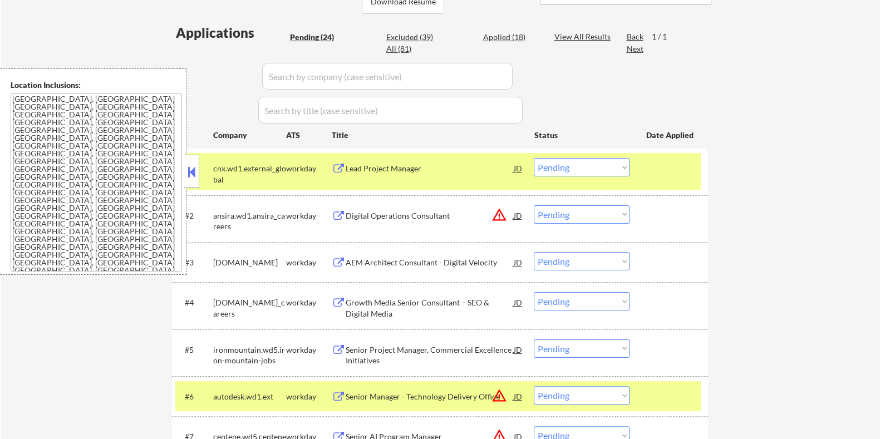
scroll to position [278, 0]
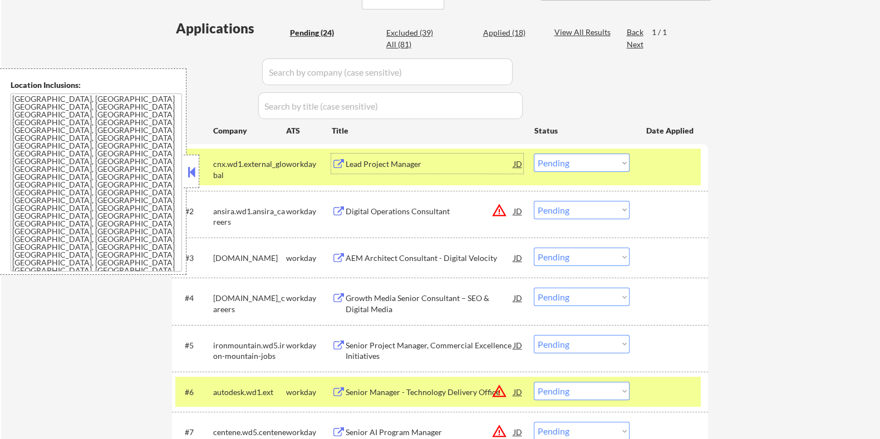
click at [388, 168] on div "Lead Project Manager" at bounding box center [429, 164] width 168 height 11
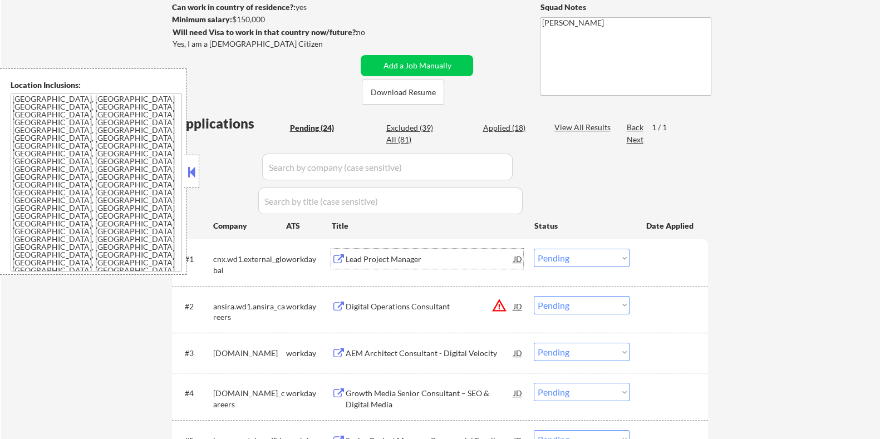
scroll to position [69, 0]
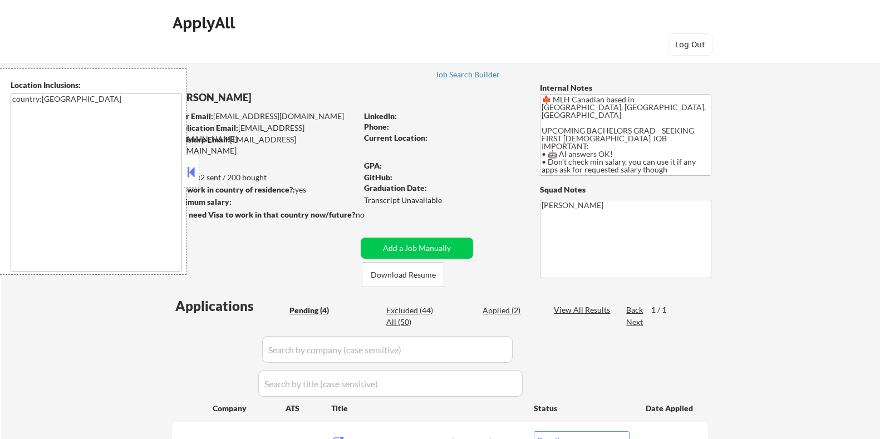
select select ""pending""
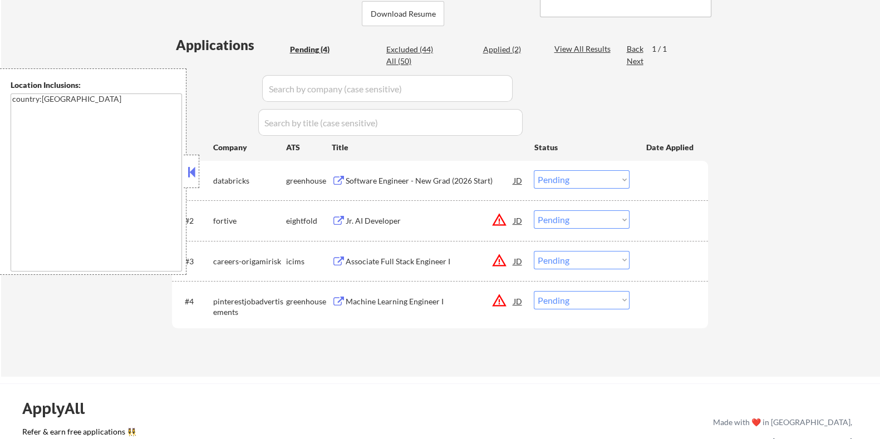
scroll to position [209, 0]
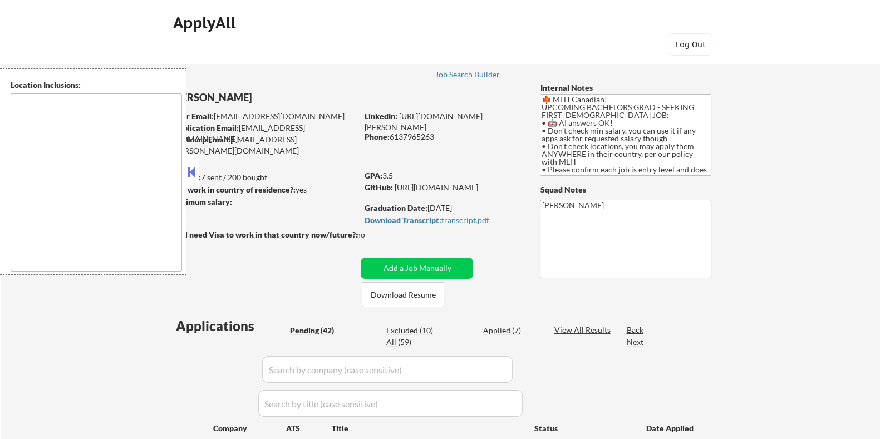
type textarea "country:CA"
select select ""pending""
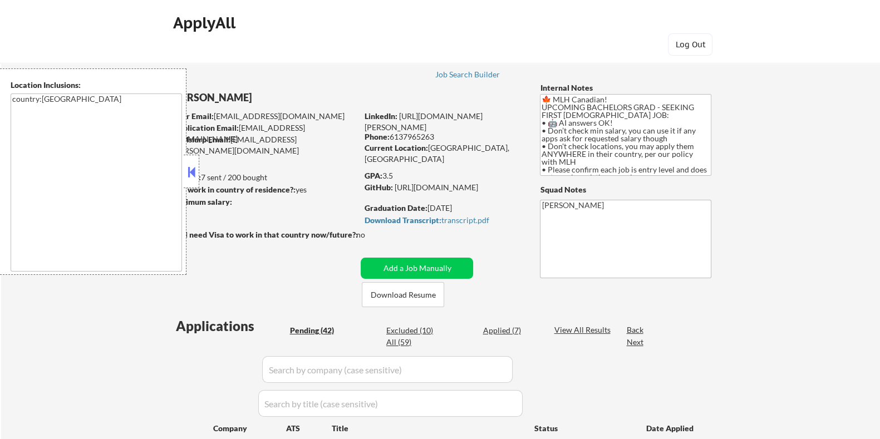
select select ""pending""
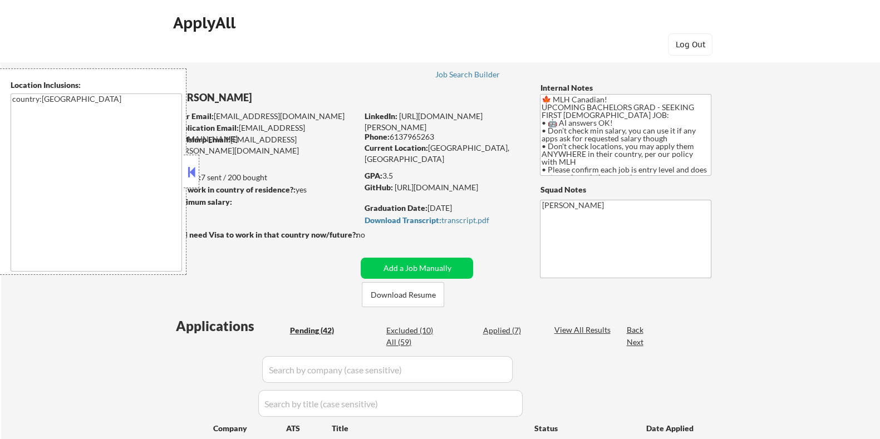
select select ""pending""
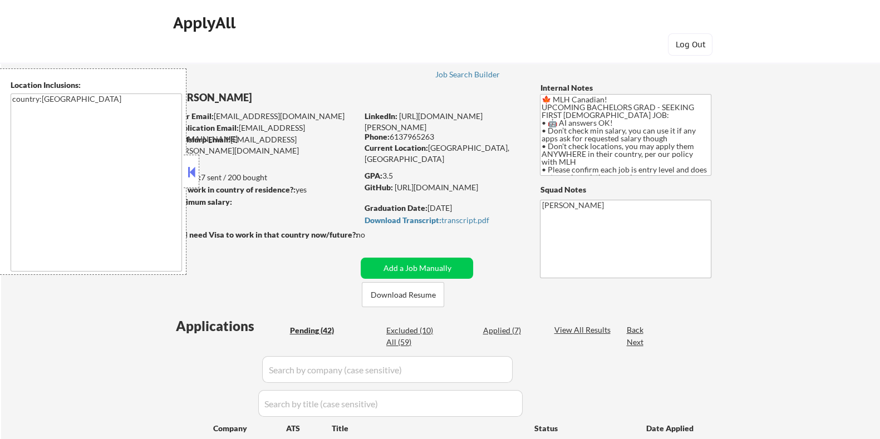
select select ""pending""
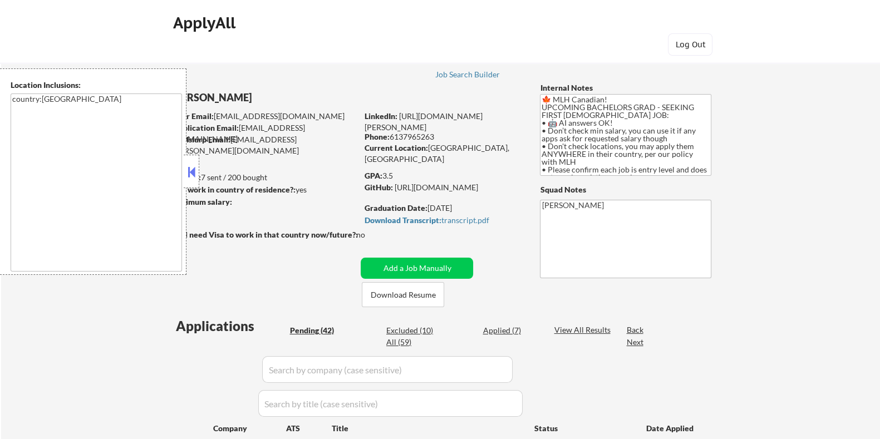
select select ""pending""
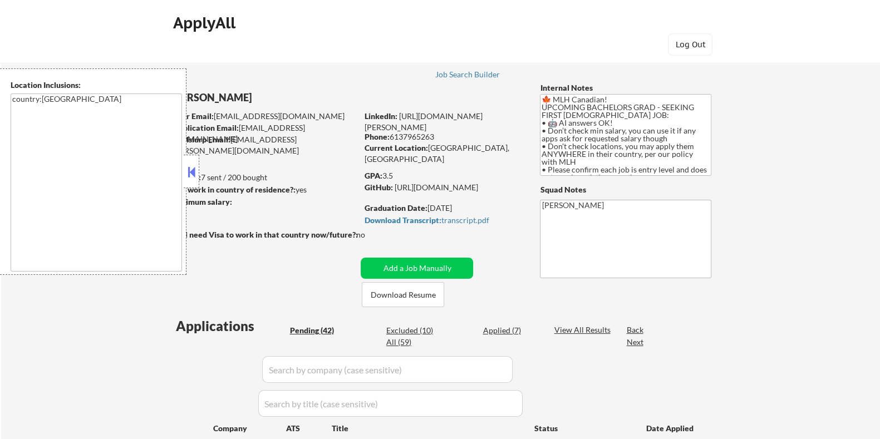
select select ""pending""
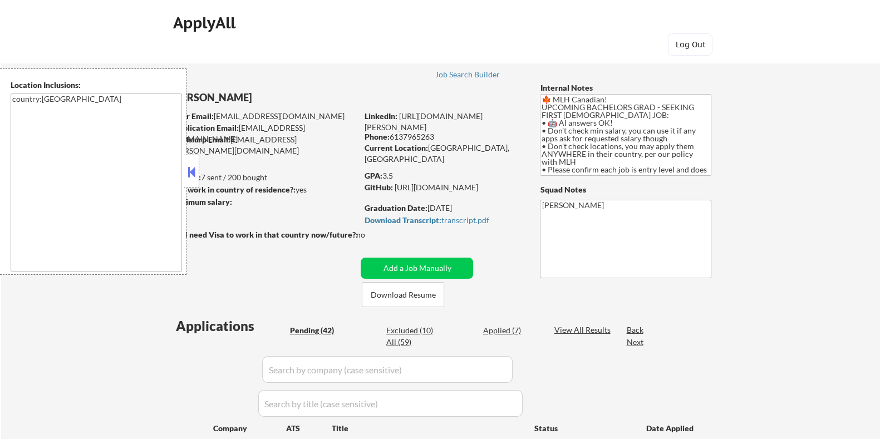
select select ""pending""
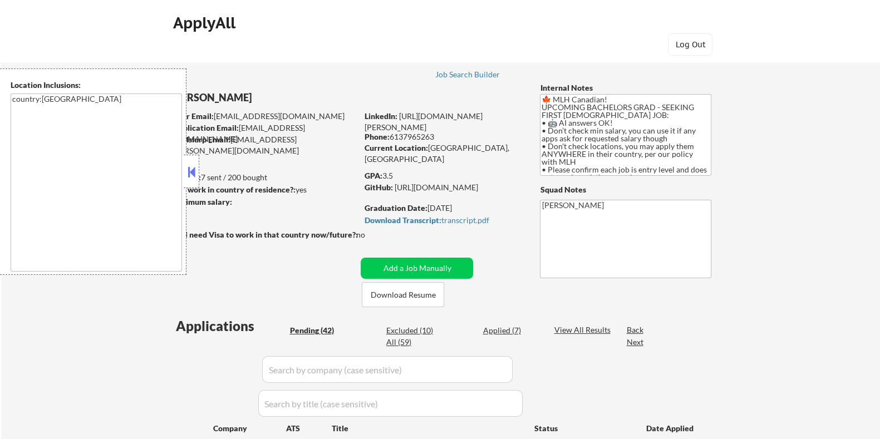
select select ""pending""
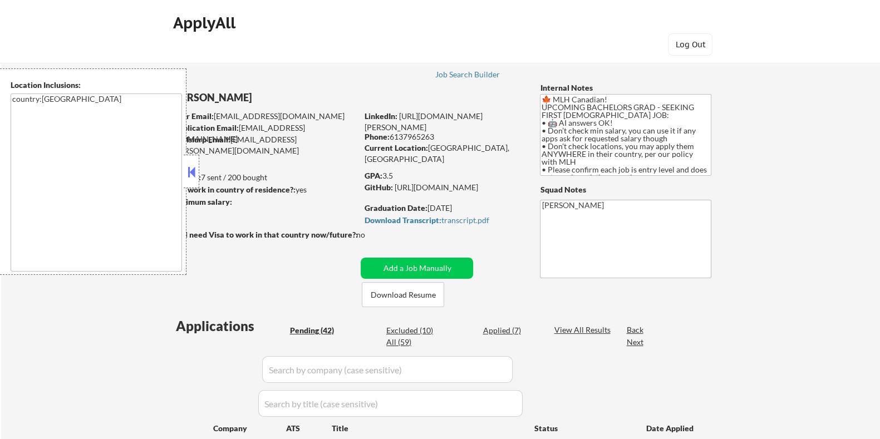
select select ""pending""
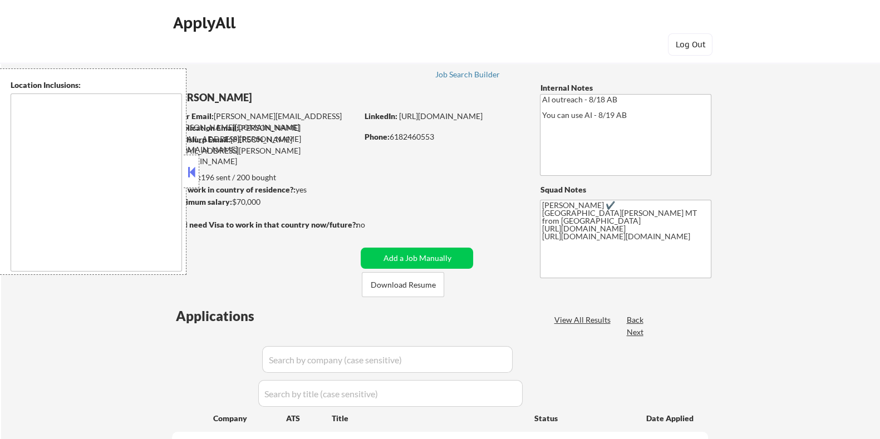
type textarea "[GEOGRAPHIC_DATA][PERSON_NAME], CO [PERSON_NAME], CO [GEOGRAPHIC_DATA], CO Timn…"
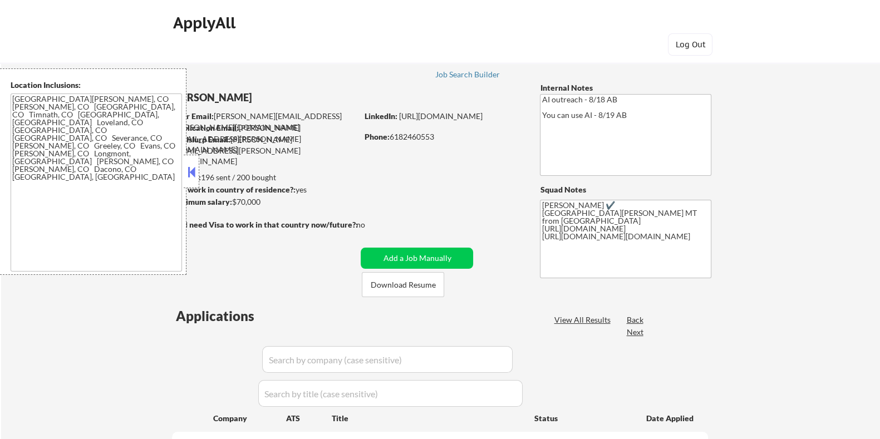
select select ""pending""
